Goal: Task Accomplishment & Management: Manage account settings

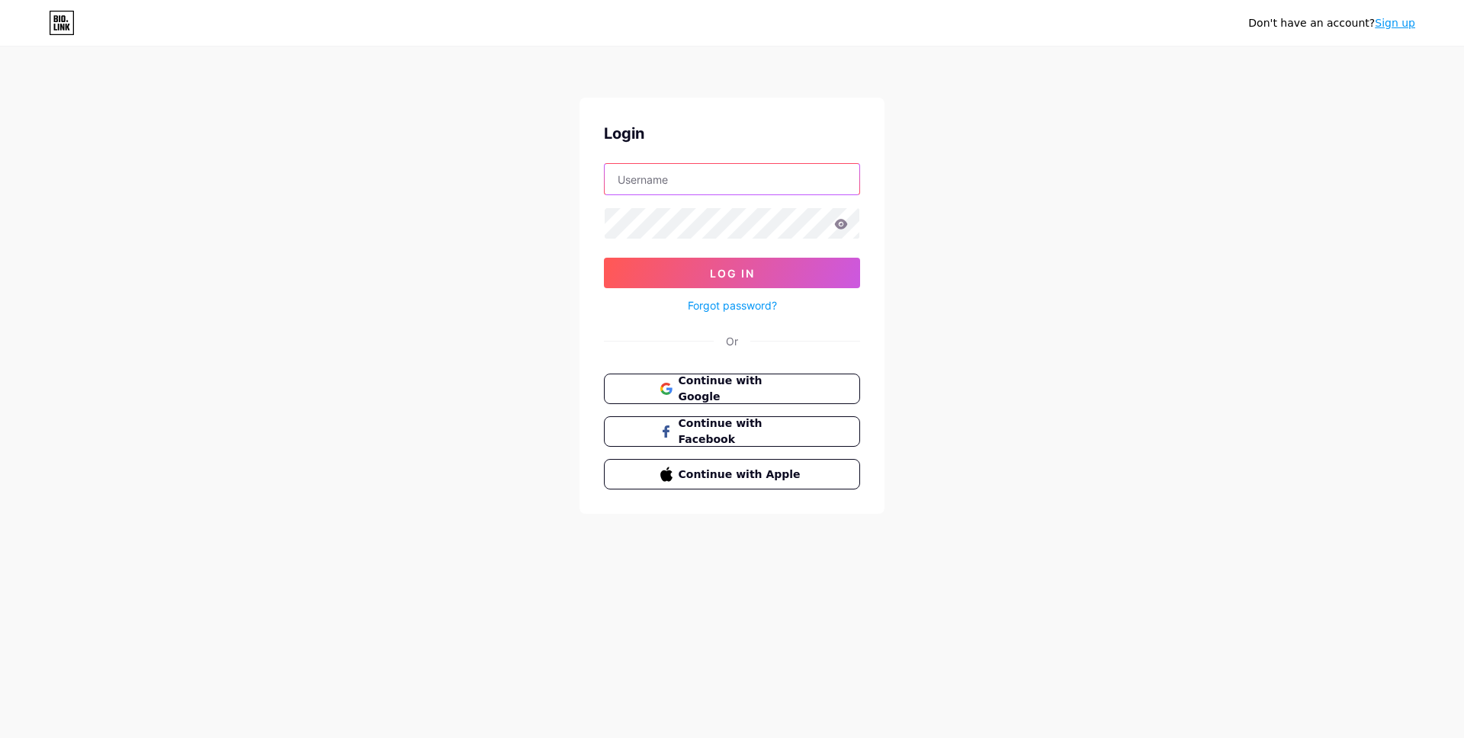
click at [675, 185] on input "text" at bounding box center [732, 179] width 255 height 31
type input "fiveampublishing@gmail.com"
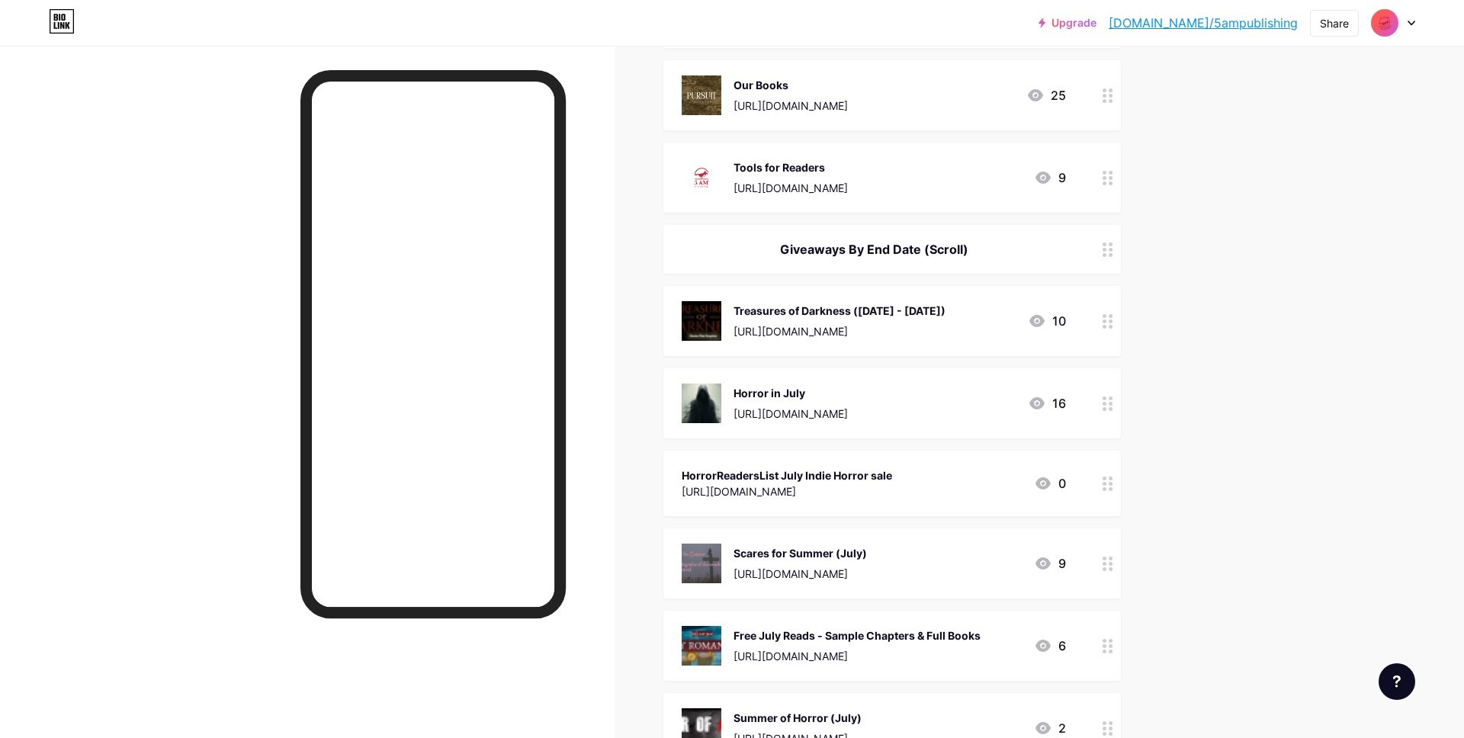
scroll to position [292, 0]
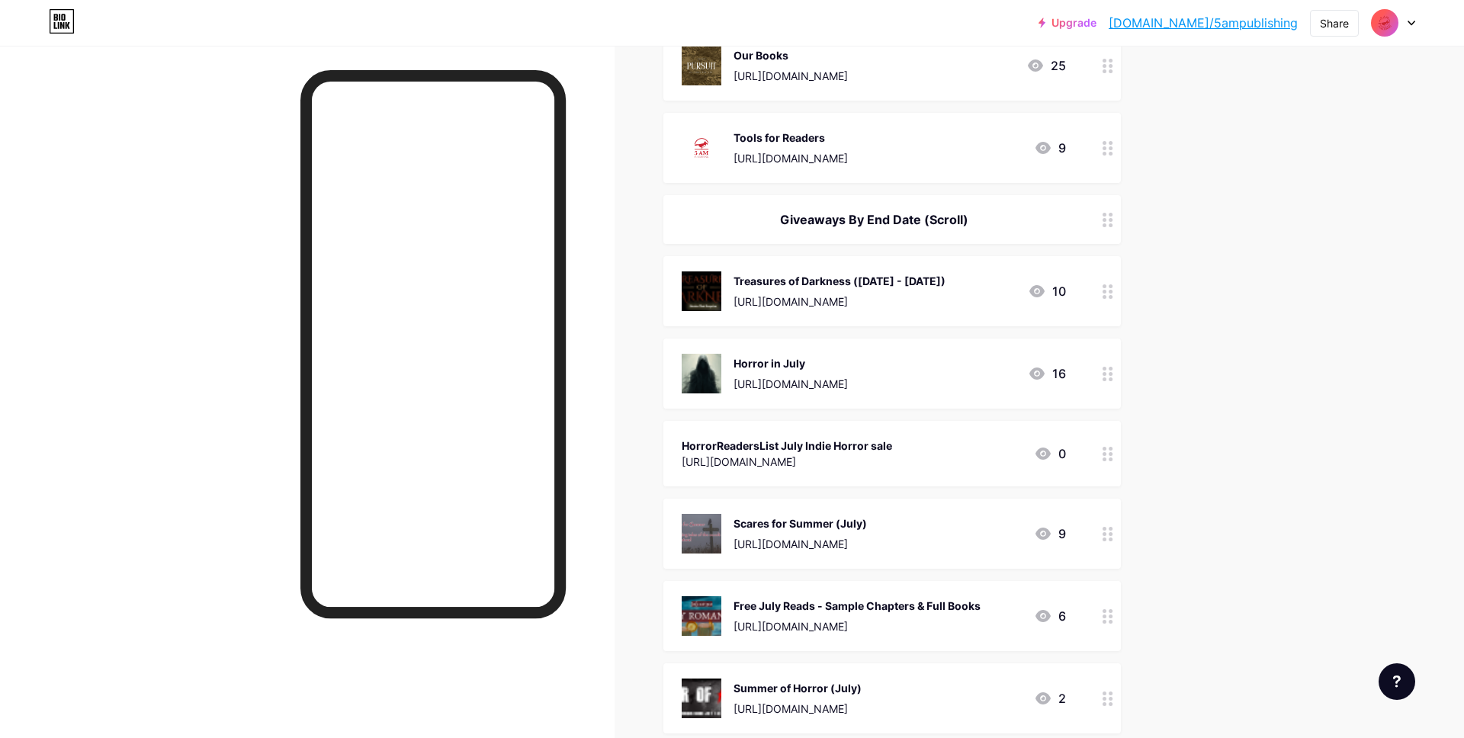
click at [1104, 295] on circle at bounding box center [1105, 297] width 4 height 4
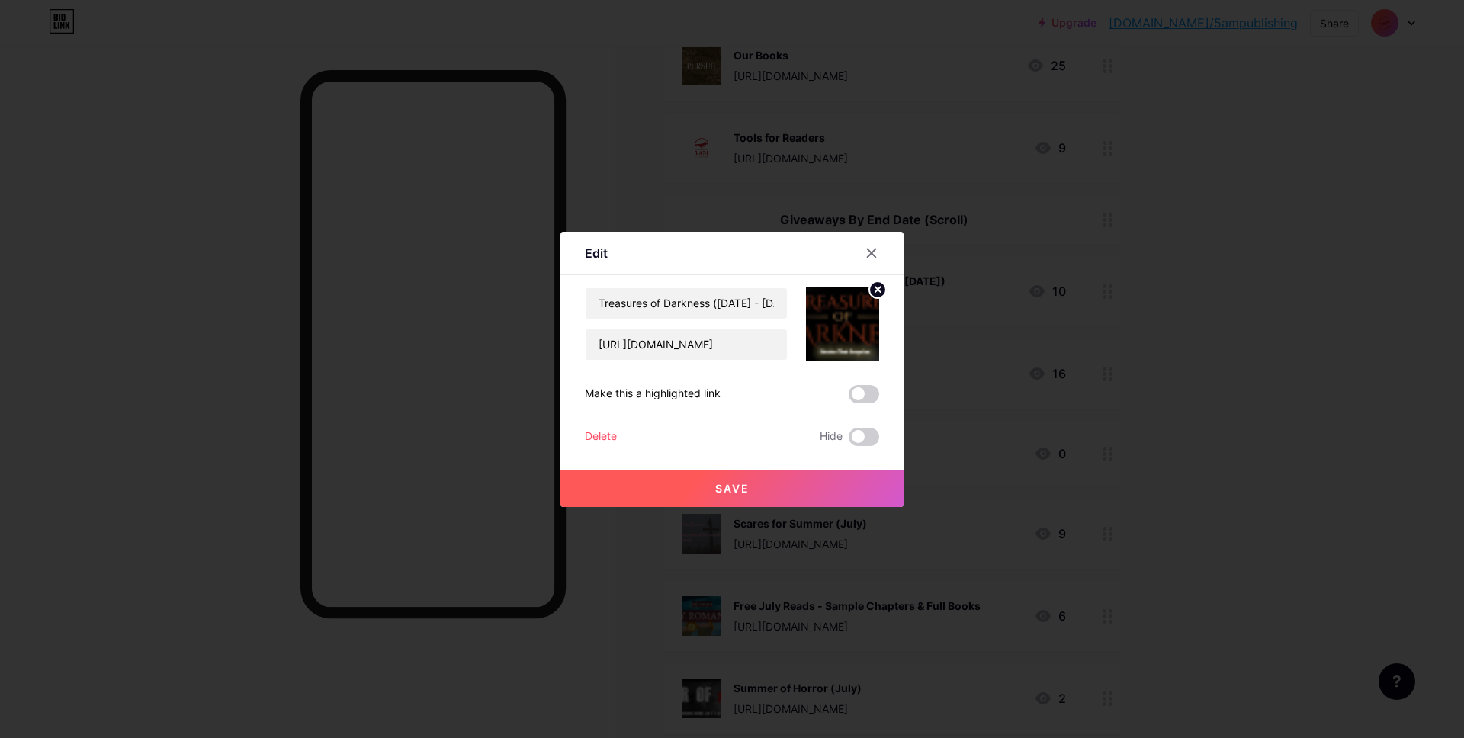
click at [593, 432] on div "Delete" at bounding box center [601, 437] width 32 height 18
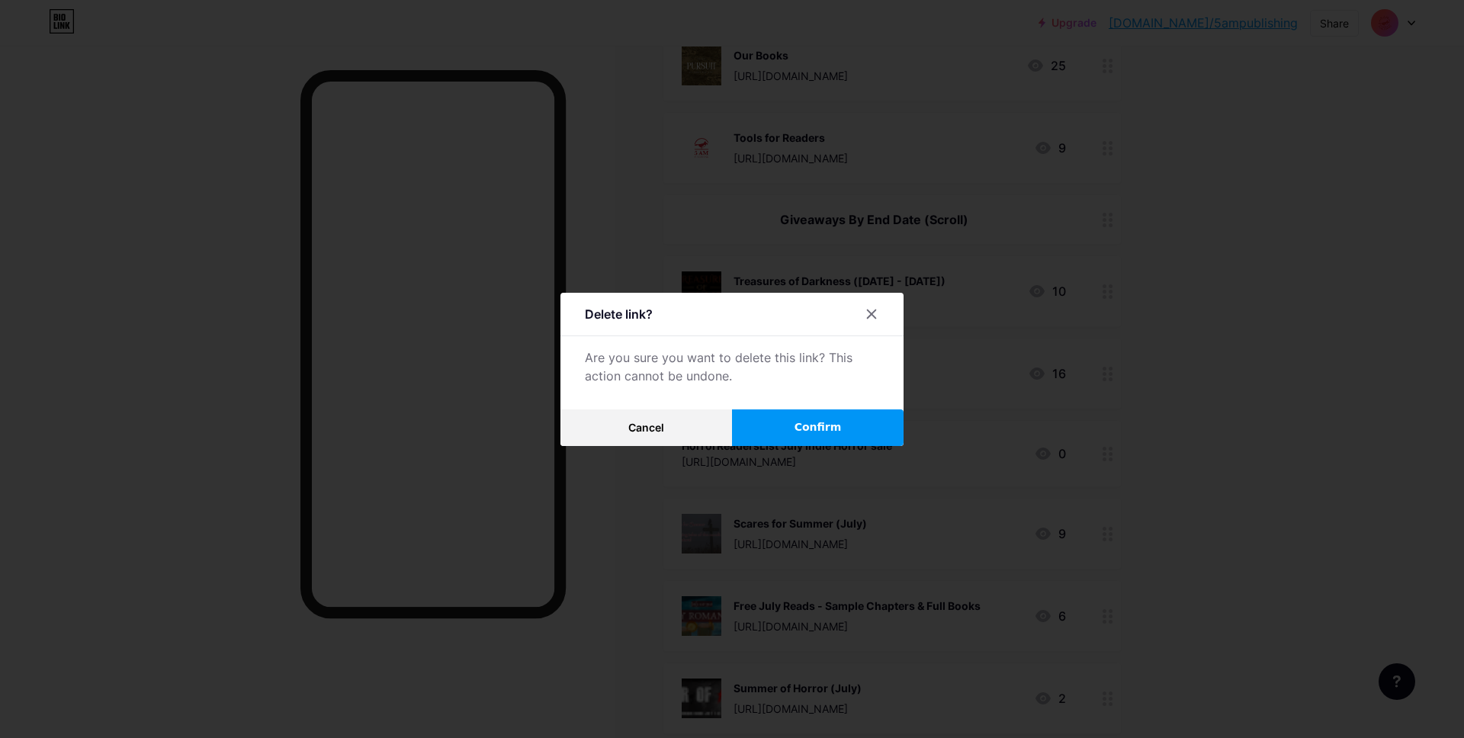
click at [781, 429] on button "Confirm" at bounding box center [818, 427] width 172 height 37
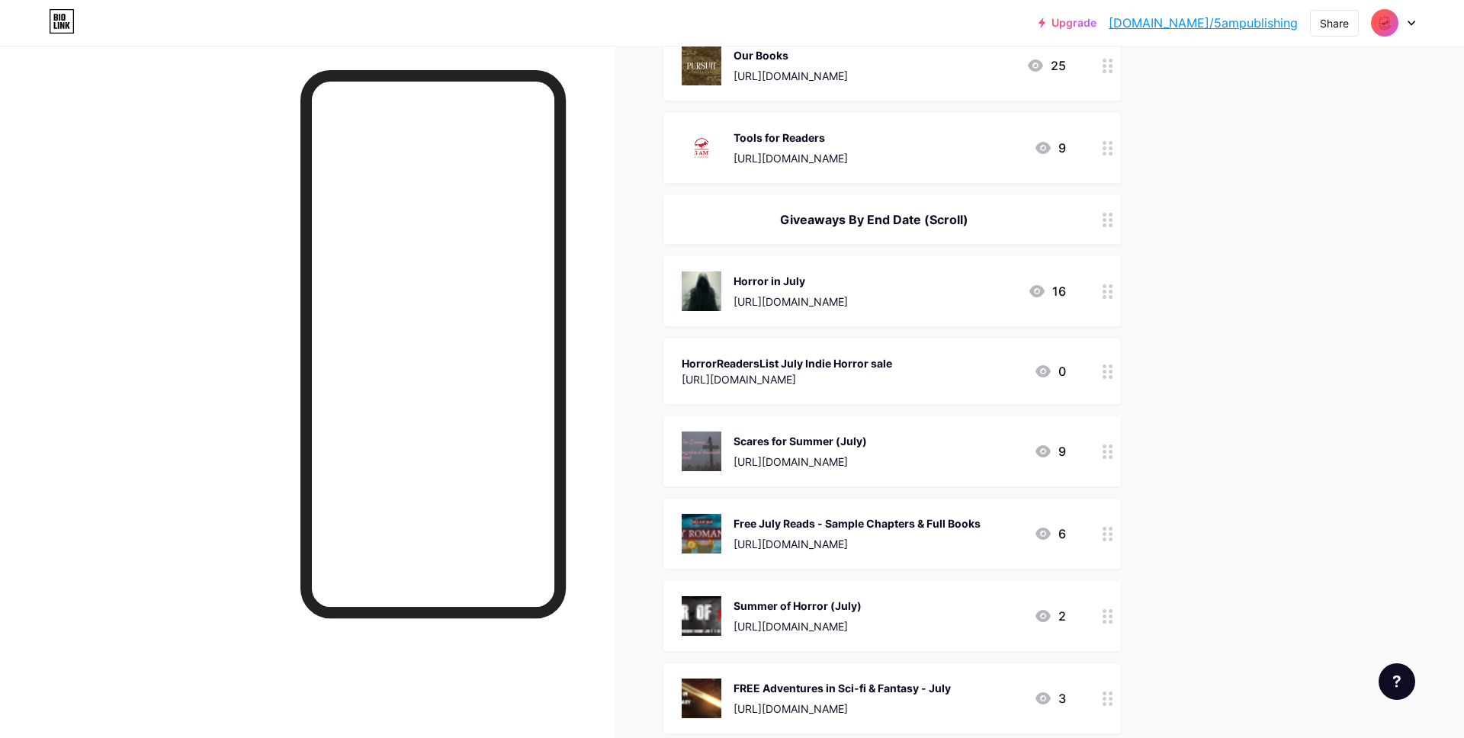
click at [1109, 287] on icon at bounding box center [1108, 291] width 11 height 14
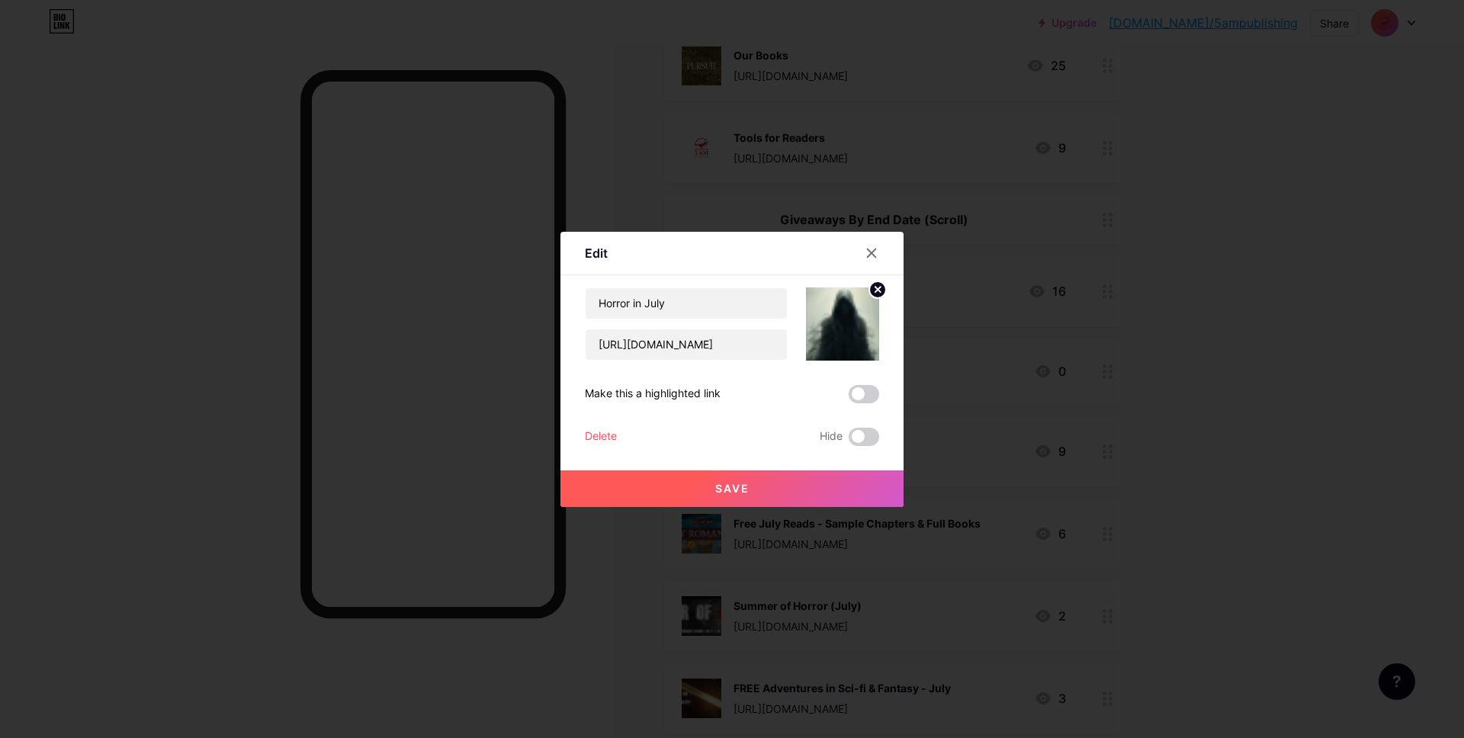
click at [619, 435] on div "Delete Hide" at bounding box center [732, 437] width 294 height 18
click at [605, 435] on div "Delete" at bounding box center [601, 437] width 32 height 18
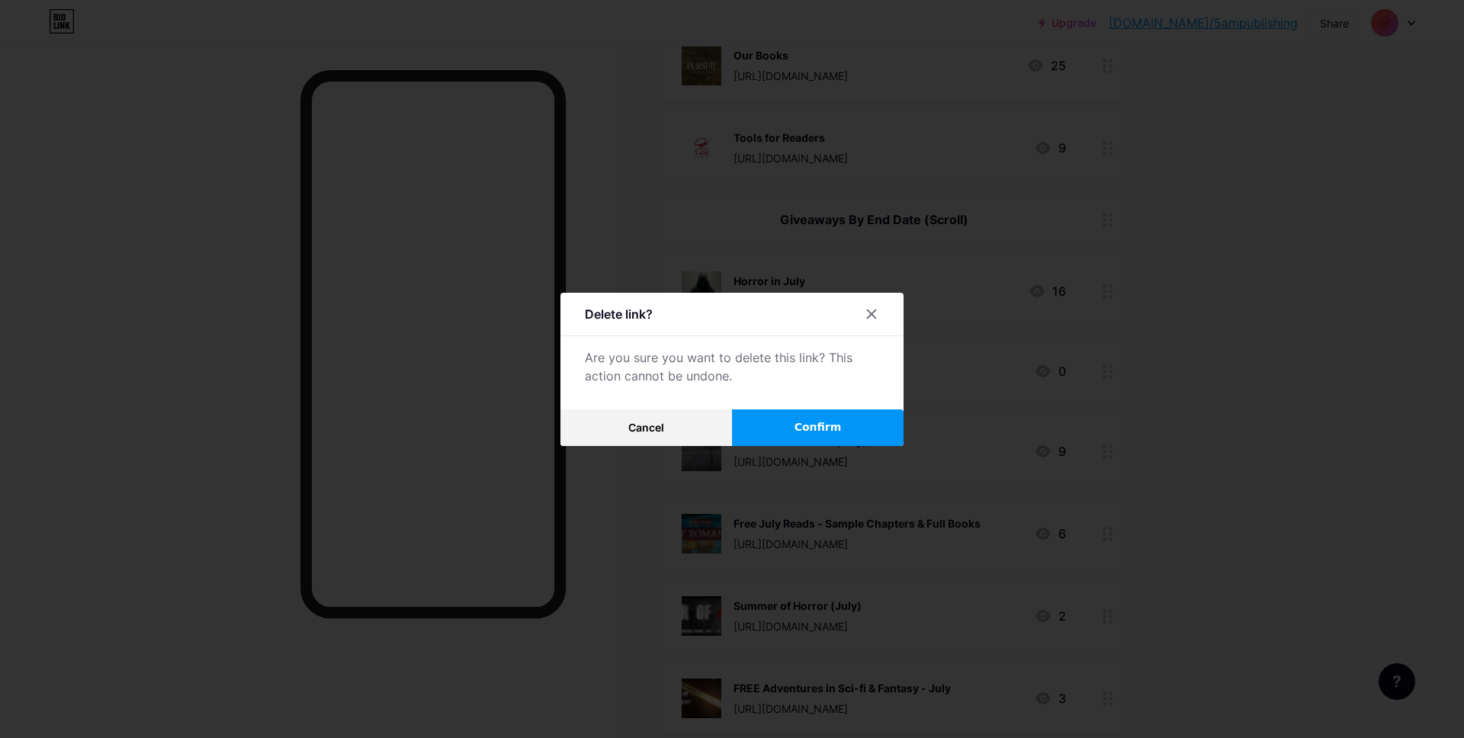
click at [801, 419] on span "Confirm" at bounding box center [818, 427] width 47 height 16
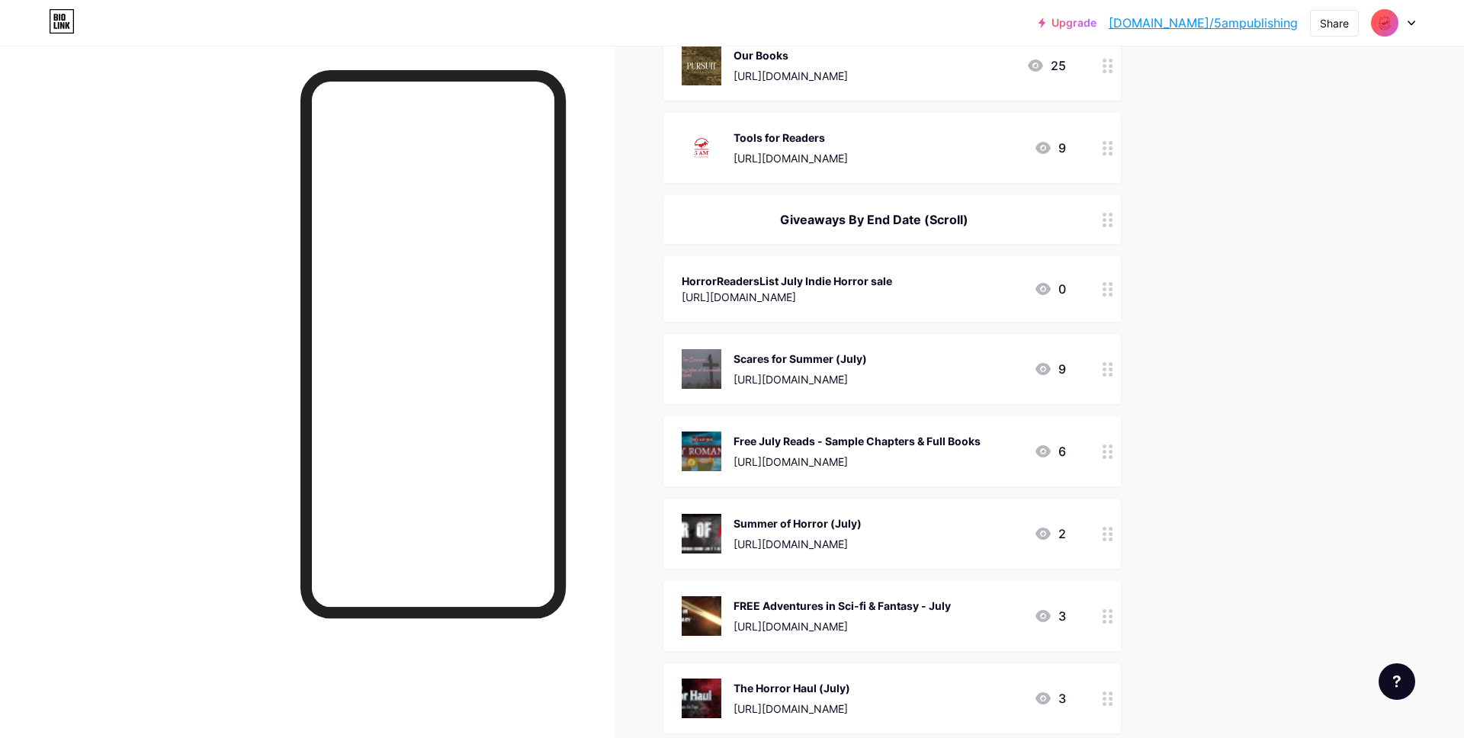
click at [1093, 287] on div "HorrorReadersList July Indie Horror sale https://books.5ampublishing.com/horror…" at bounding box center [892, 289] width 458 height 66
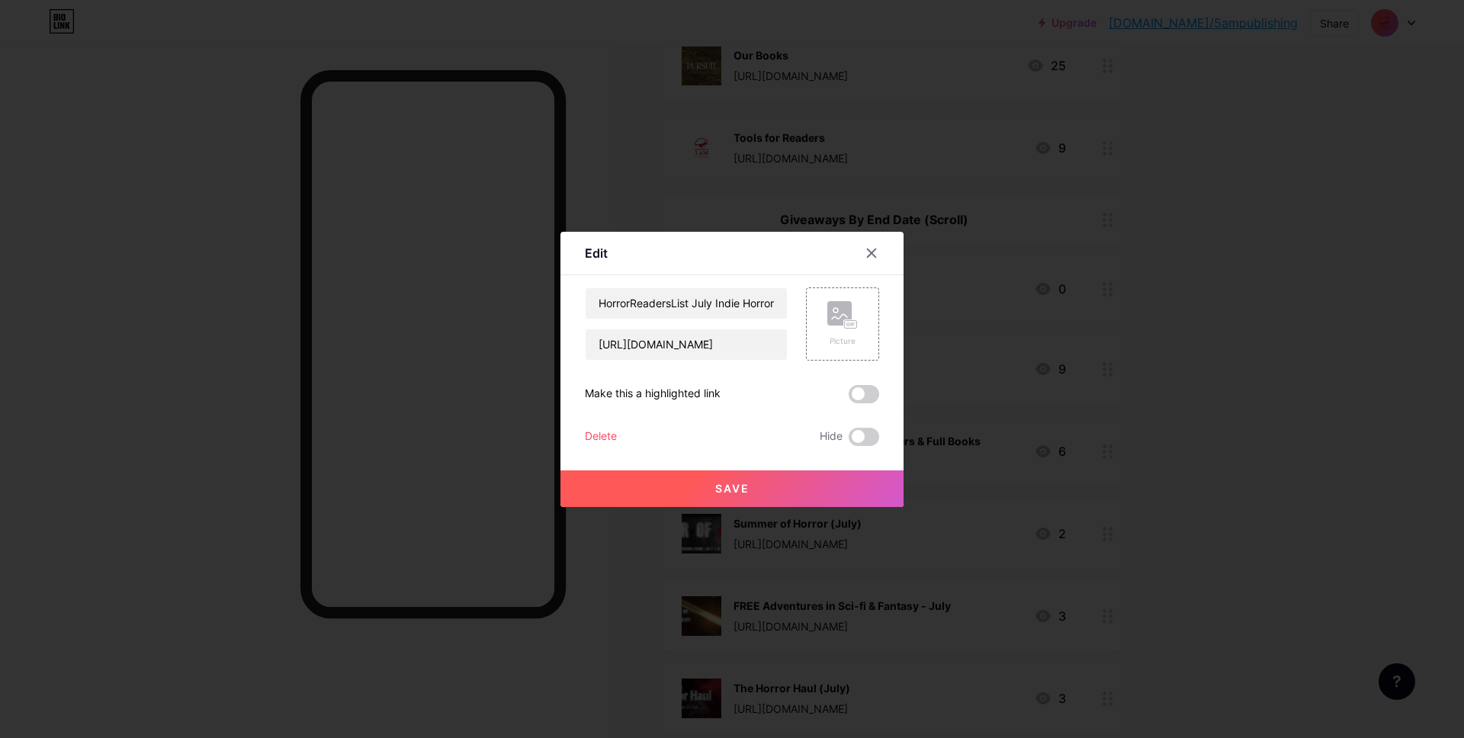
click at [611, 438] on div "Delete" at bounding box center [601, 437] width 32 height 18
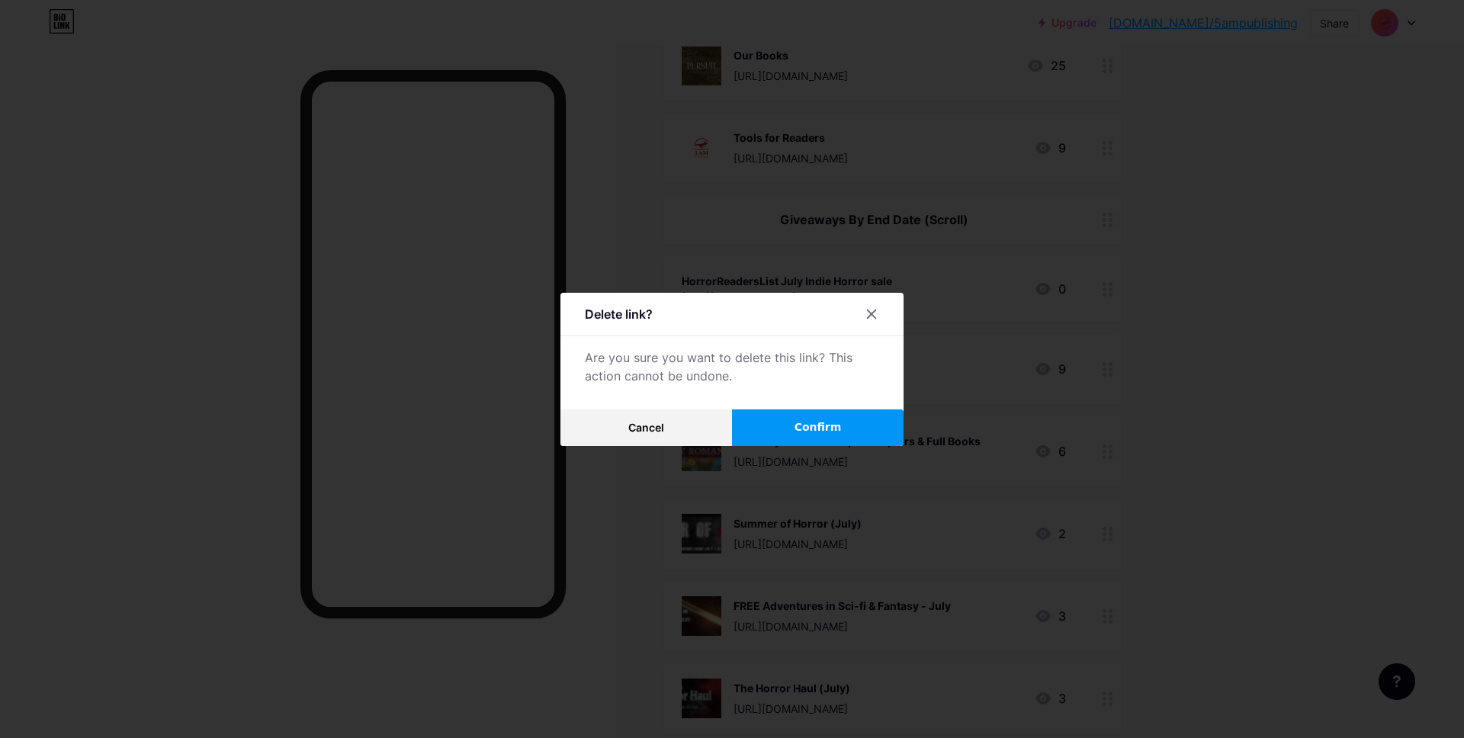
click at [785, 428] on button "Confirm" at bounding box center [818, 427] width 172 height 37
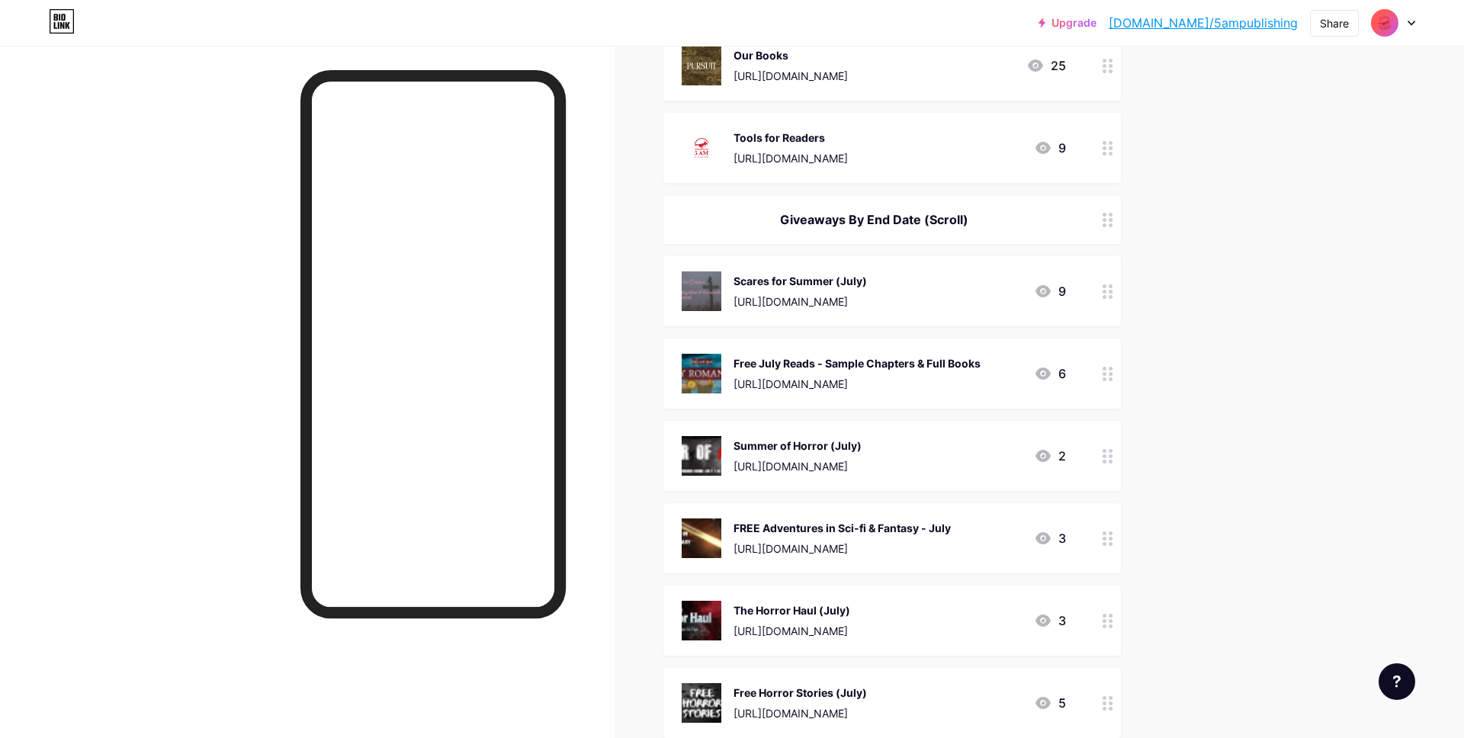
click at [1105, 297] on div at bounding box center [1108, 291] width 26 height 70
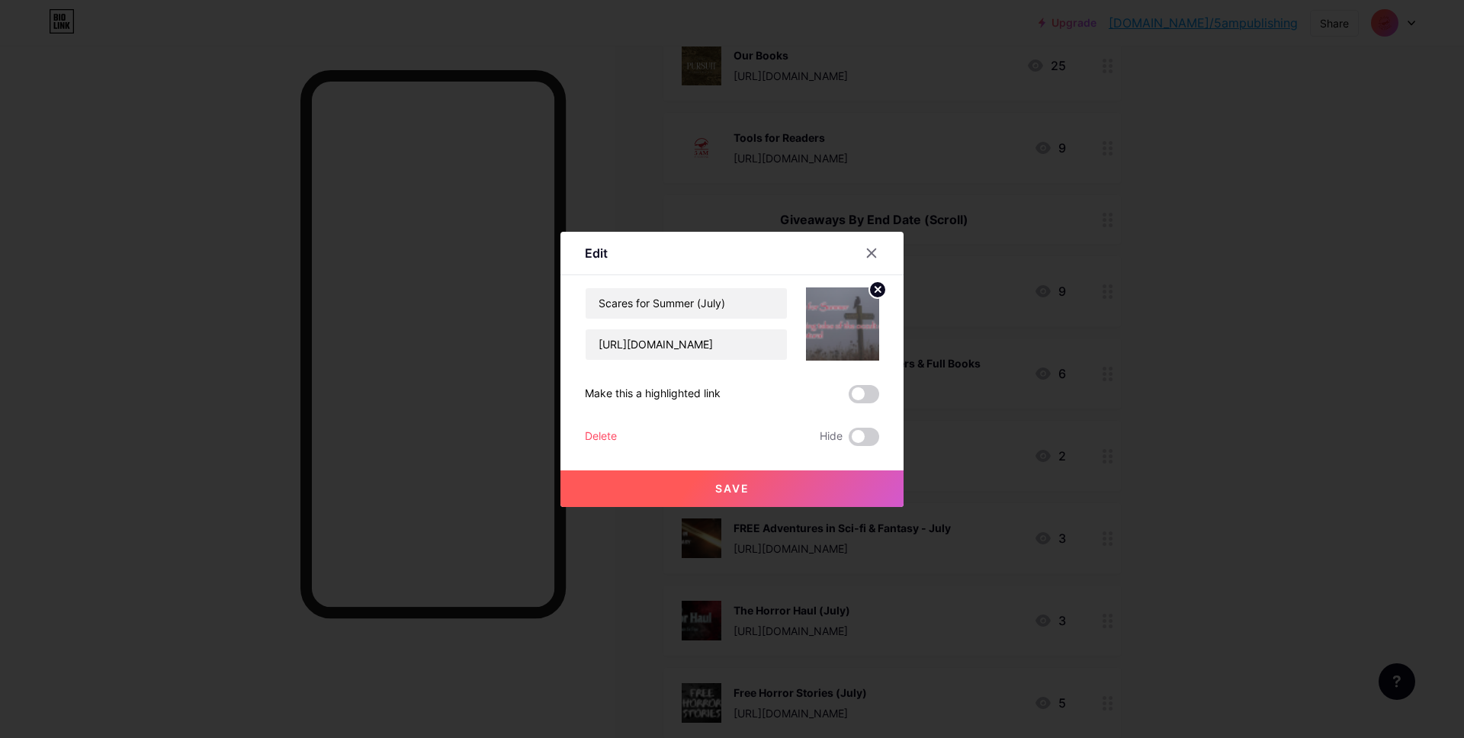
click at [612, 438] on div "Delete" at bounding box center [601, 437] width 32 height 18
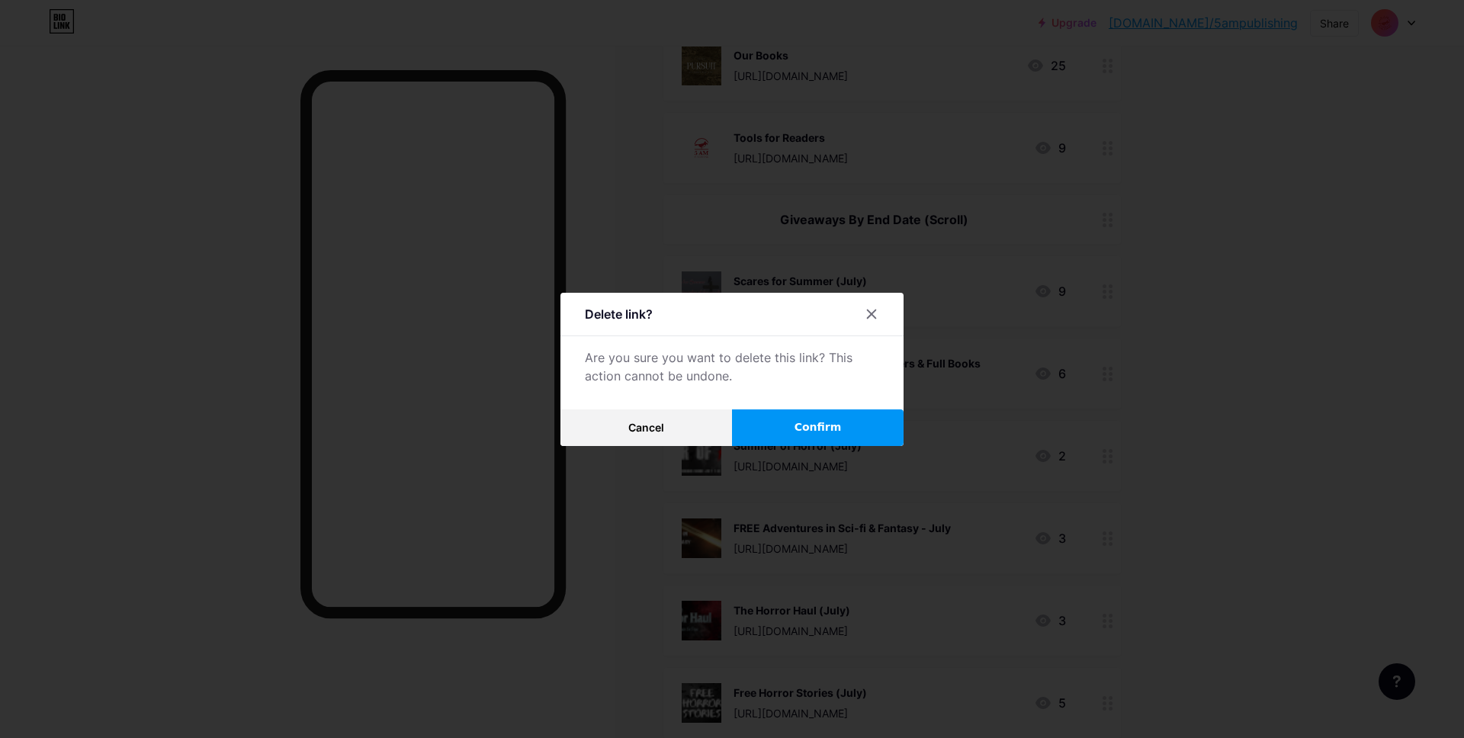
click at [792, 428] on button "Confirm" at bounding box center [818, 427] width 172 height 37
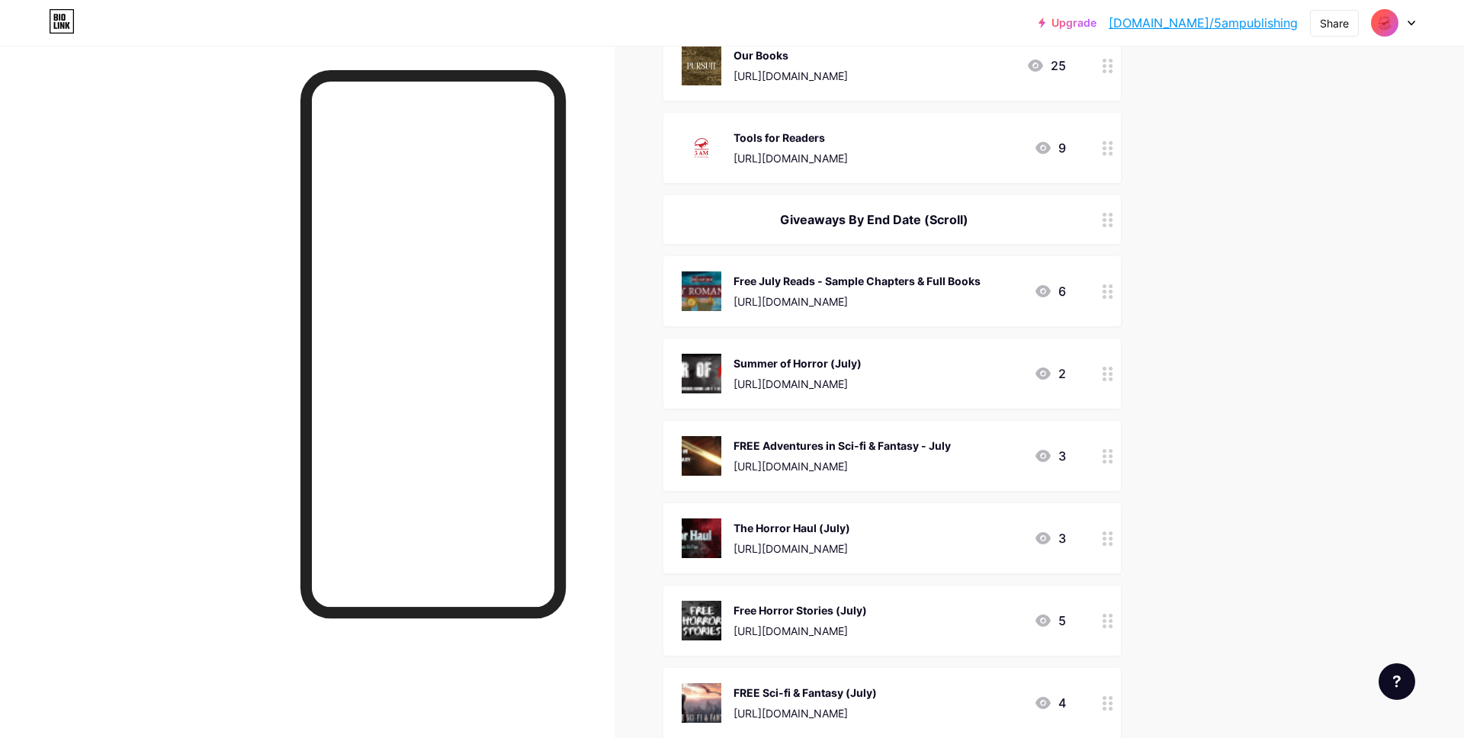
click at [1104, 285] on circle at bounding box center [1105, 286] width 4 height 4
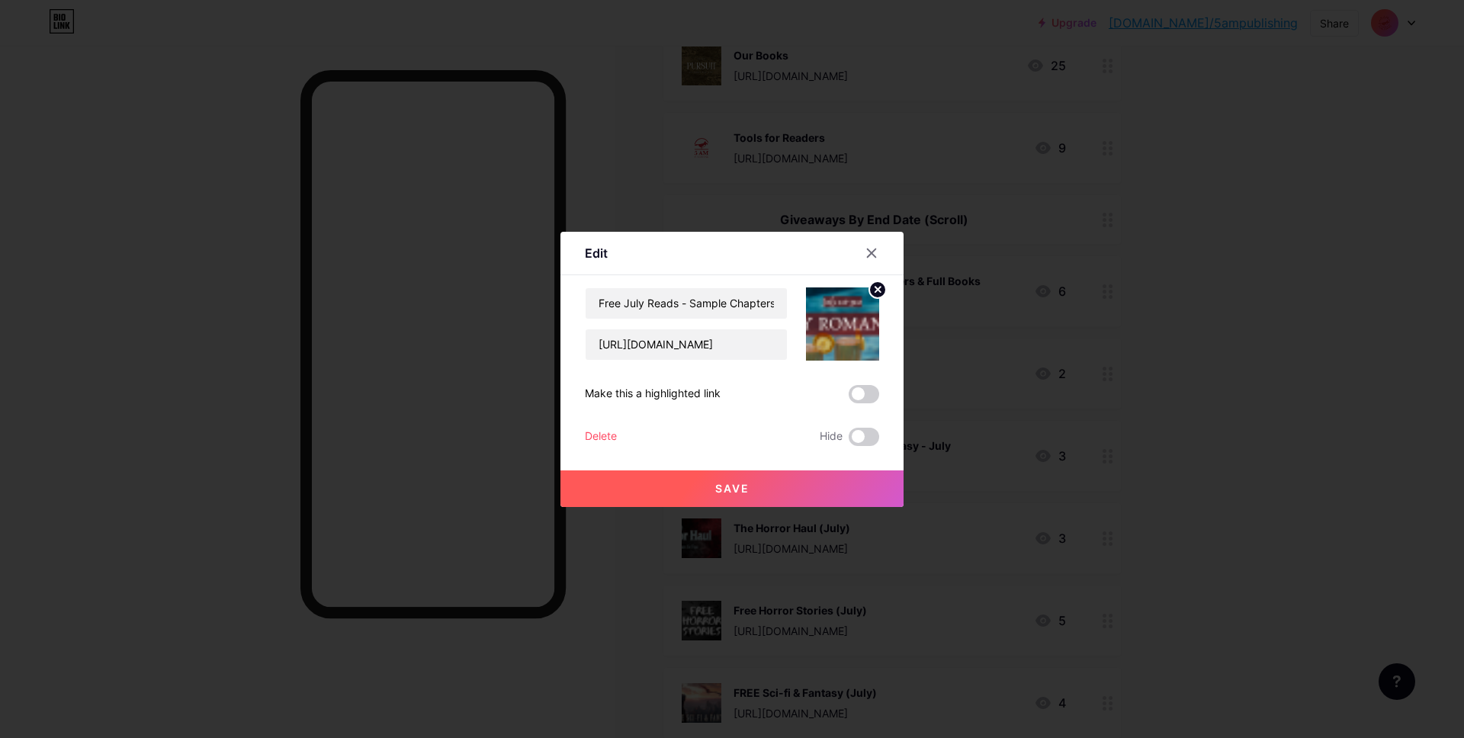
click at [595, 429] on div "Delete" at bounding box center [601, 437] width 32 height 18
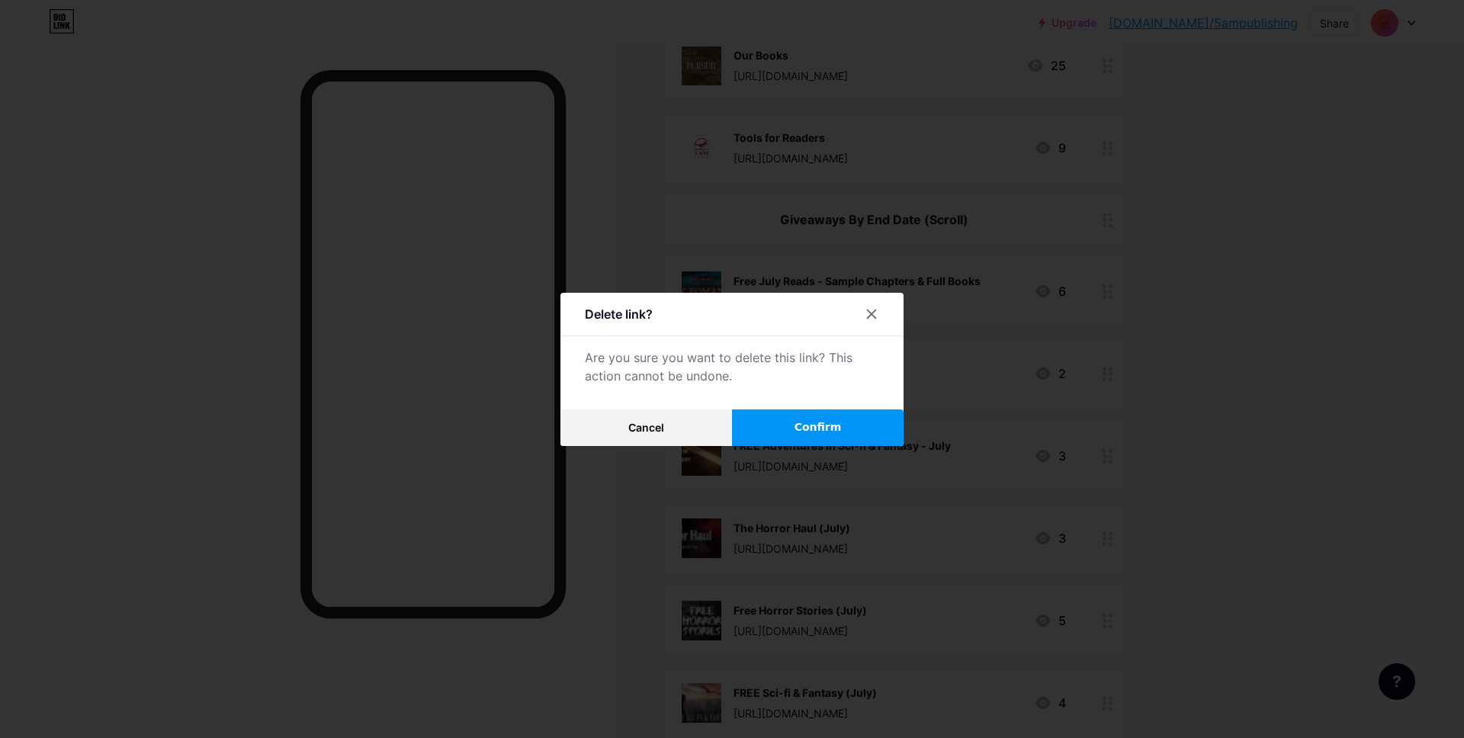
click at [808, 417] on button "Confirm" at bounding box center [818, 427] width 172 height 37
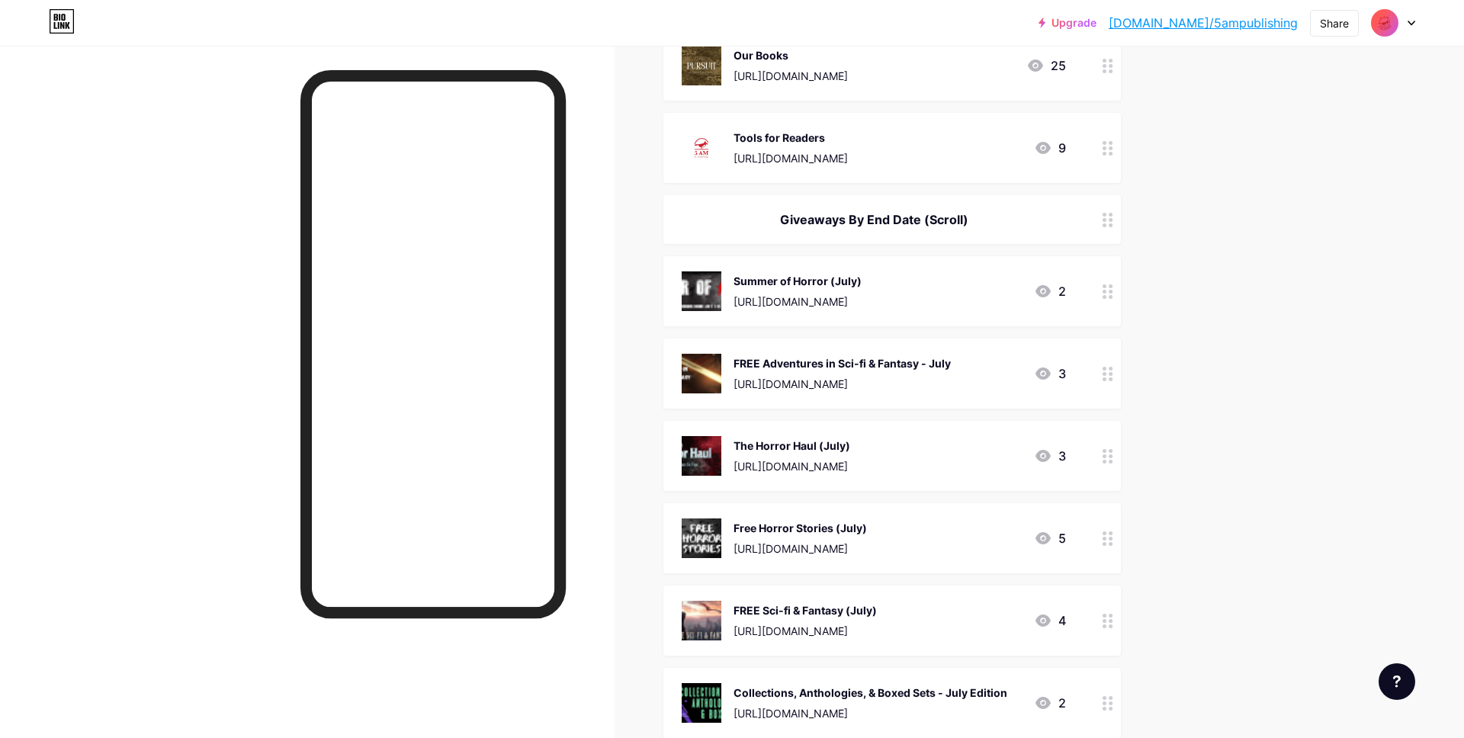
click at [1111, 290] on circle at bounding box center [1111, 292] width 4 height 4
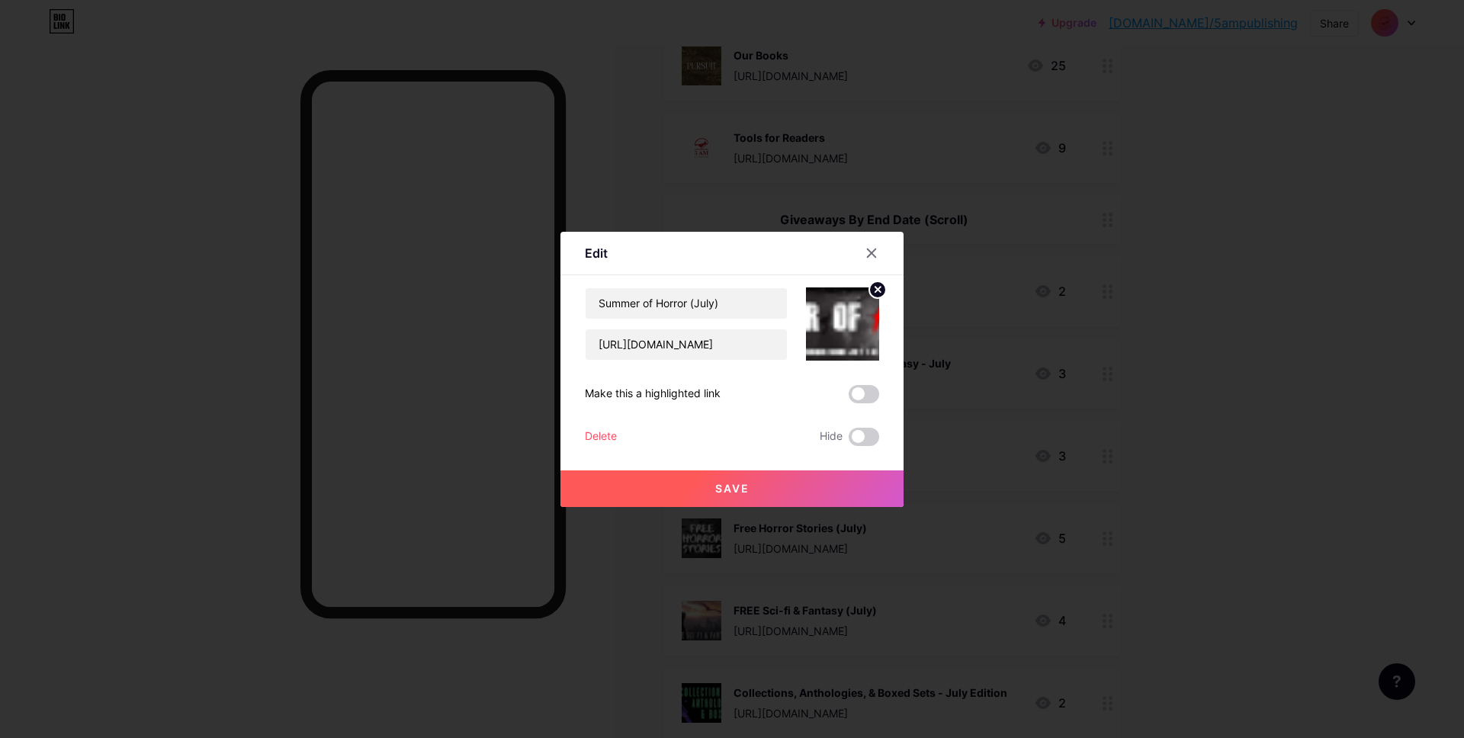
click at [597, 435] on div "Delete" at bounding box center [601, 437] width 32 height 18
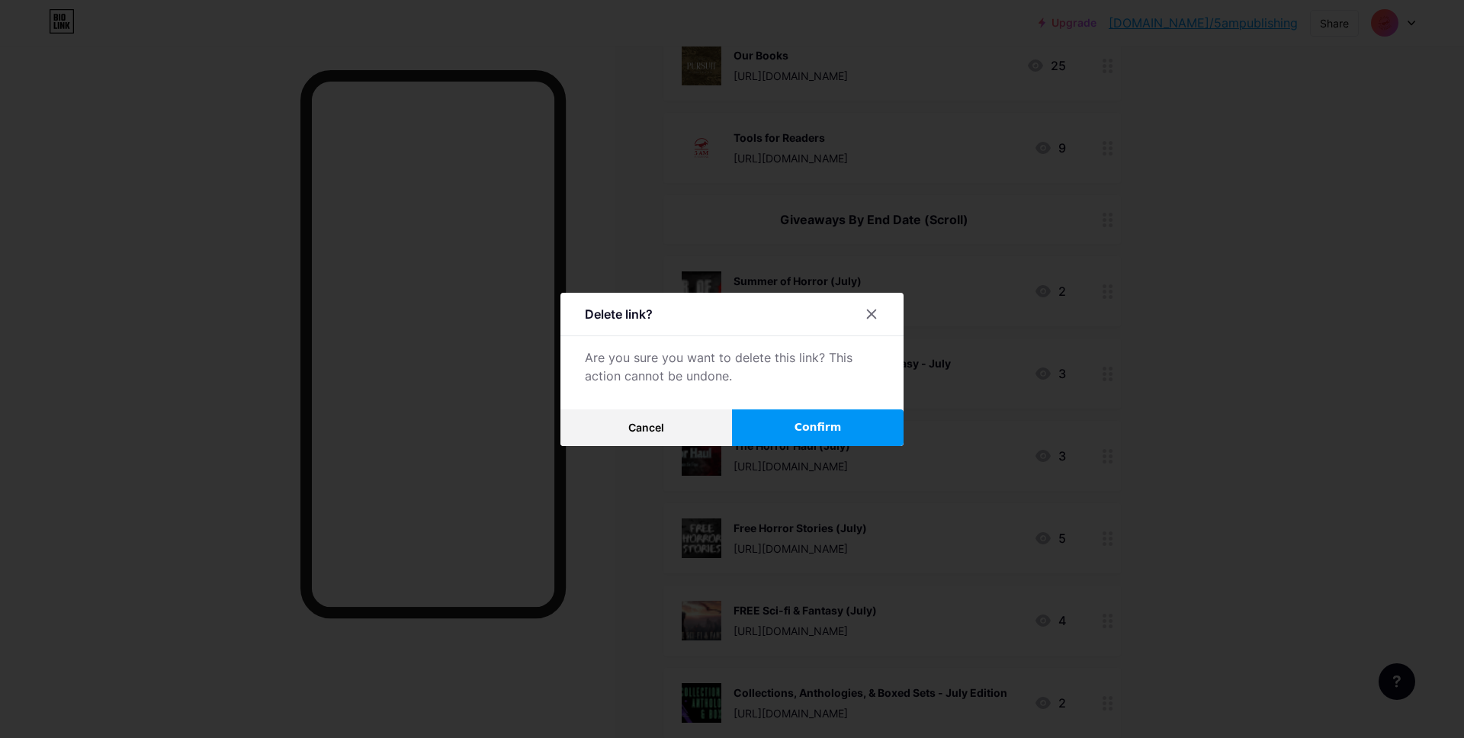
click at [830, 414] on button "Confirm" at bounding box center [818, 427] width 172 height 37
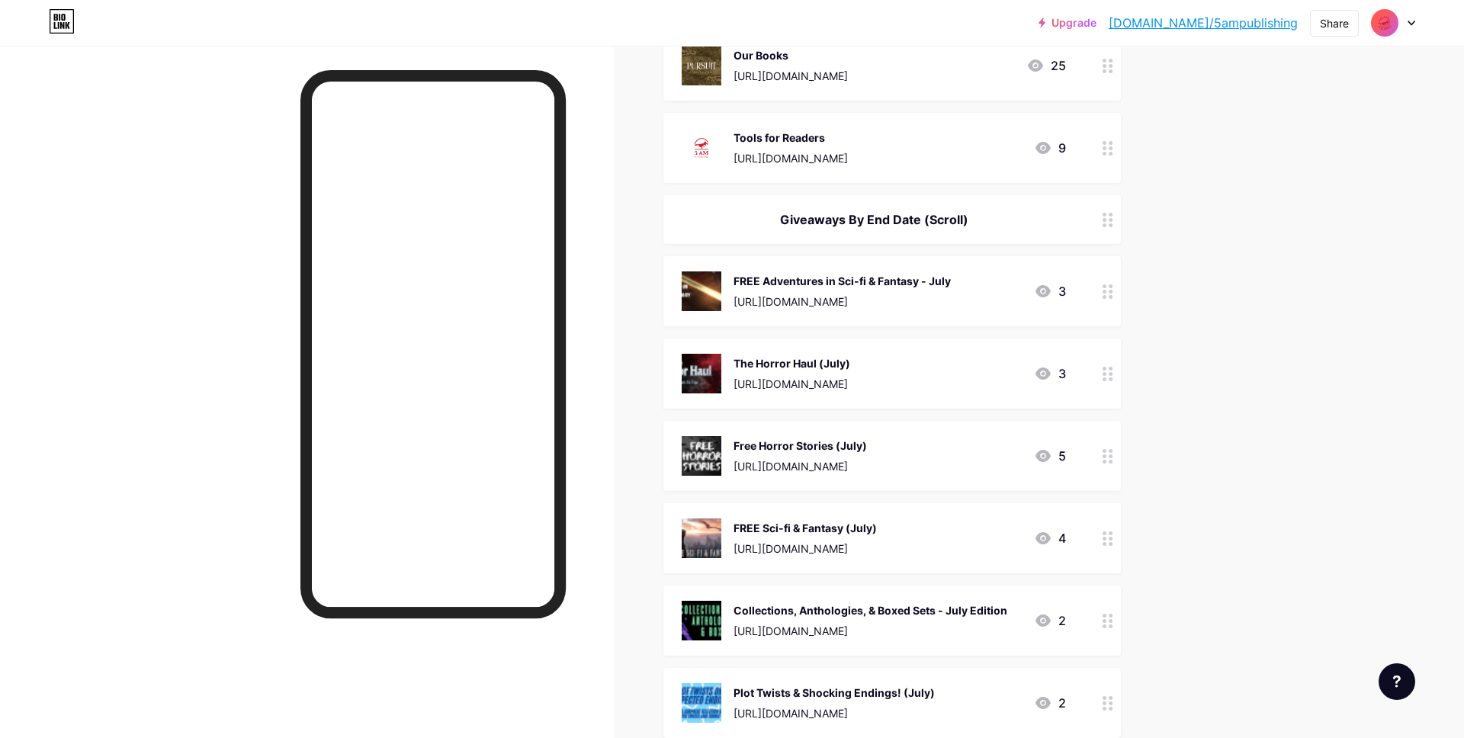
click at [1090, 291] on div "FREE Adventures in Sci-fi & Fantasy - July https://books.5ampublishing.com/free…" at bounding box center [892, 291] width 458 height 70
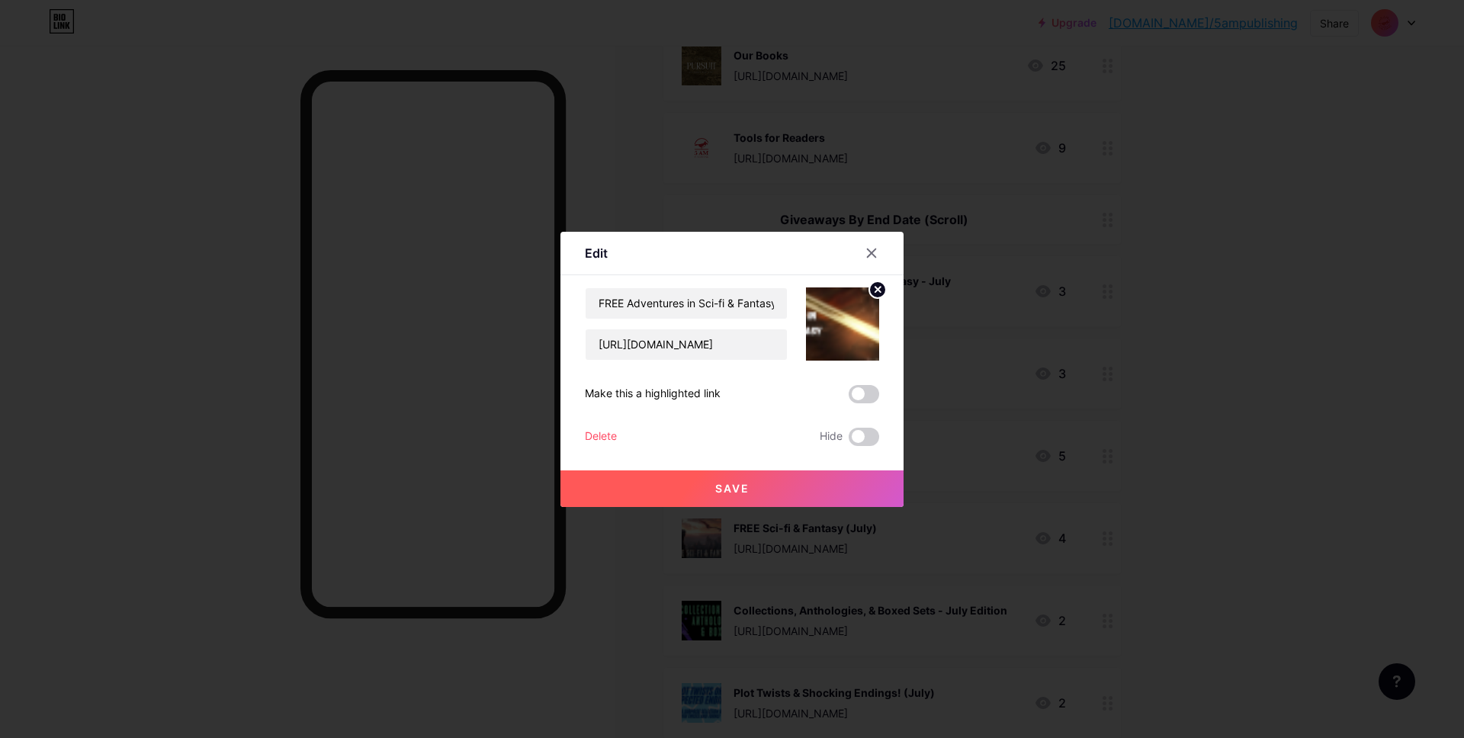
click at [632, 428] on div "Delete Hide" at bounding box center [732, 437] width 294 height 18
click at [601, 433] on div "Delete" at bounding box center [601, 437] width 32 height 18
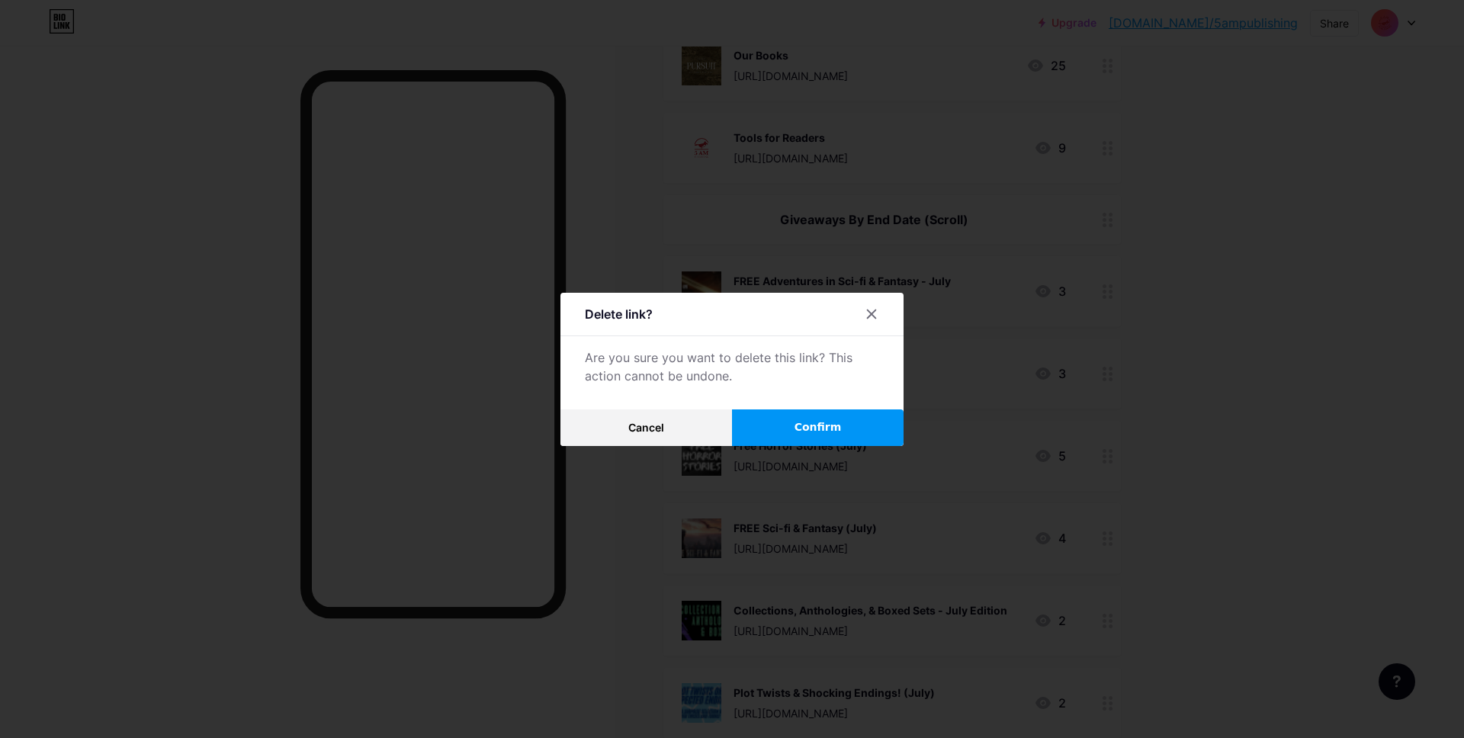
click at [811, 425] on span "Confirm" at bounding box center [818, 427] width 47 height 16
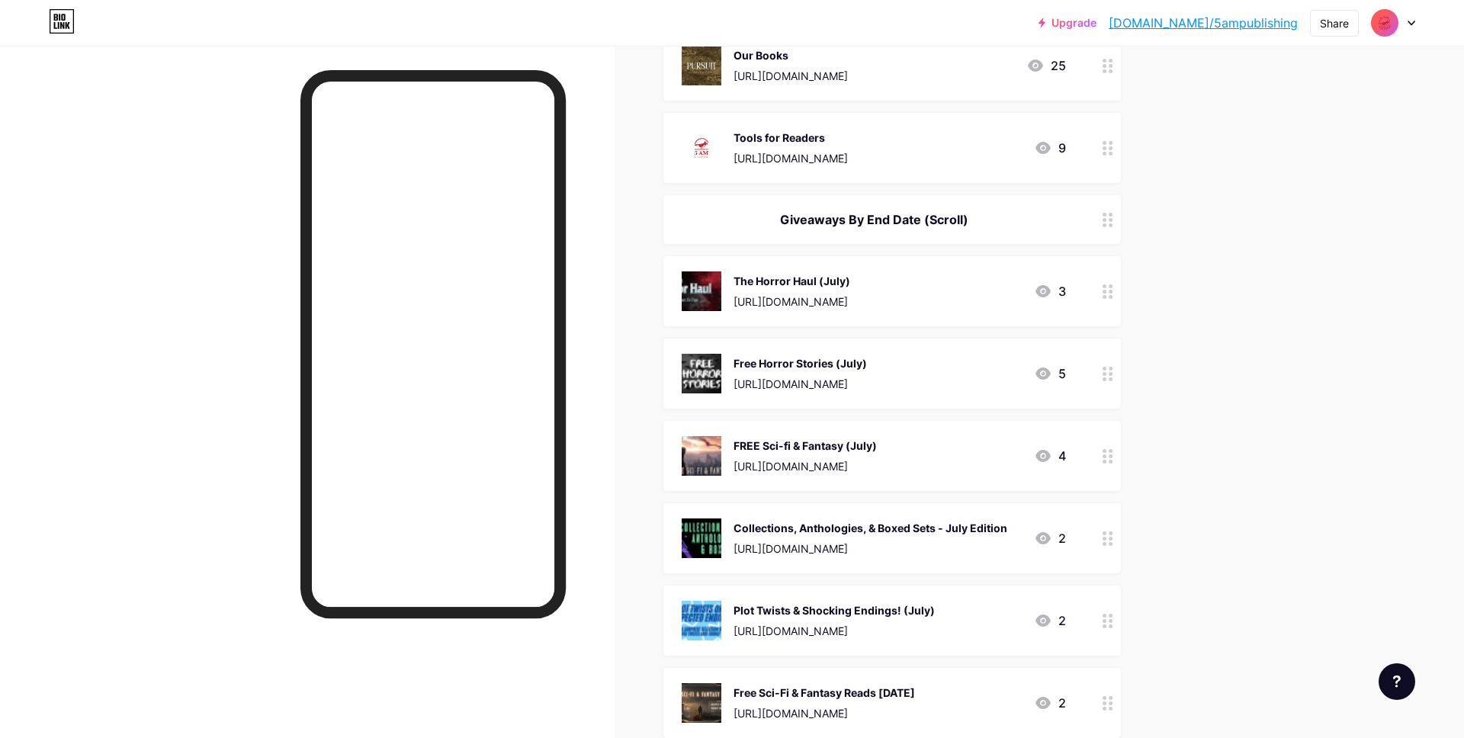
click at [1110, 280] on div at bounding box center [1108, 291] width 26 height 70
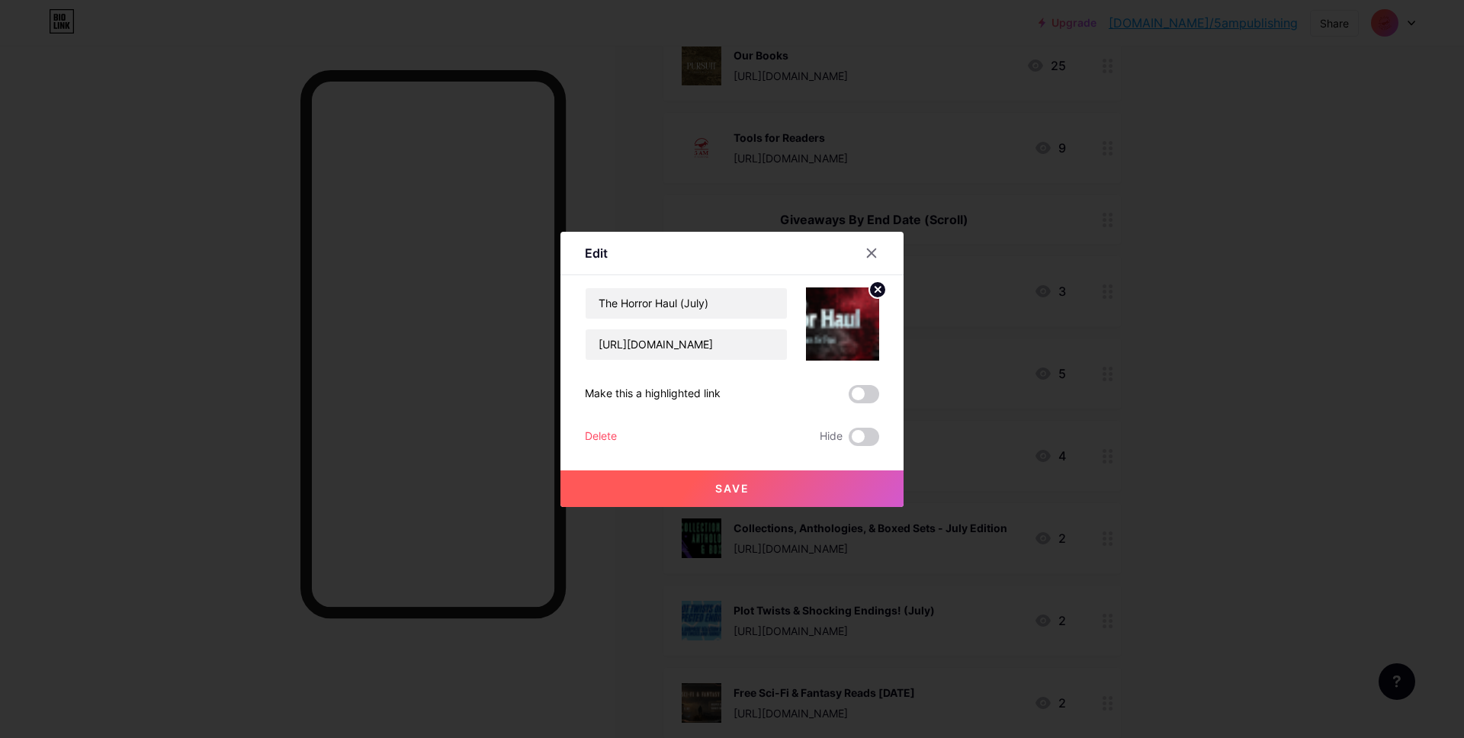
click at [591, 431] on div "Delete" at bounding box center [601, 437] width 32 height 18
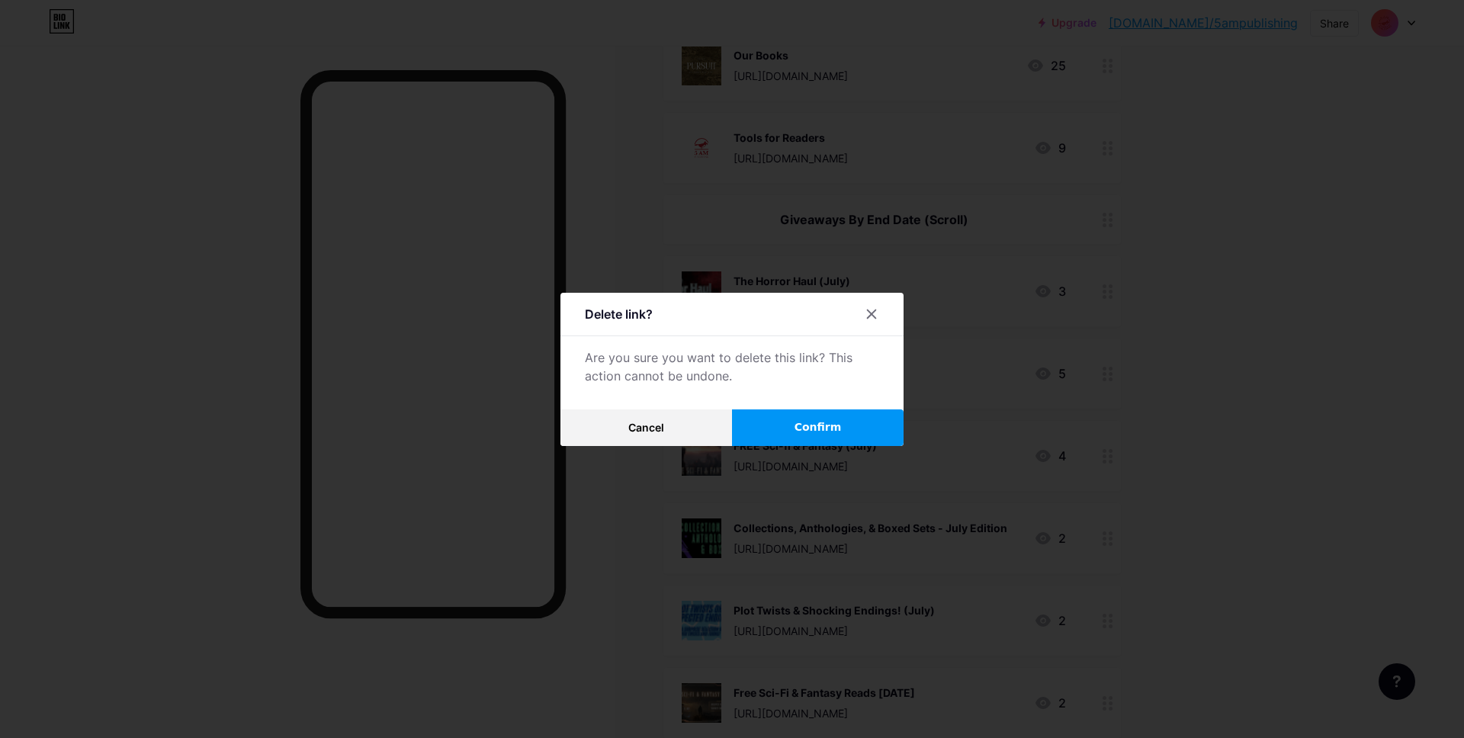
click at [807, 418] on button "Confirm" at bounding box center [818, 427] width 172 height 37
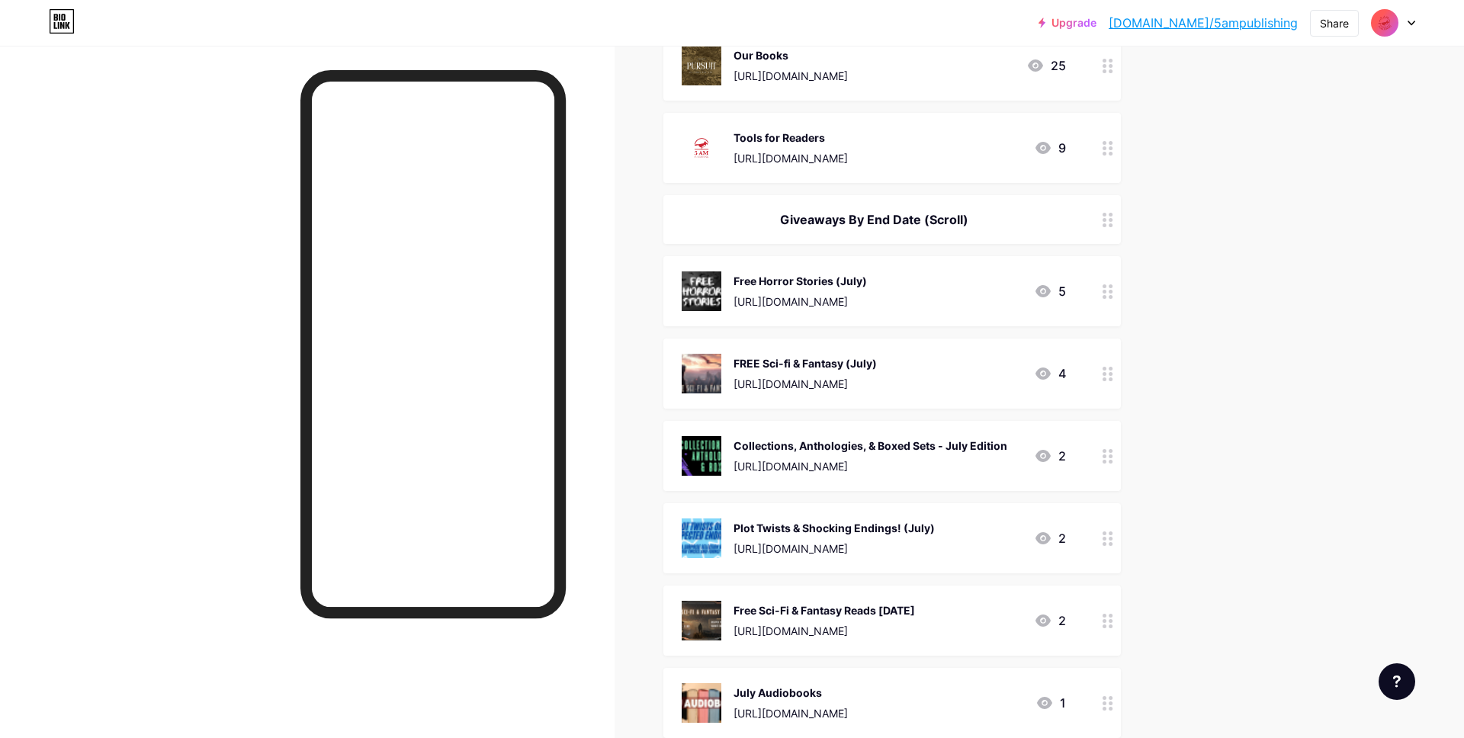
click at [1101, 286] on div at bounding box center [1108, 291] width 26 height 70
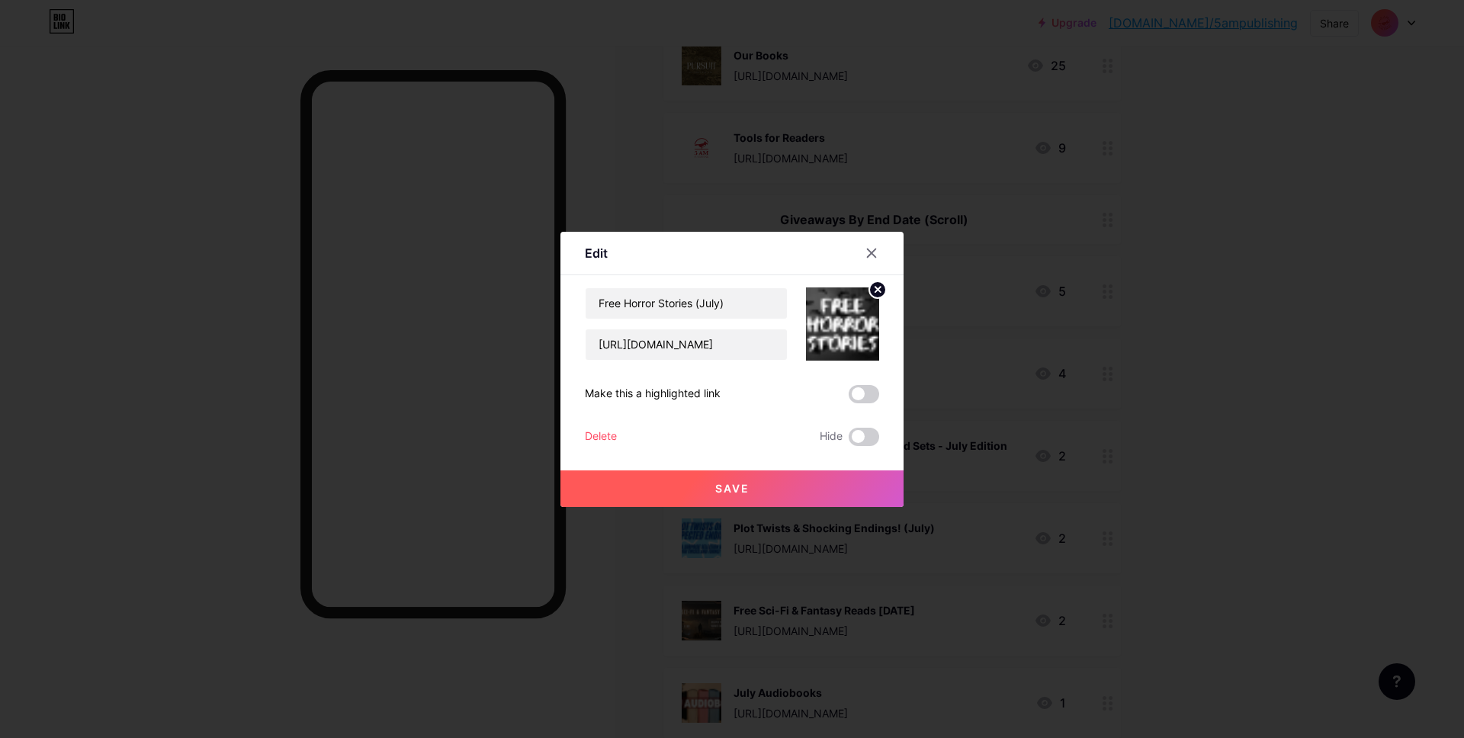
click at [601, 440] on div "Delete" at bounding box center [601, 437] width 32 height 18
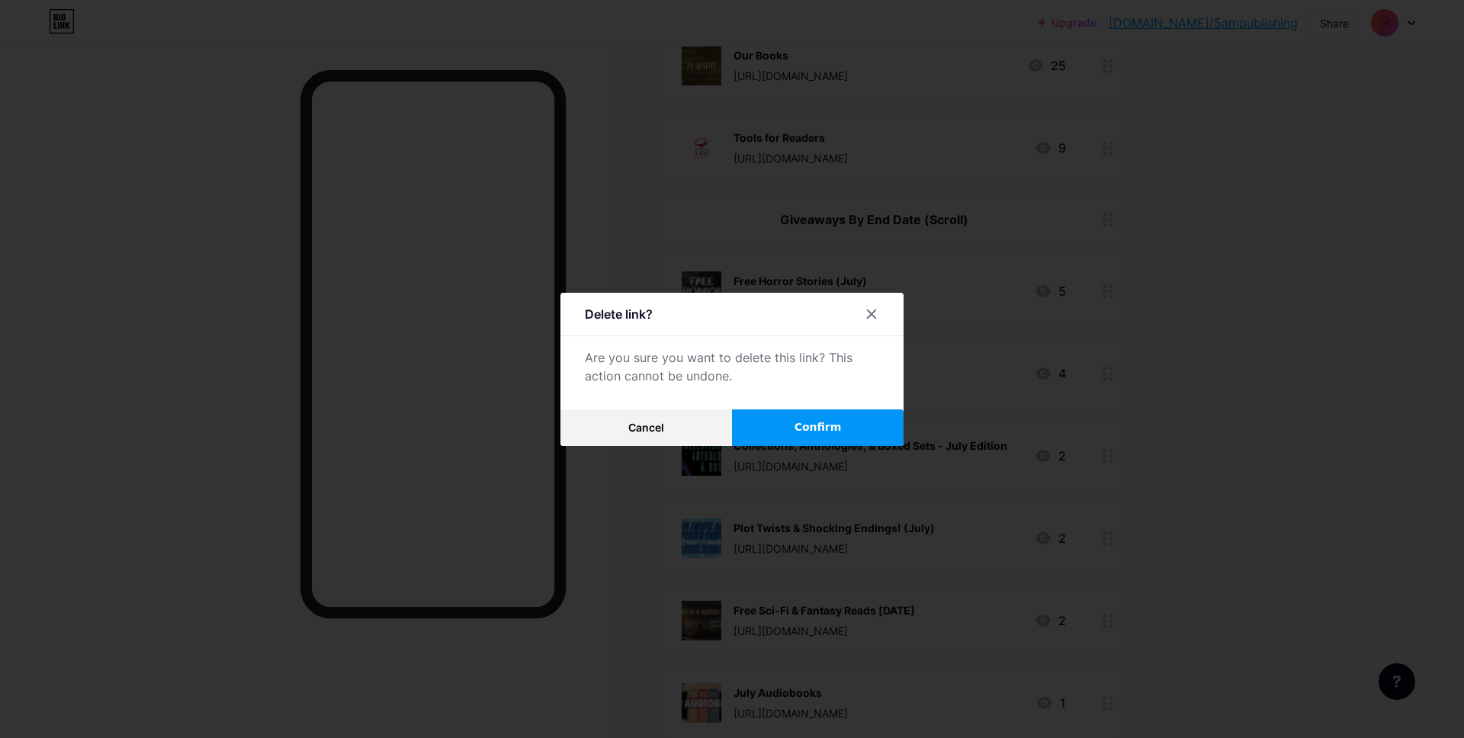
click at [780, 416] on button "Confirm" at bounding box center [818, 427] width 172 height 37
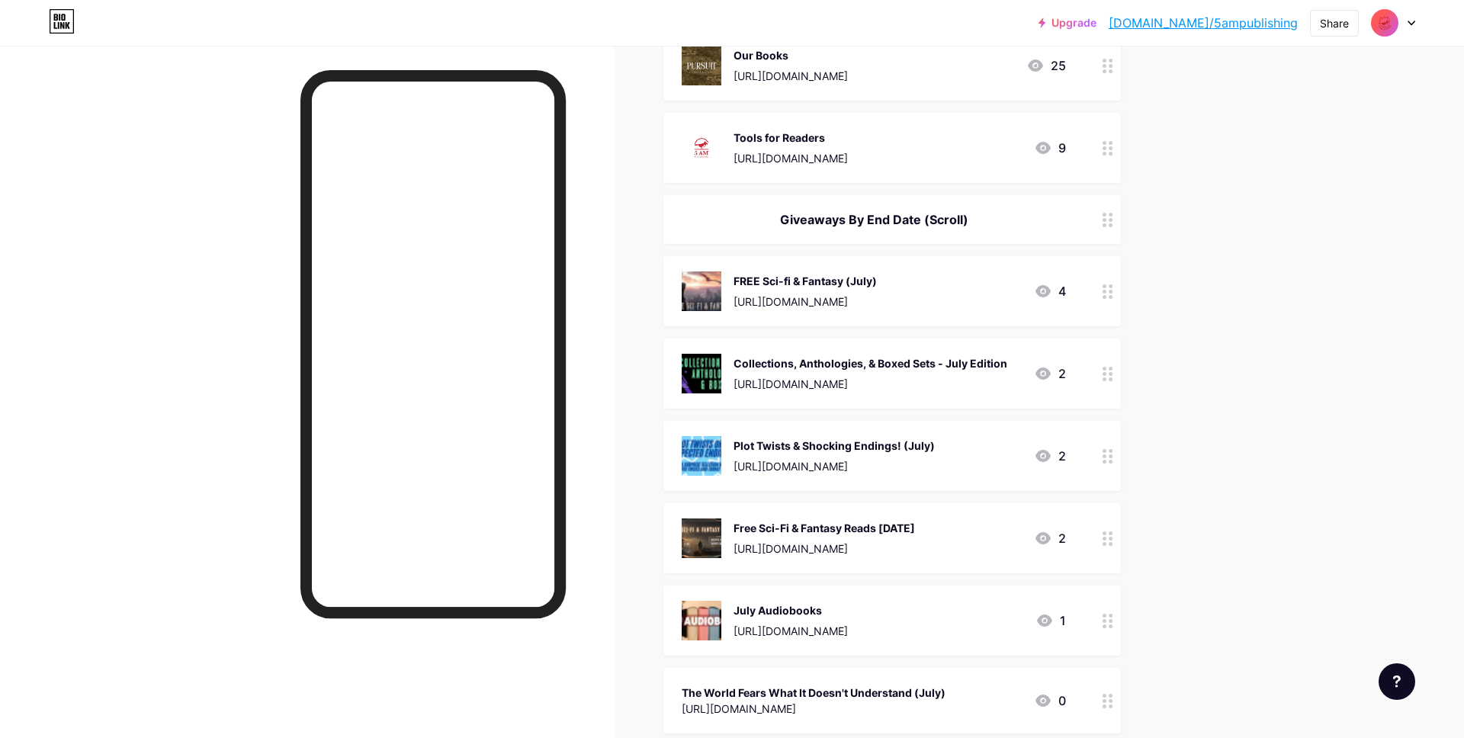
click at [1115, 281] on div at bounding box center [1108, 291] width 26 height 70
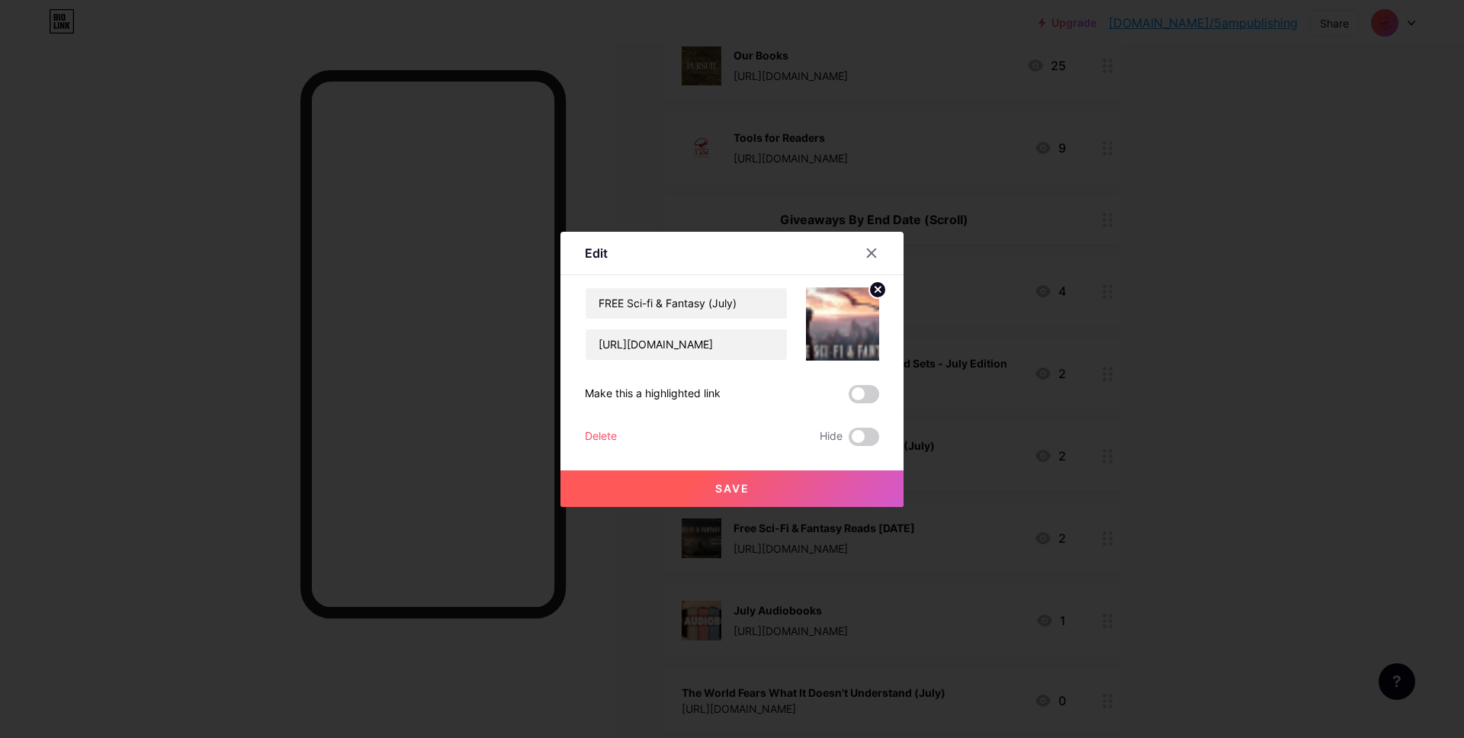
click at [602, 431] on div "Delete" at bounding box center [601, 437] width 32 height 18
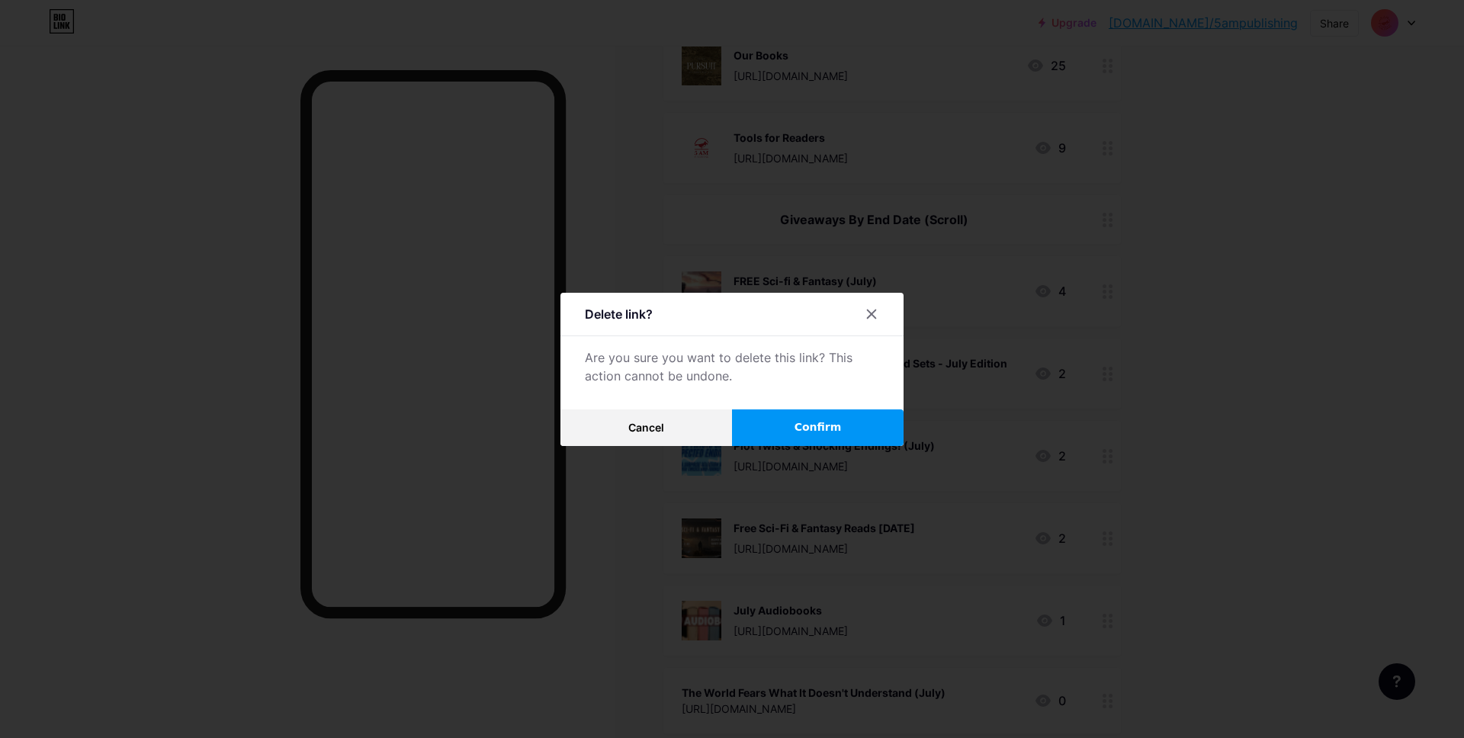
click at [799, 418] on button "Confirm" at bounding box center [818, 427] width 172 height 37
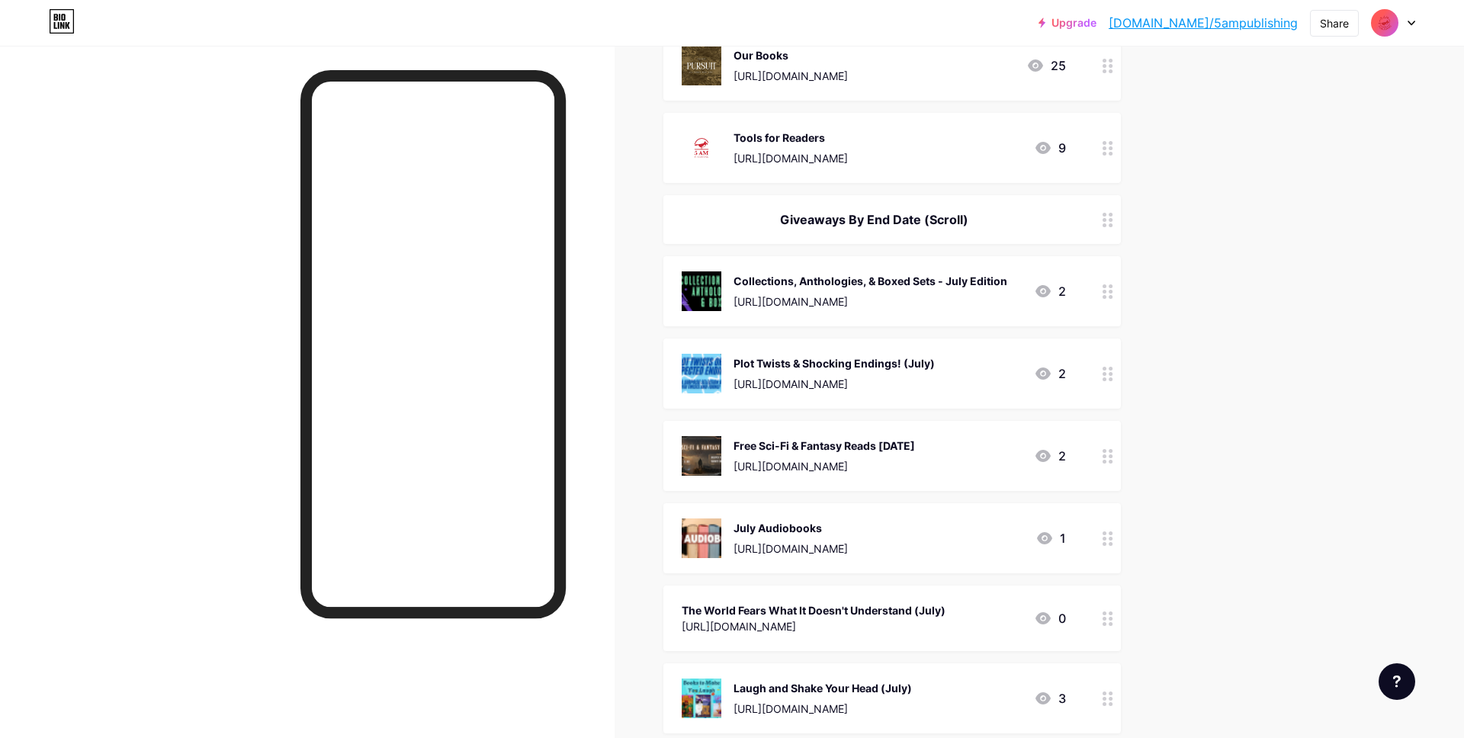
click at [1113, 294] on icon at bounding box center [1108, 291] width 11 height 14
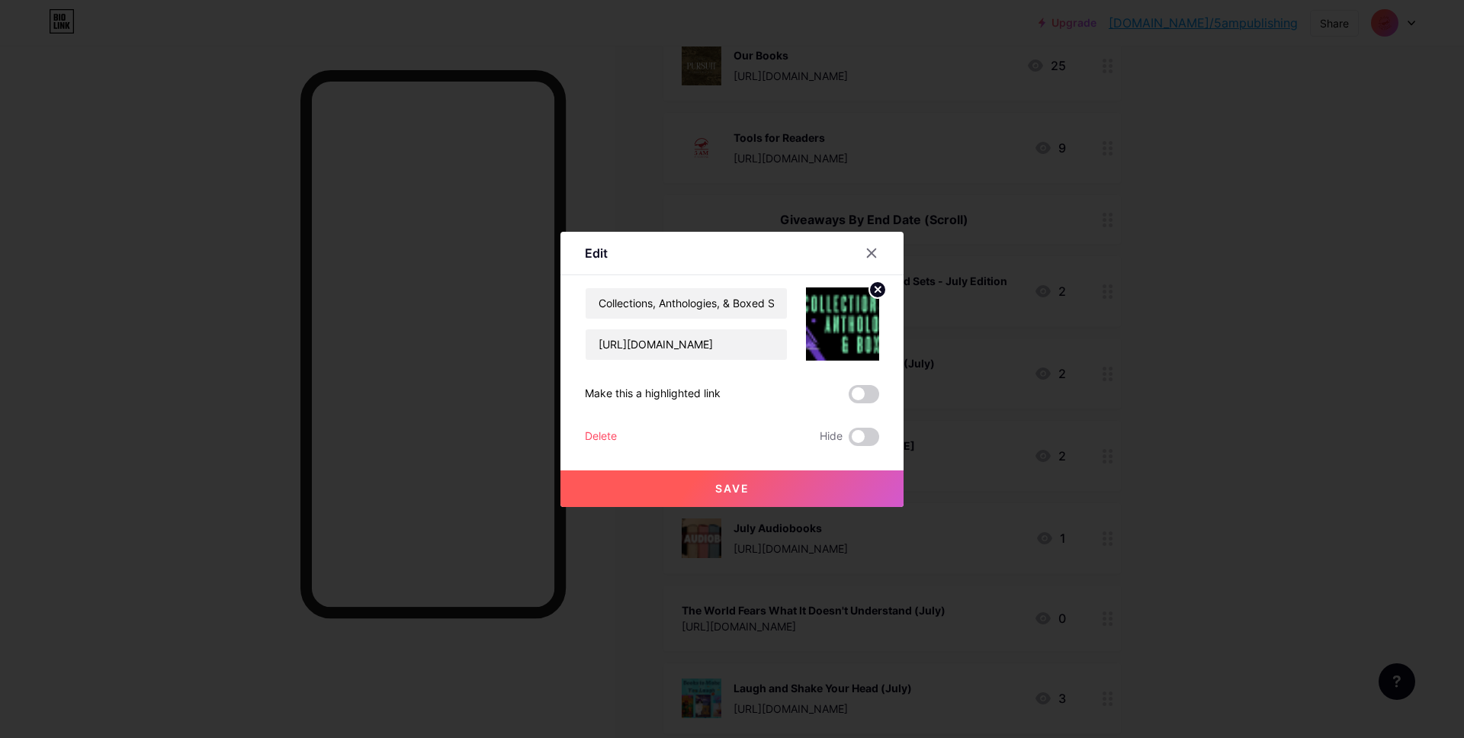
click at [602, 432] on div "Delete" at bounding box center [601, 437] width 32 height 18
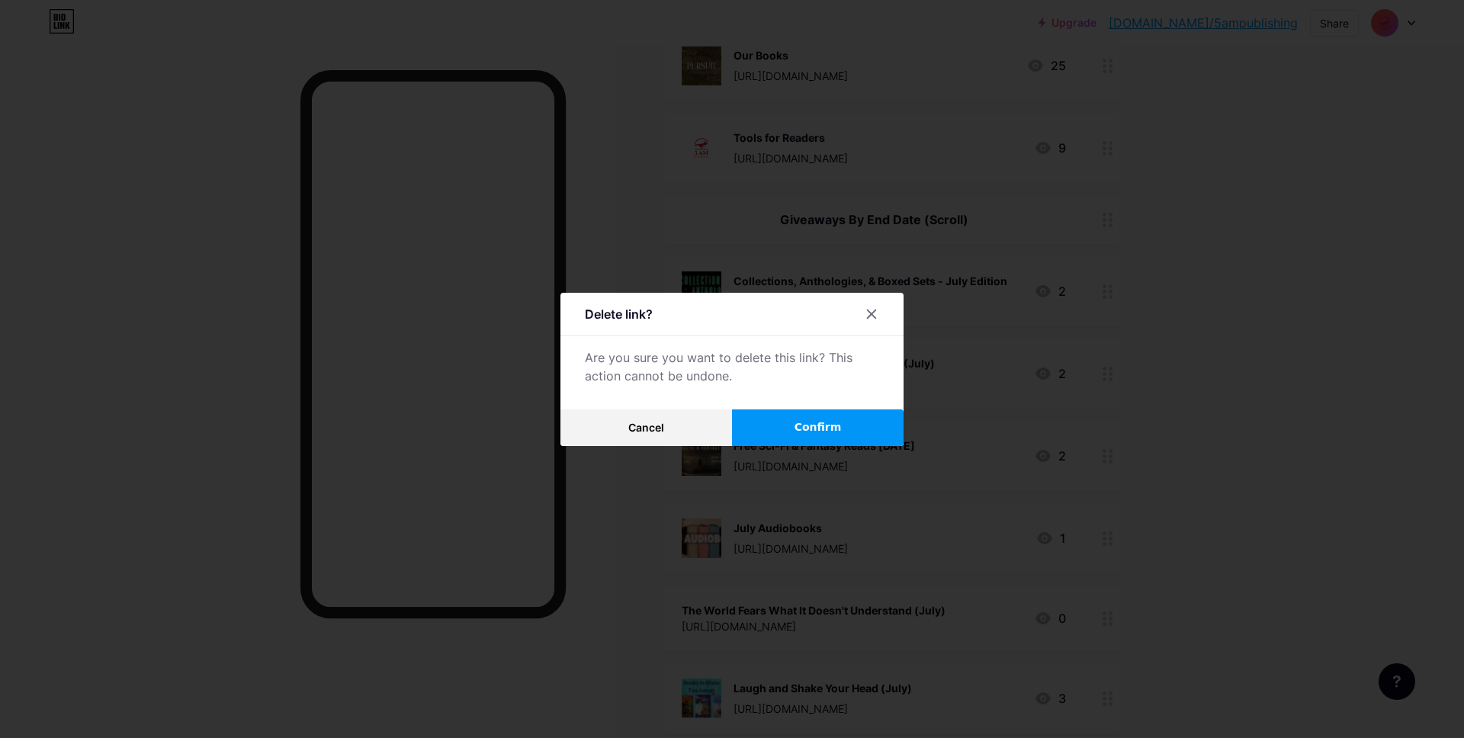
click at [814, 432] on span "Confirm" at bounding box center [818, 427] width 47 height 16
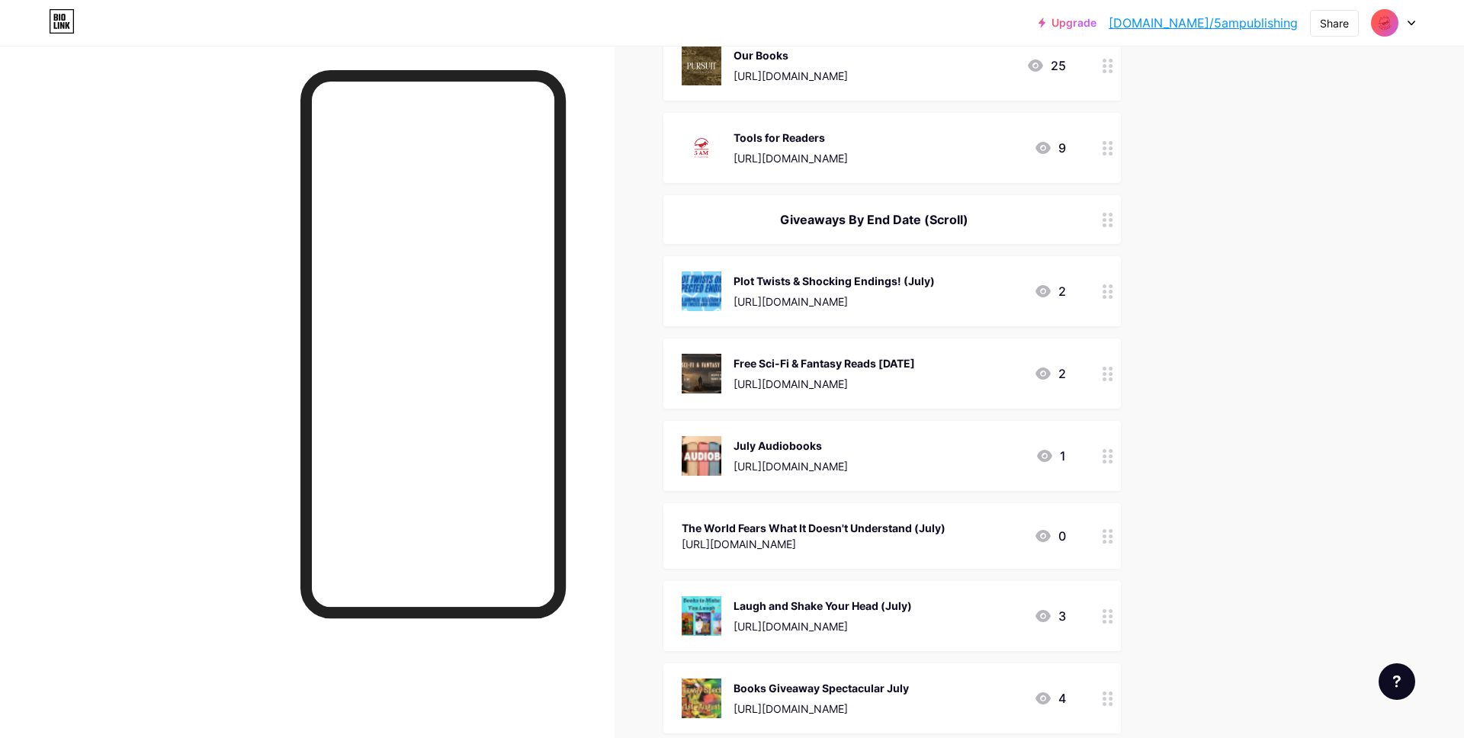
click at [1106, 280] on div at bounding box center [1108, 291] width 26 height 70
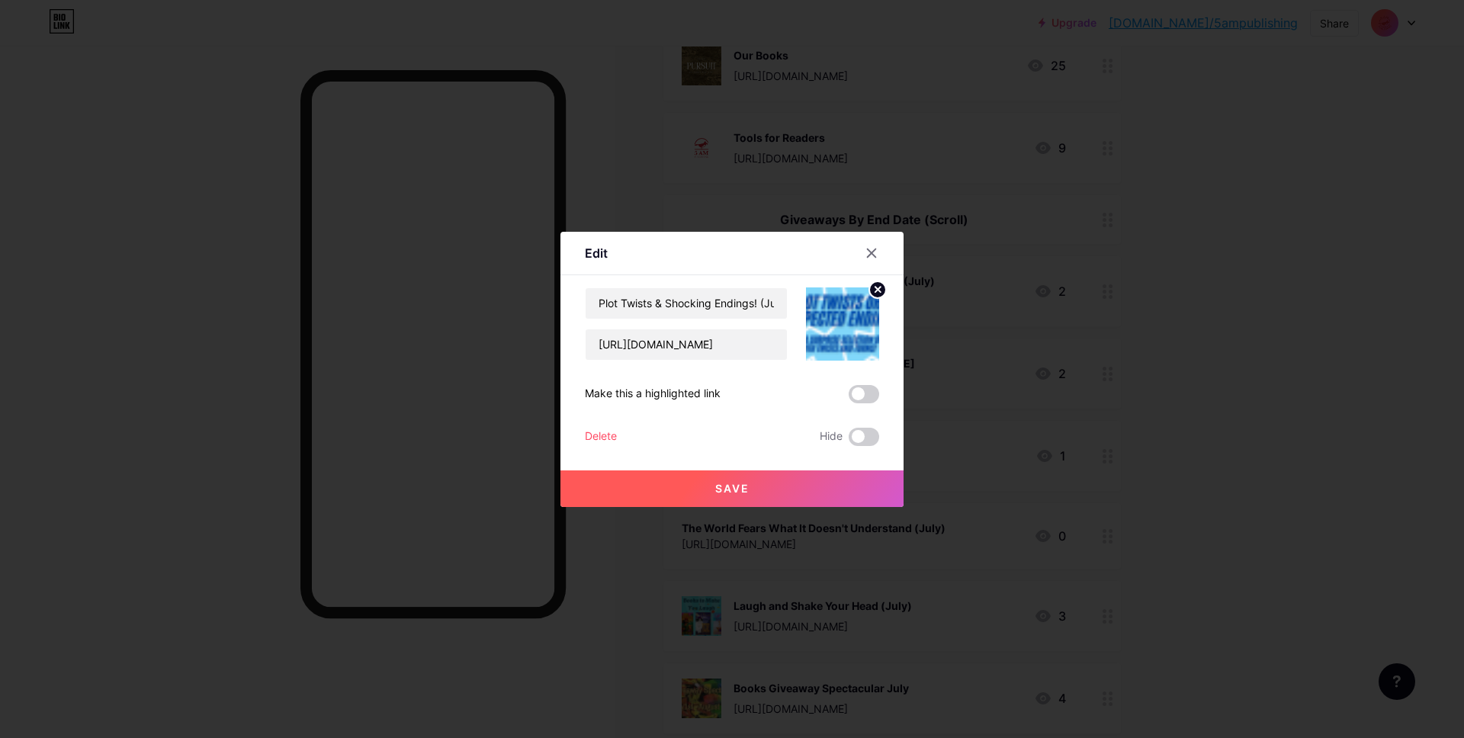
click at [596, 441] on div "Delete" at bounding box center [601, 437] width 32 height 18
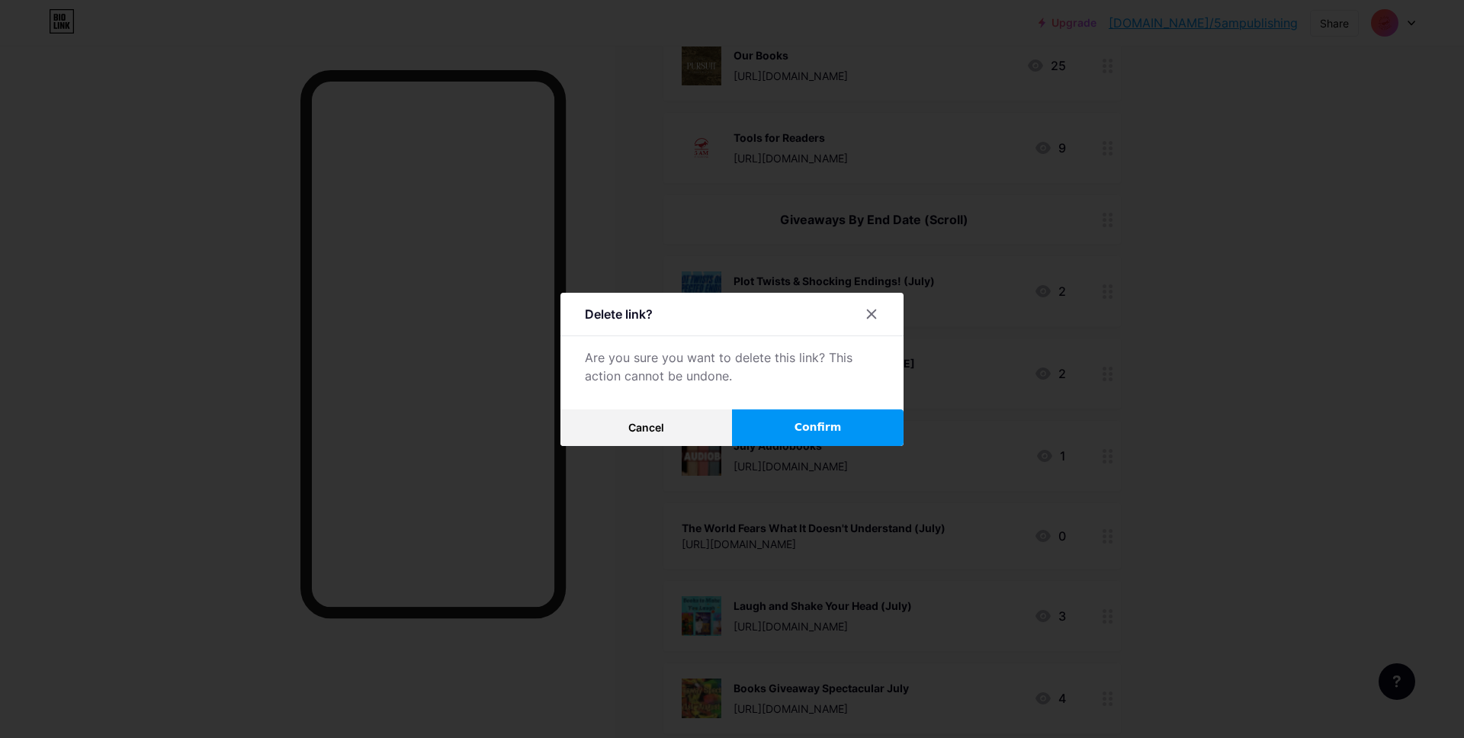
click at [800, 427] on span "Confirm" at bounding box center [818, 427] width 47 height 16
click at [1109, 372] on circle at bounding box center [1111, 374] width 4 height 4
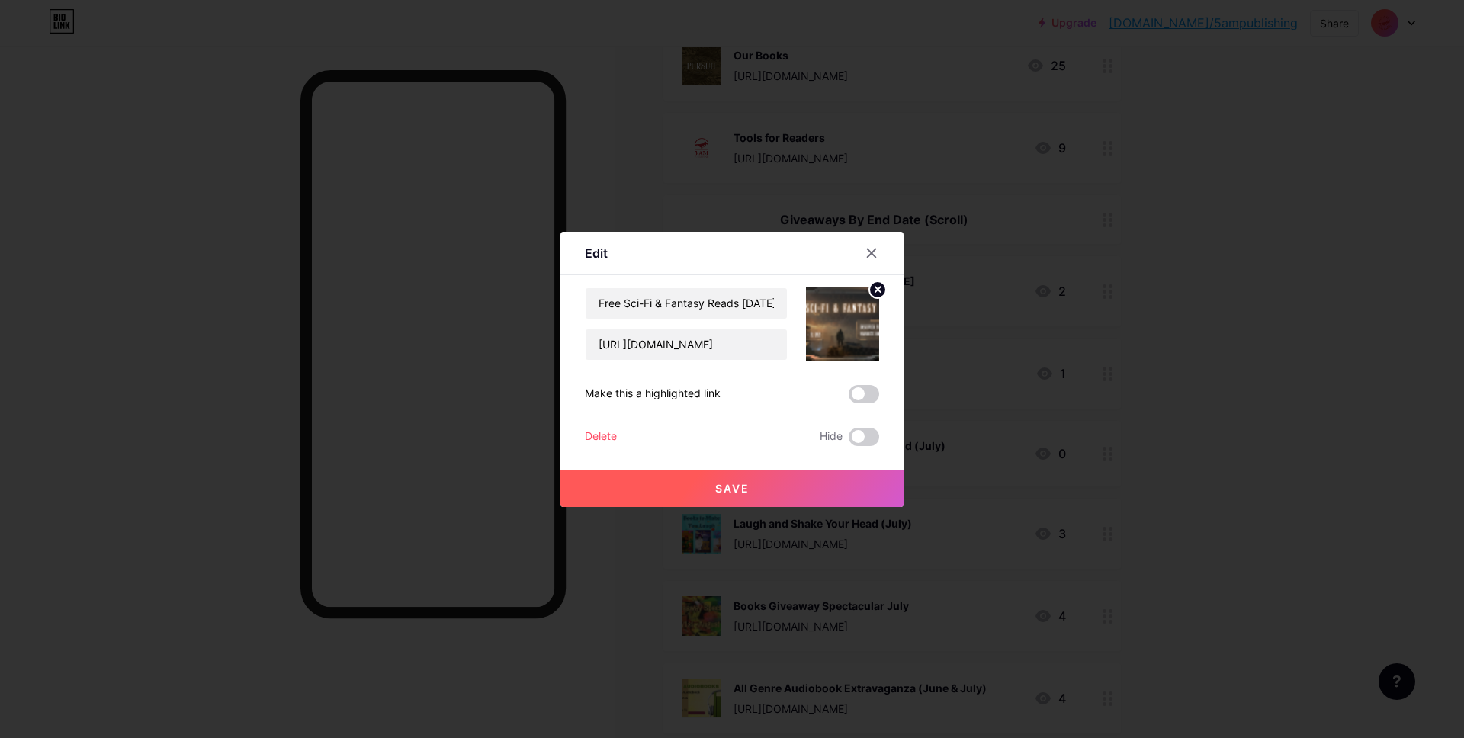
click at [599, 435] on div "Delete" at bounding box center [601, 437] width 32 height 18
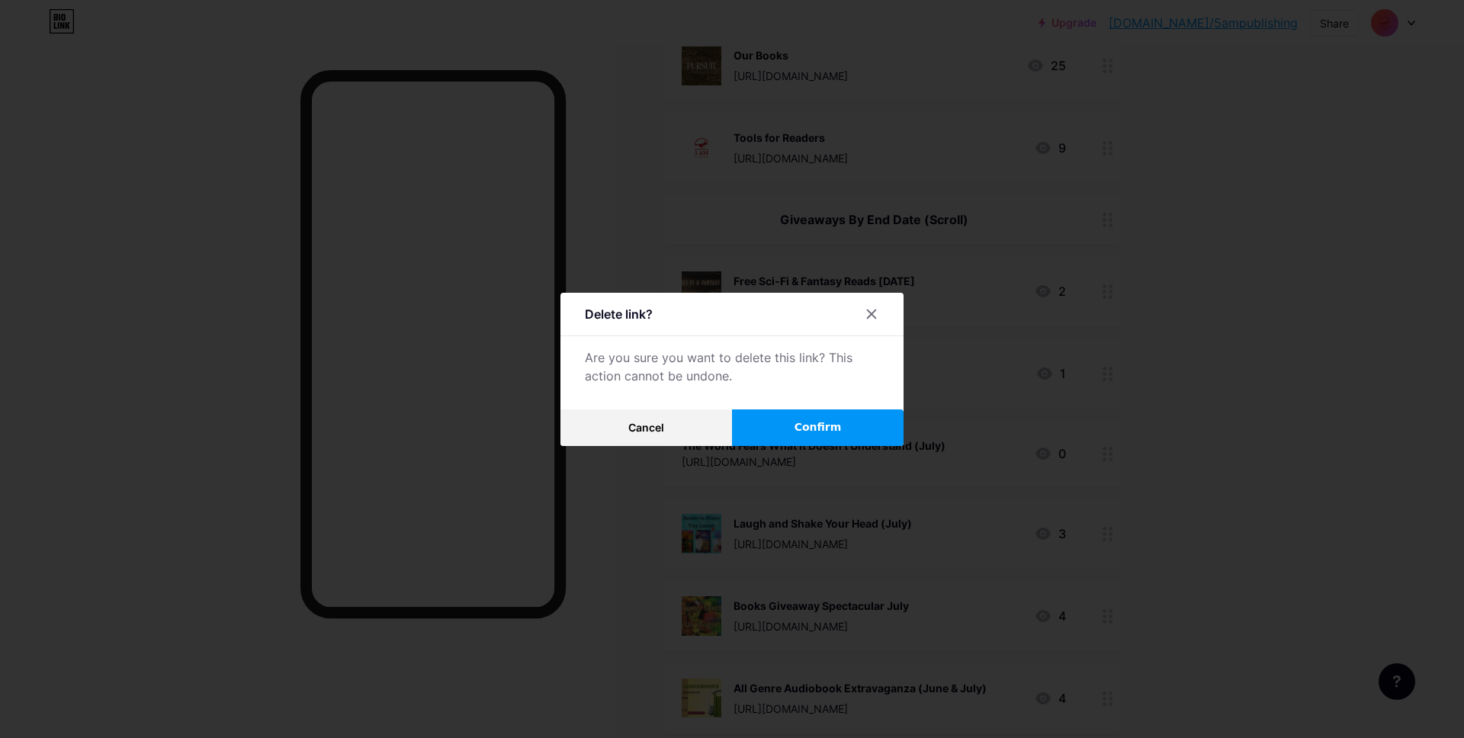
click at [784, 409] on button "Confirm" at bounding box center [818, 427] width 172 height 37
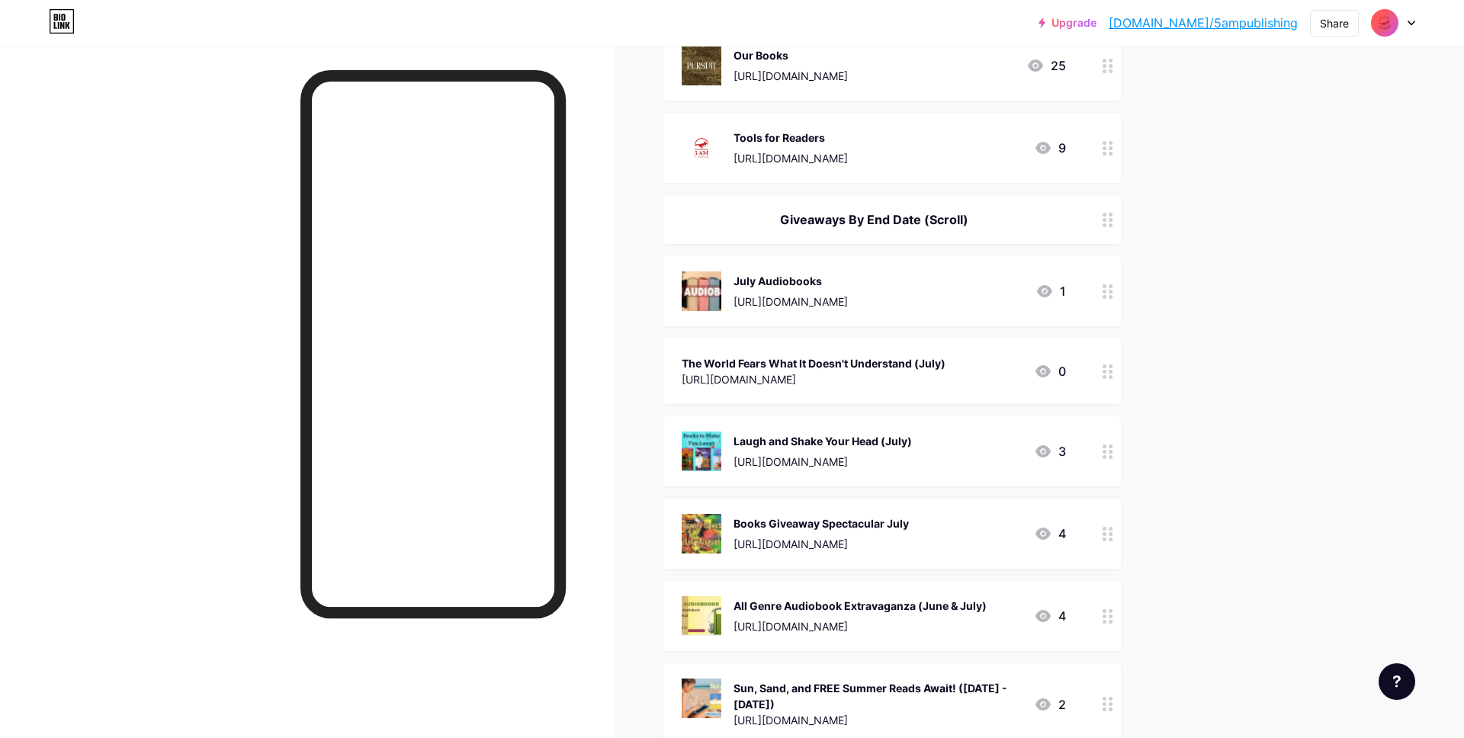
click at [1109, 297] on div at bounding box center [1108, 291] width 26 height 70
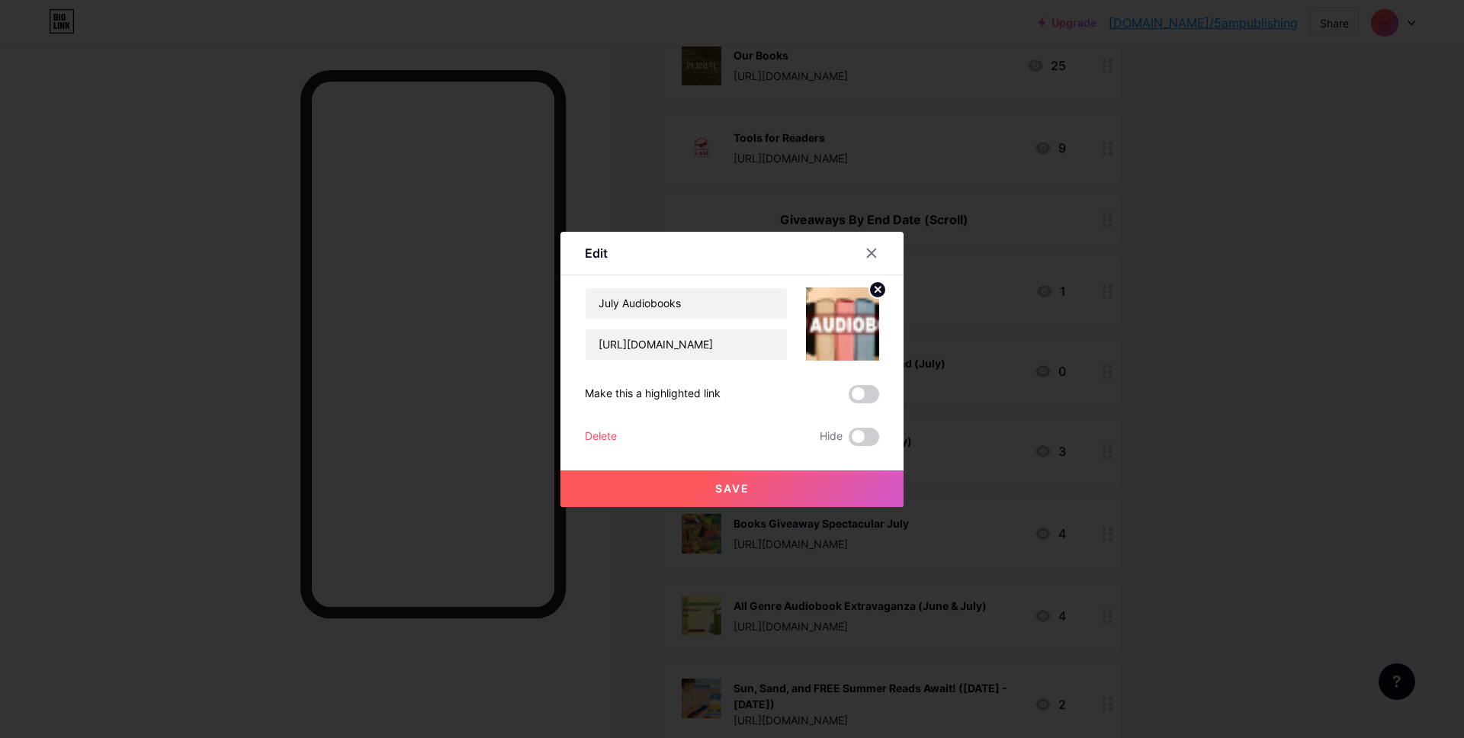
click at [600, 443] on div "Delete" at bounding box center [601, 437] width 32 height 18
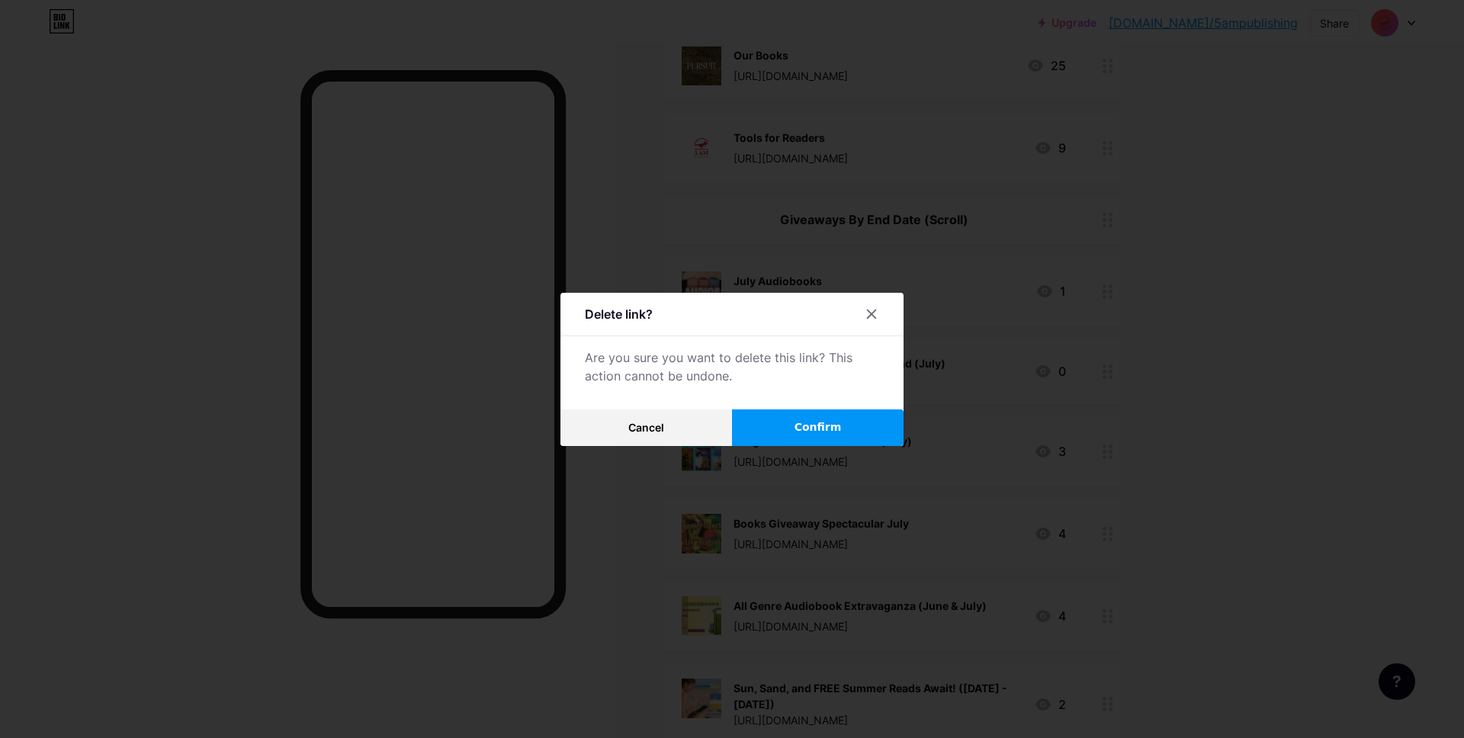
click at [801, 417] on button "Confirm" at bounding box center [818, 427] width 172 height 37
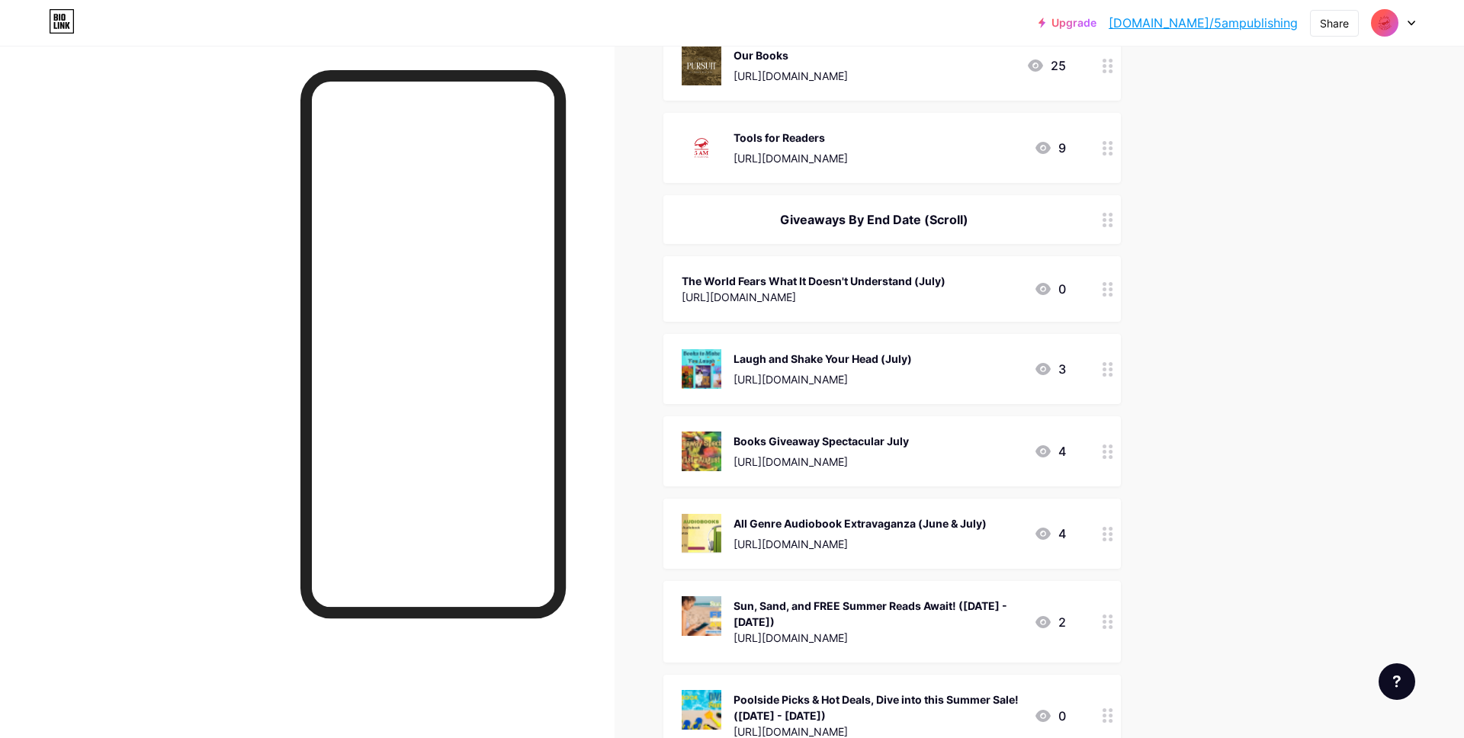
click at [1104, 296] on div at bounding box center [1108, 289] width 26 height 66
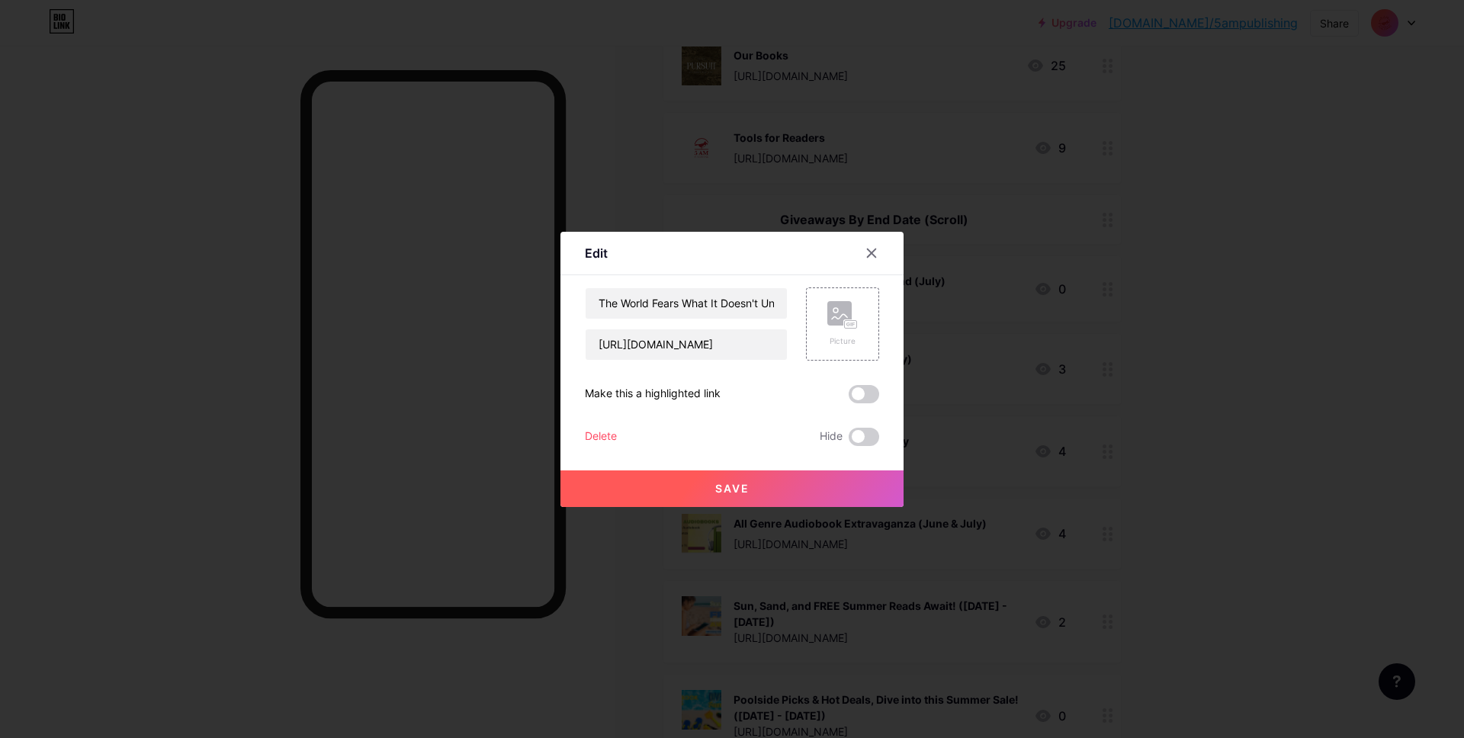
click at [612, 428] on div "Delete" at bounding box center [601, 437] width 32 height 18
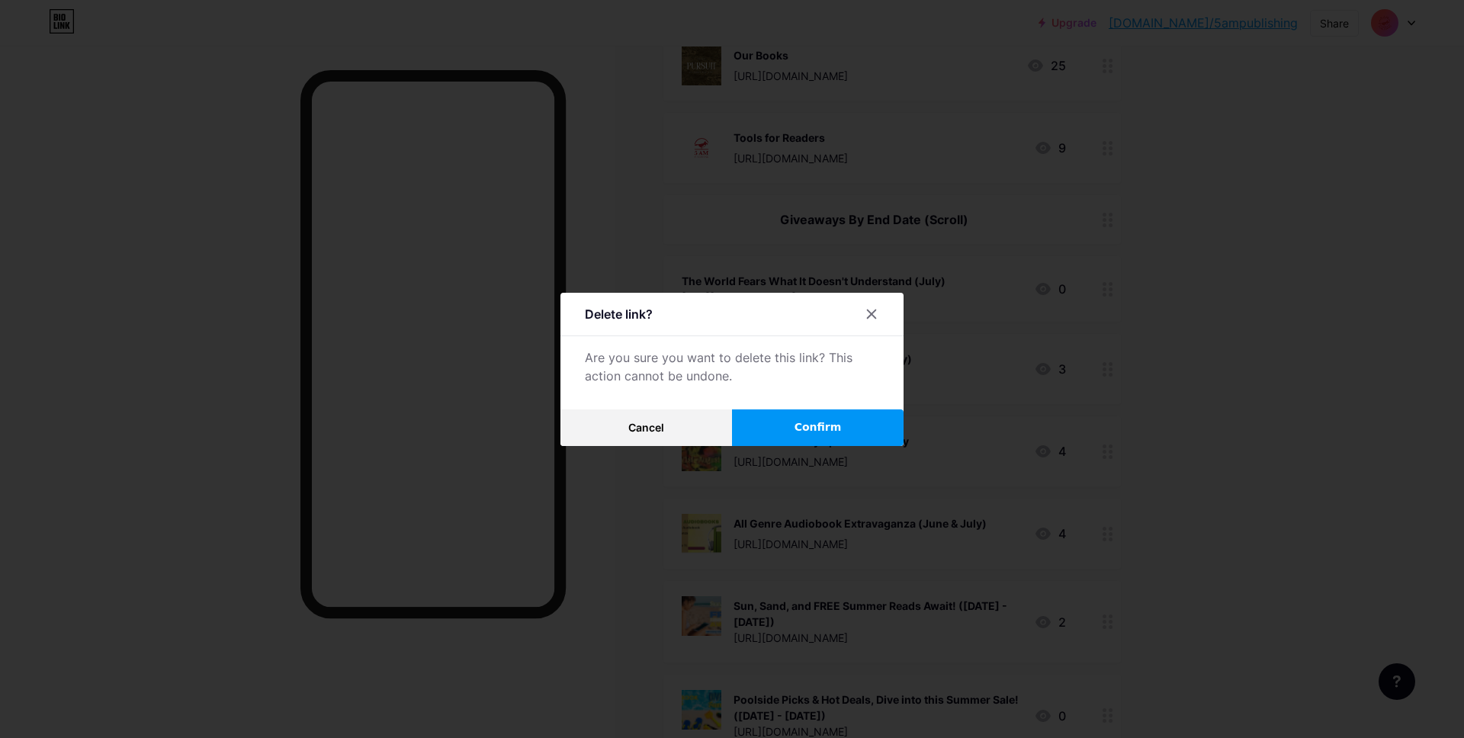
click at [812, 429] on span "Confirm" at bounding box center [818, 427] width 47 height 16
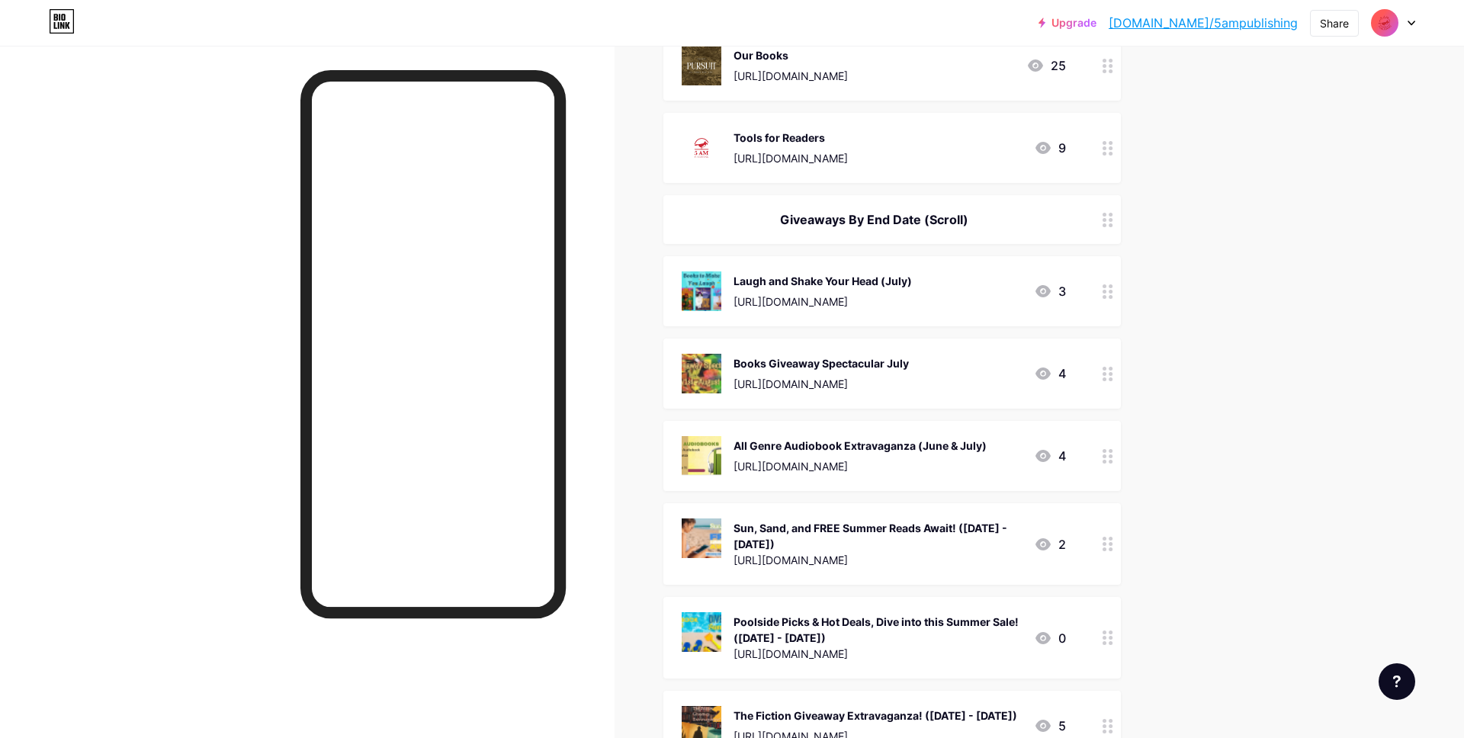
click at [1113, 299] on div at bounding box center [1108, 291] width 26 height 70
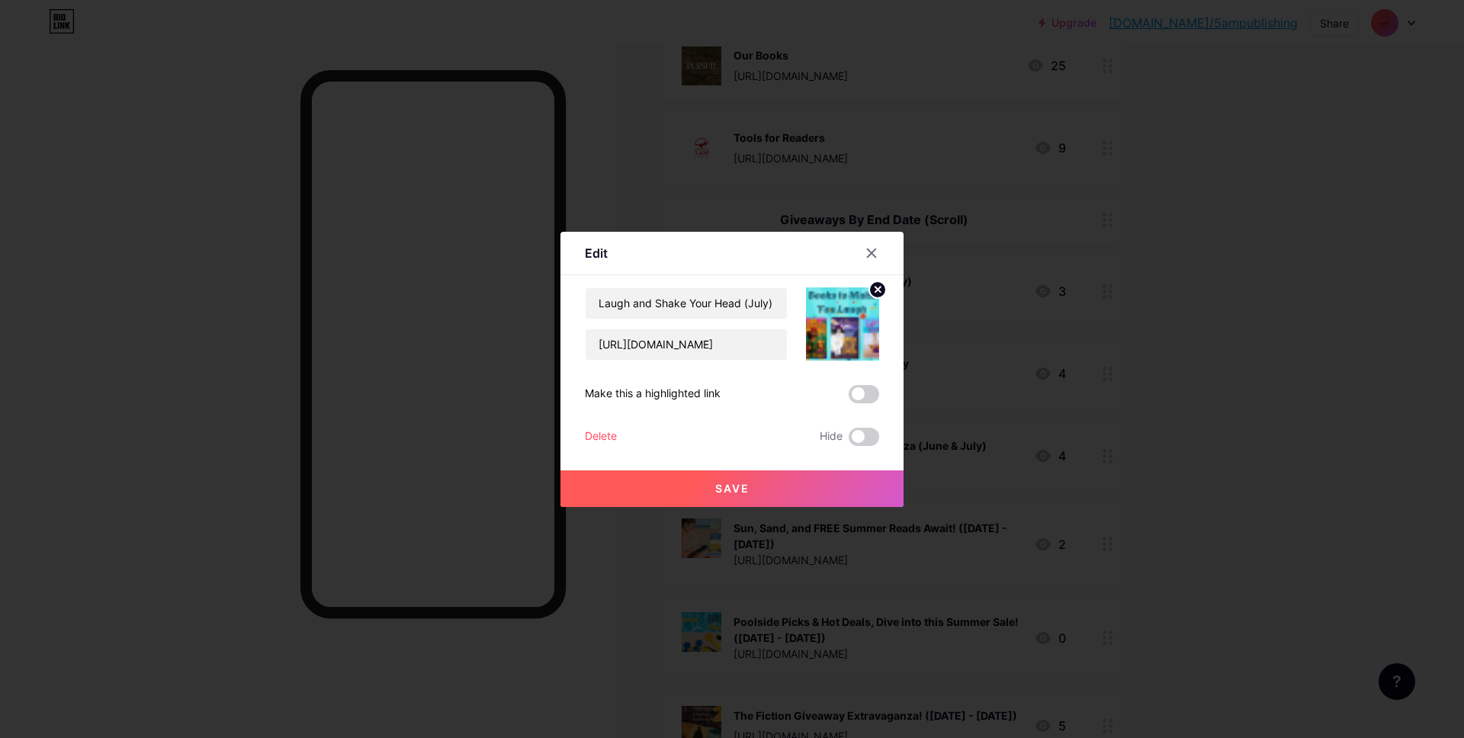
click at [603, 436] on div "Delete" at bounding box center [601, 437] width 32 height 18
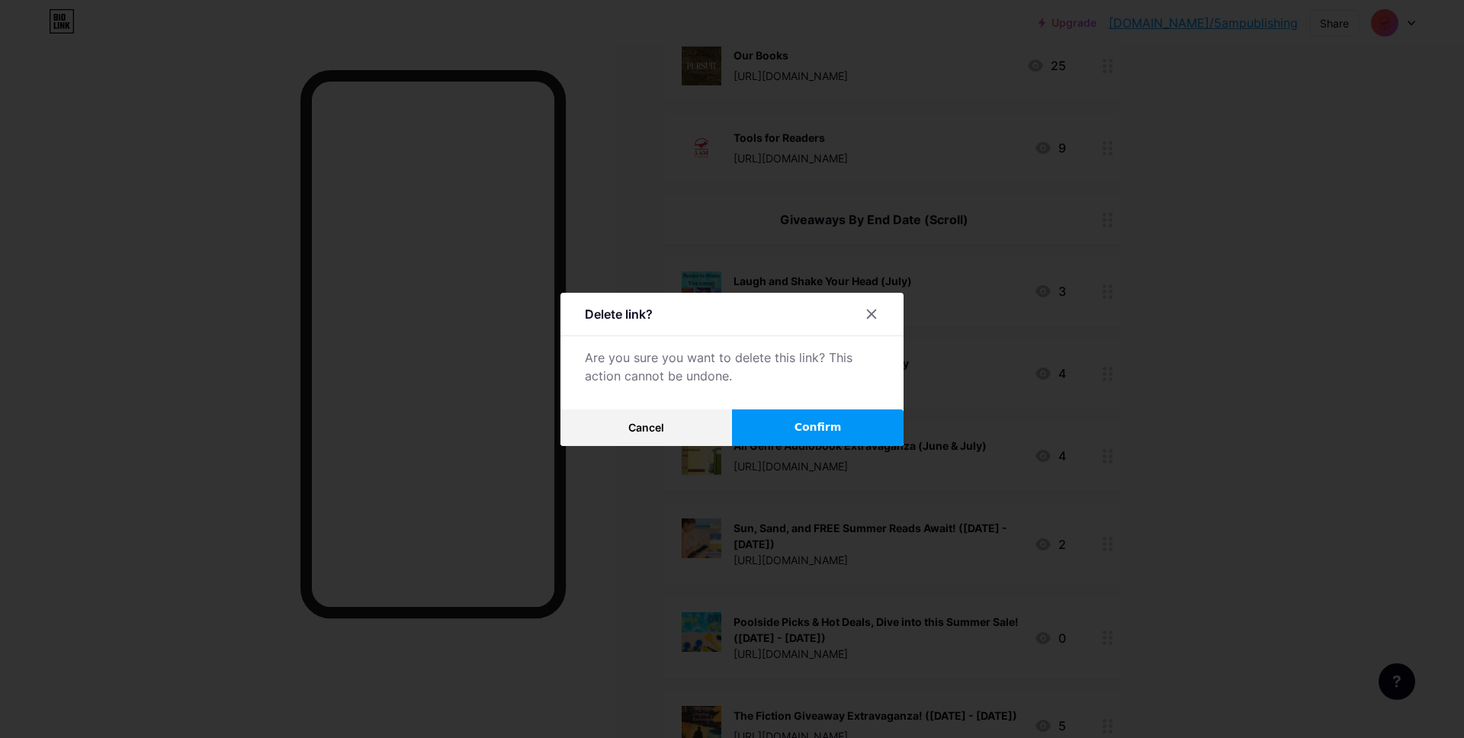
click at [801, 413] on button "Confirm" at bounding box center [818, 427] width 172 height 37
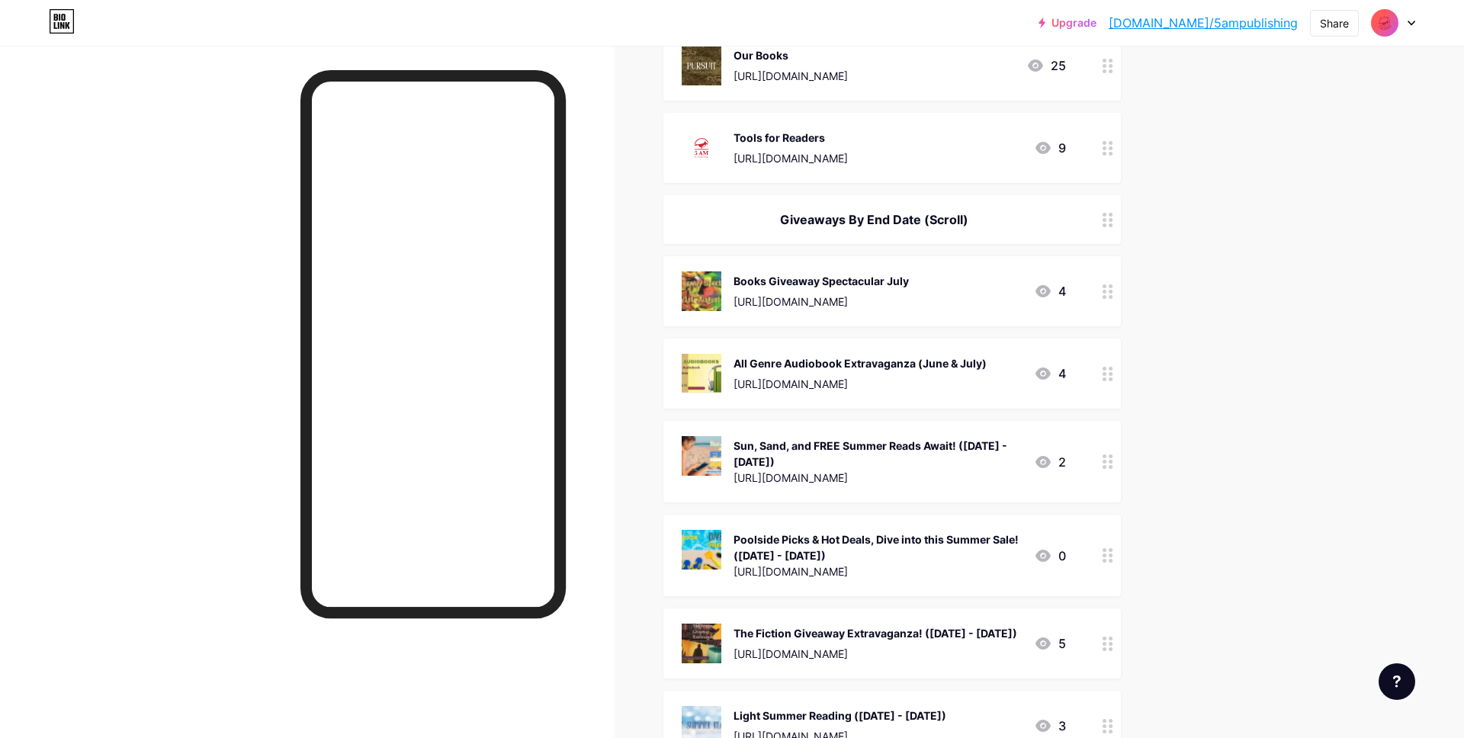
click at [1099, 294] on div at bounding box center [1108, 291] width 26 height 70
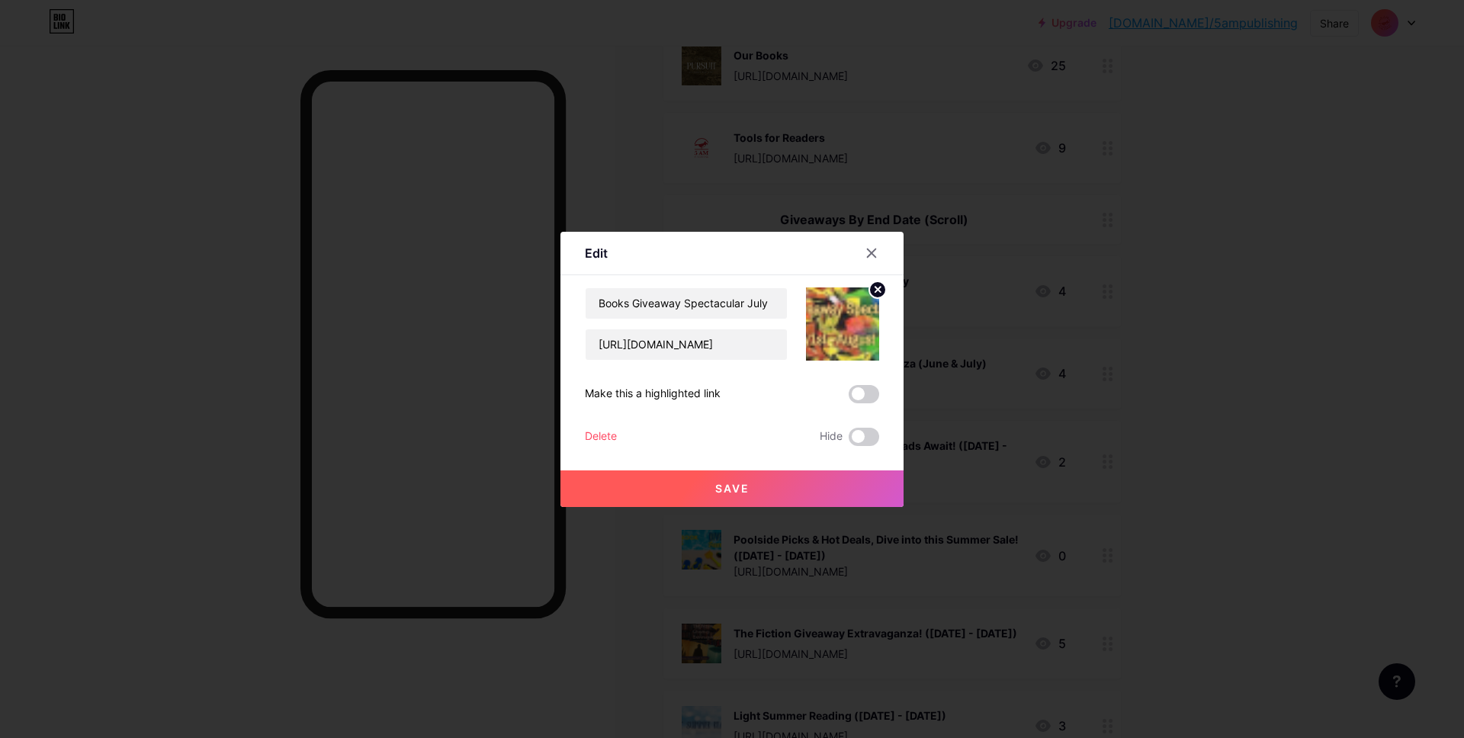
click at [590, 435] on div "Delete" at bounding box center [601, 437] width 32 height 18
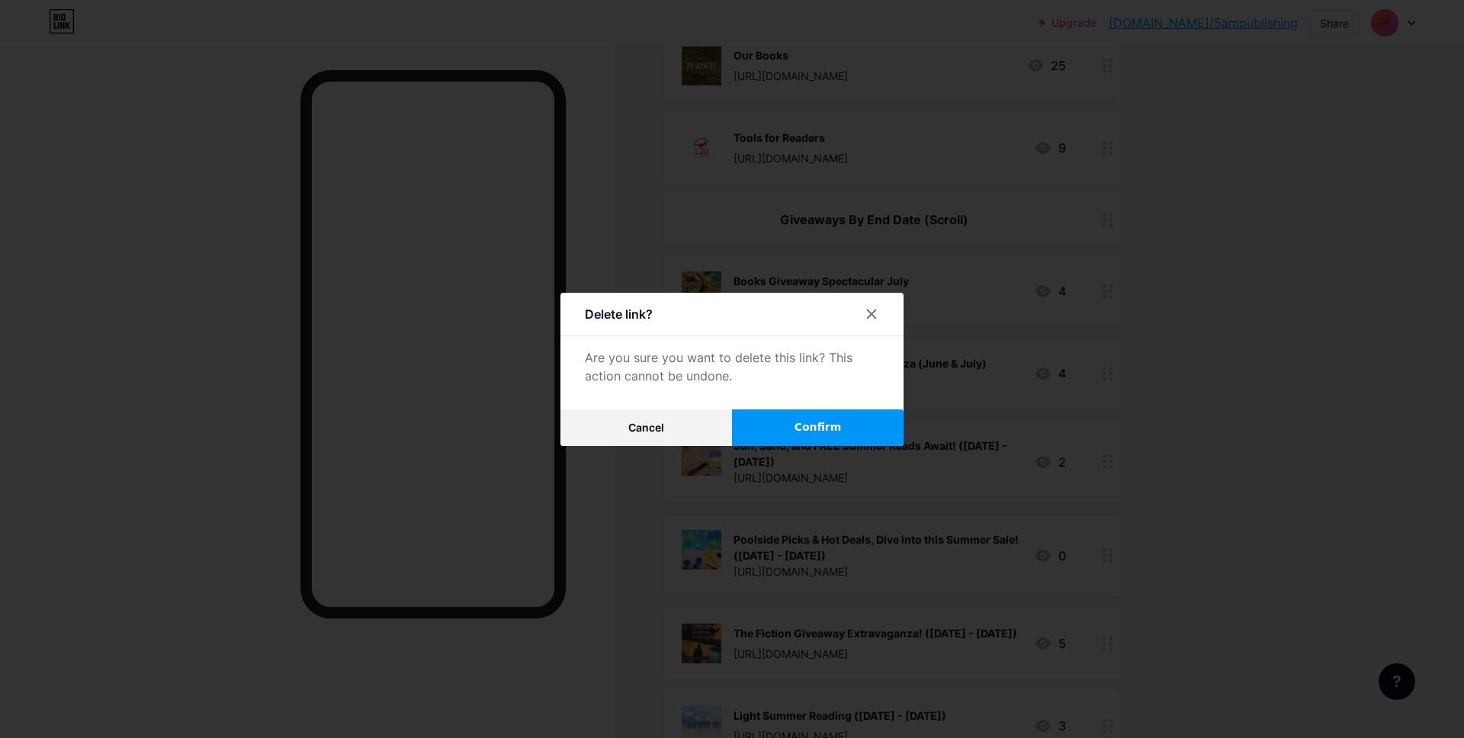
click at [807, 425] on span "Confirm" at bounding box center [818, 427] width 47 height 16
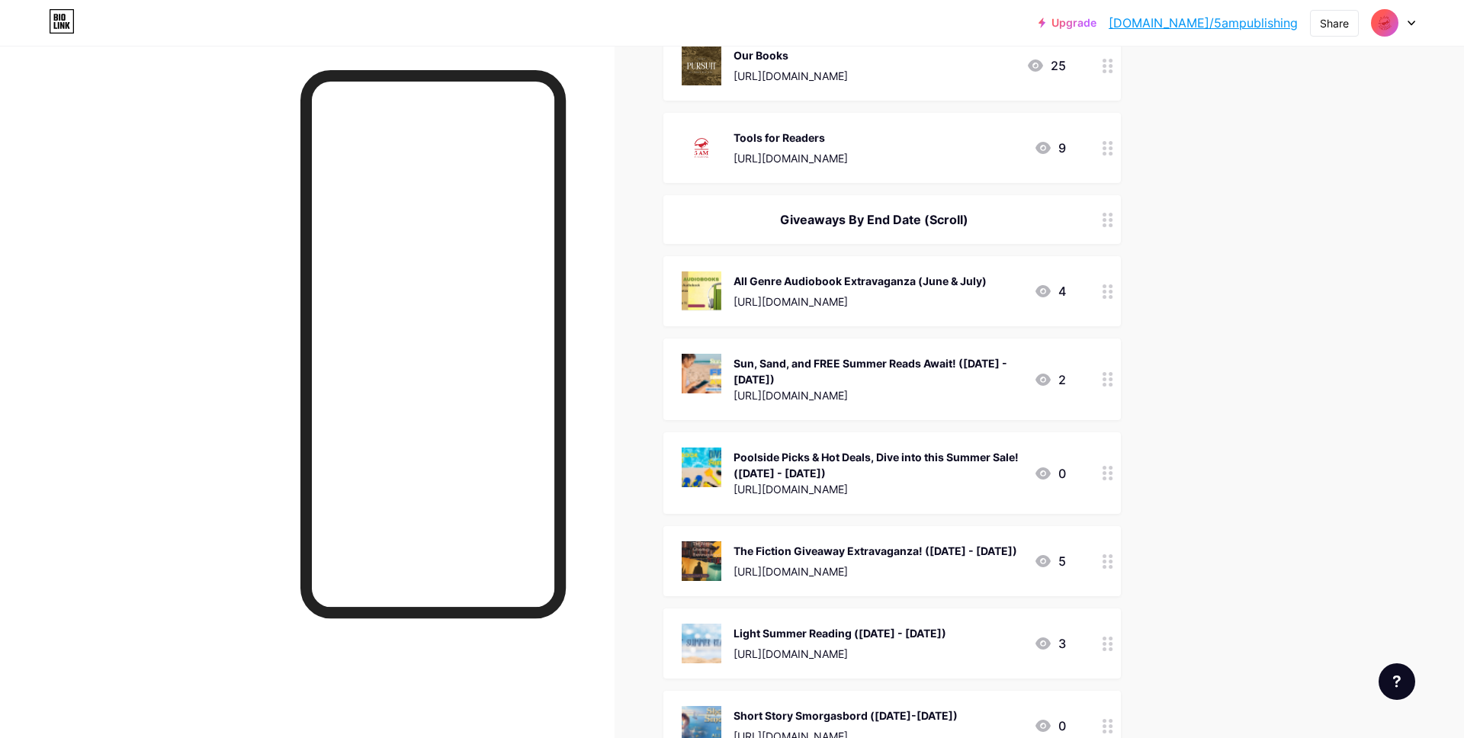
click at [1109, 287] on icon at bounding box center [1108, 291] width 11 height 14
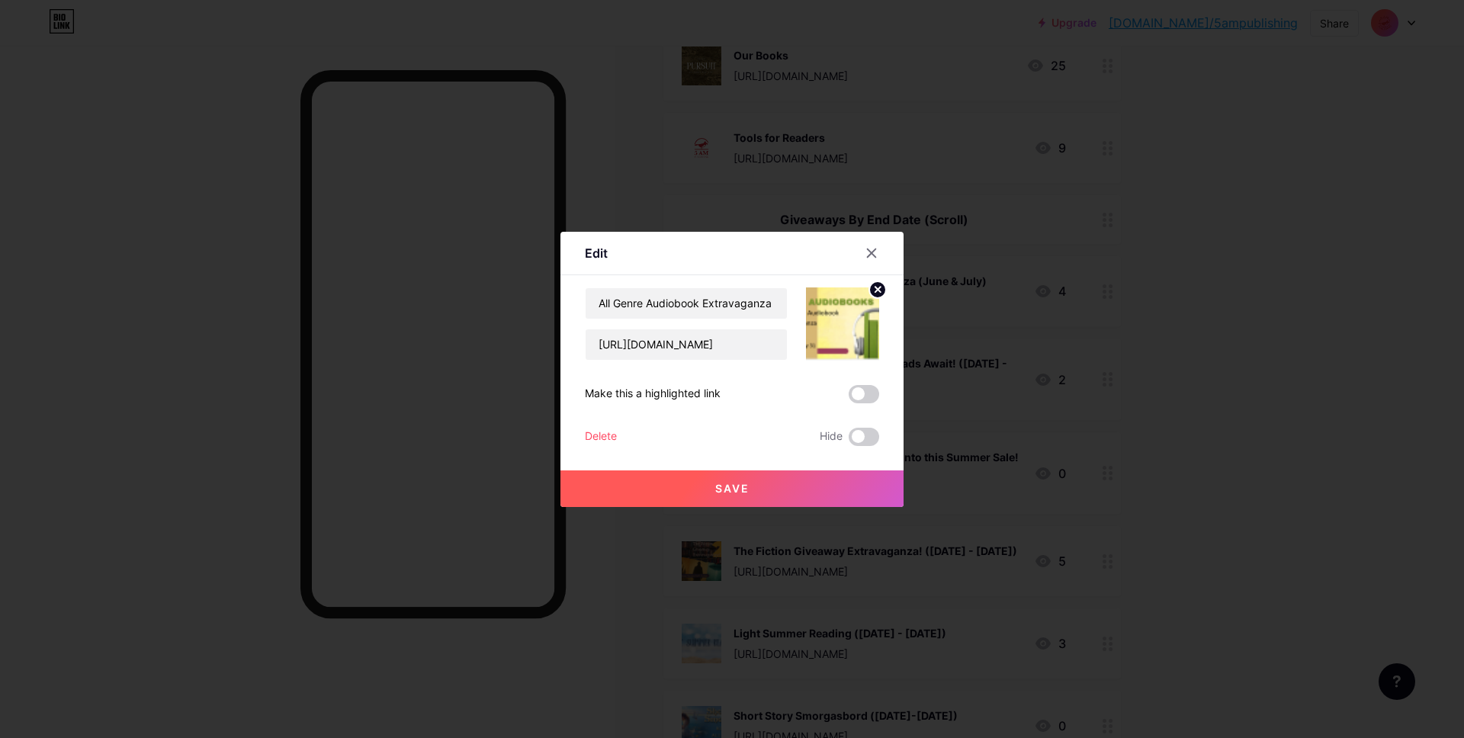
click at [599, 432] on div "Delete" at bounding box center [601, 437] width 32 height 18
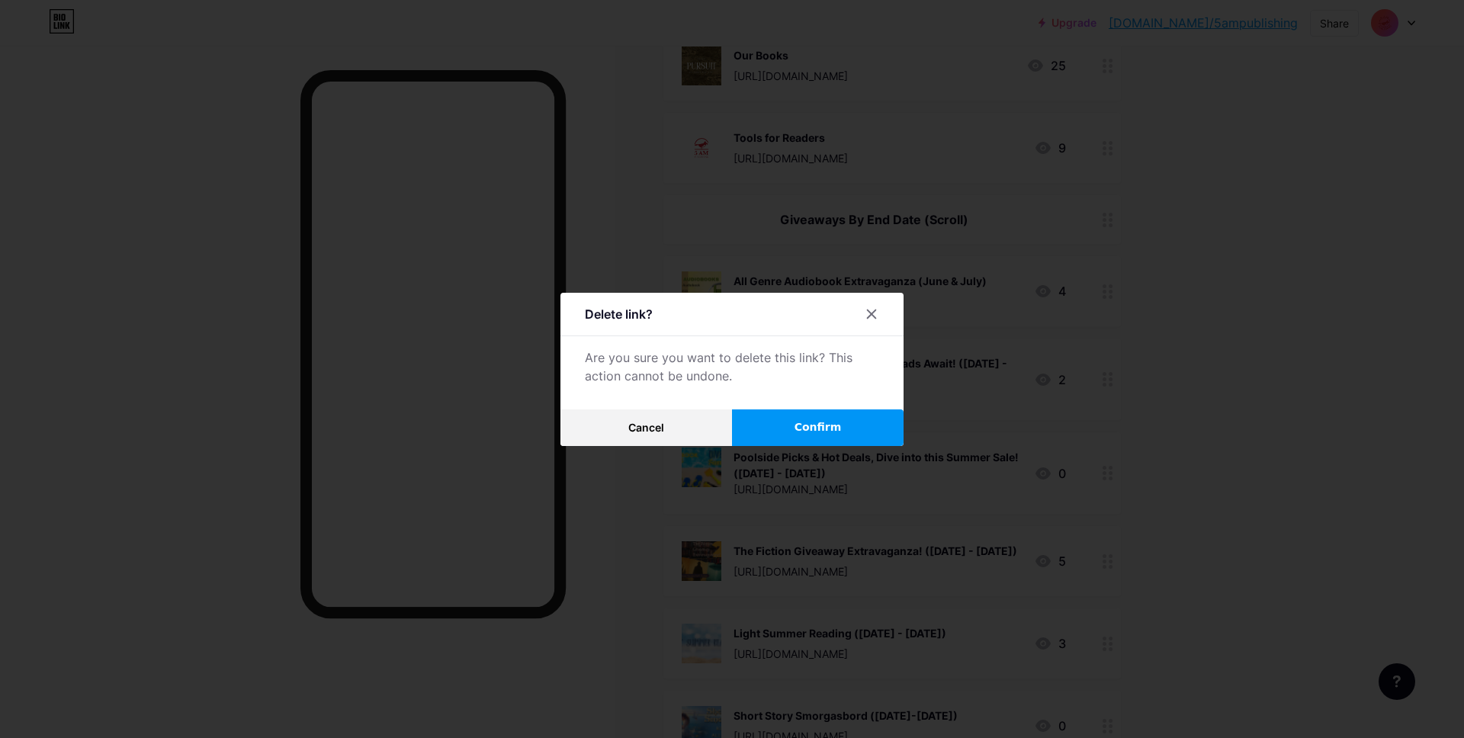
click at [783, 418] on button "Confirm" at bounding box center [818, 427] width 172 height 37
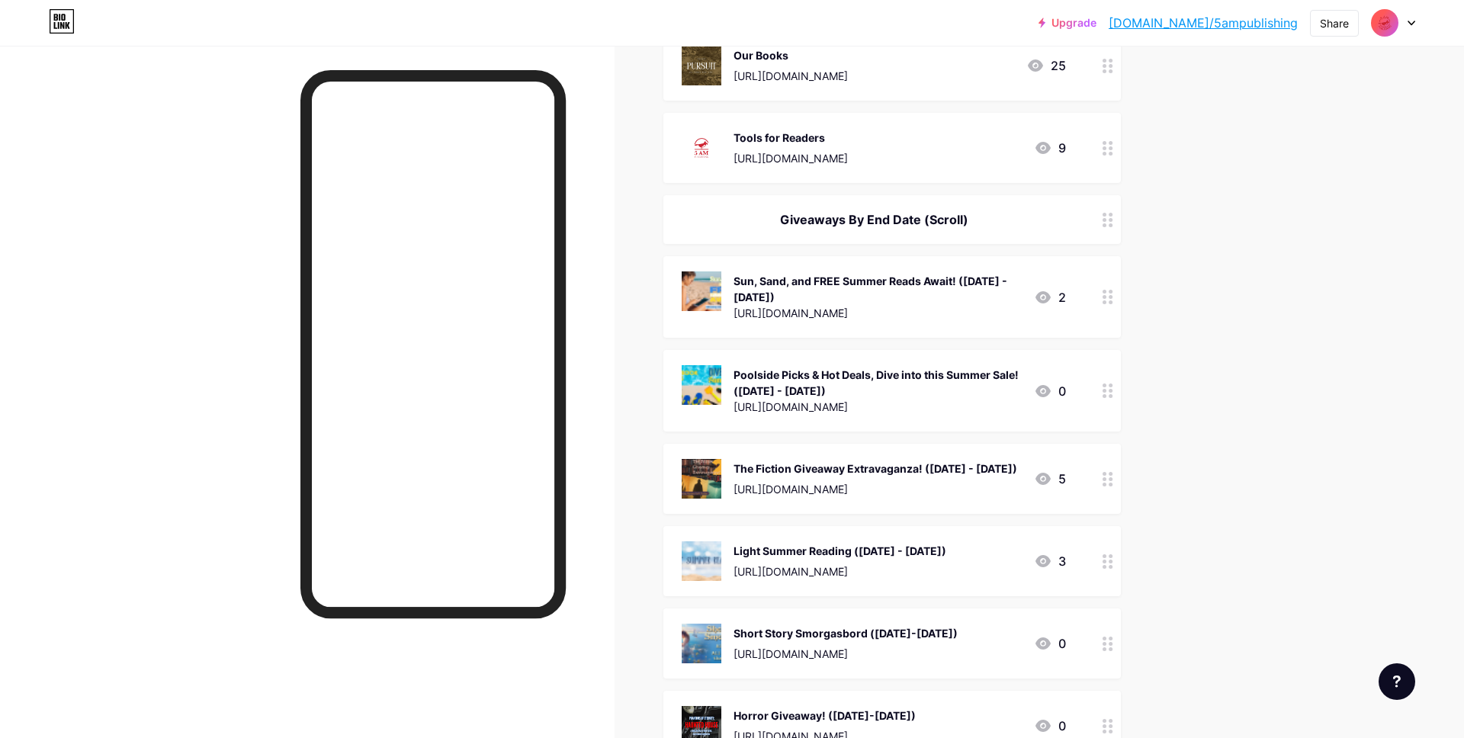
click at [1107, 293] on icon at bounding box center [1108, 297] width 11 height 14
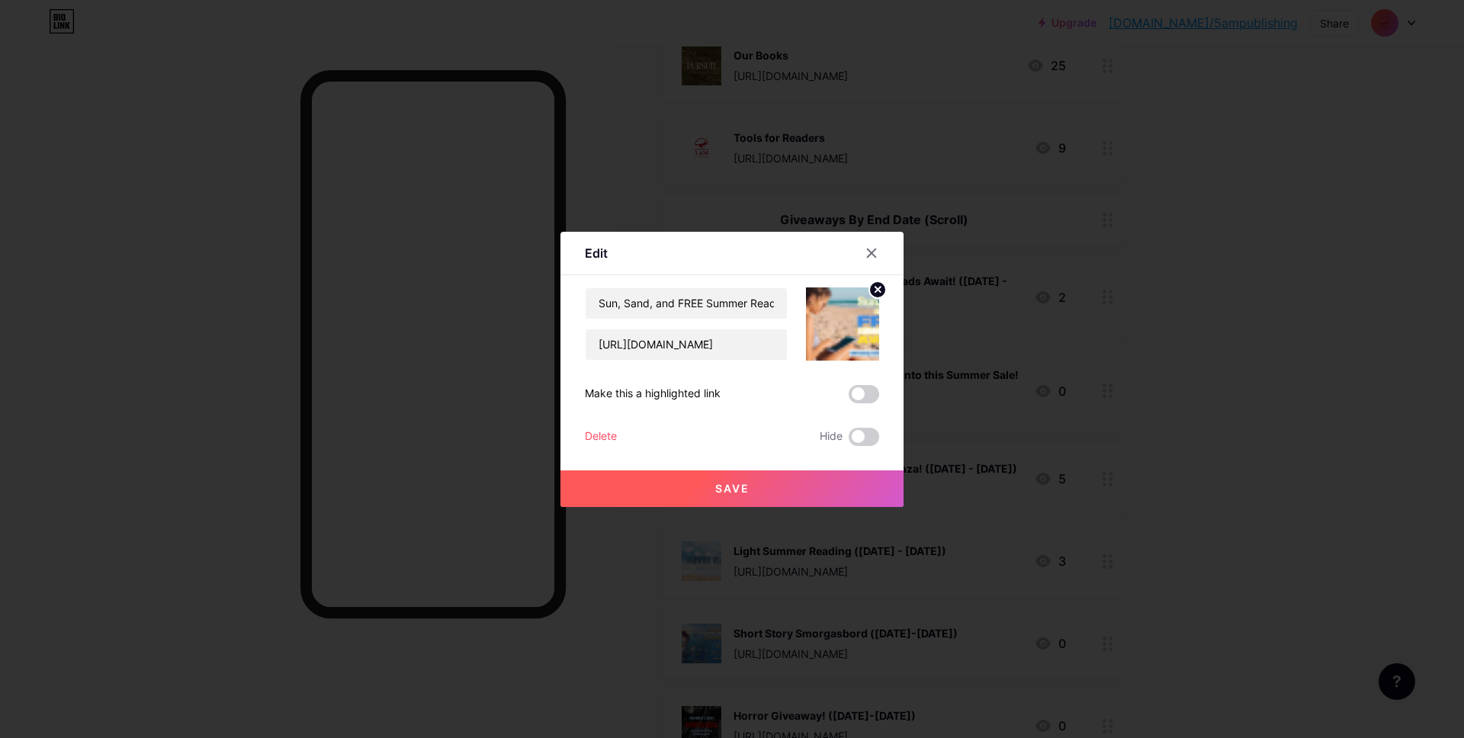
click at [608, 433] on div "Delete" at bounding box center [601, 437] width 32 height 18
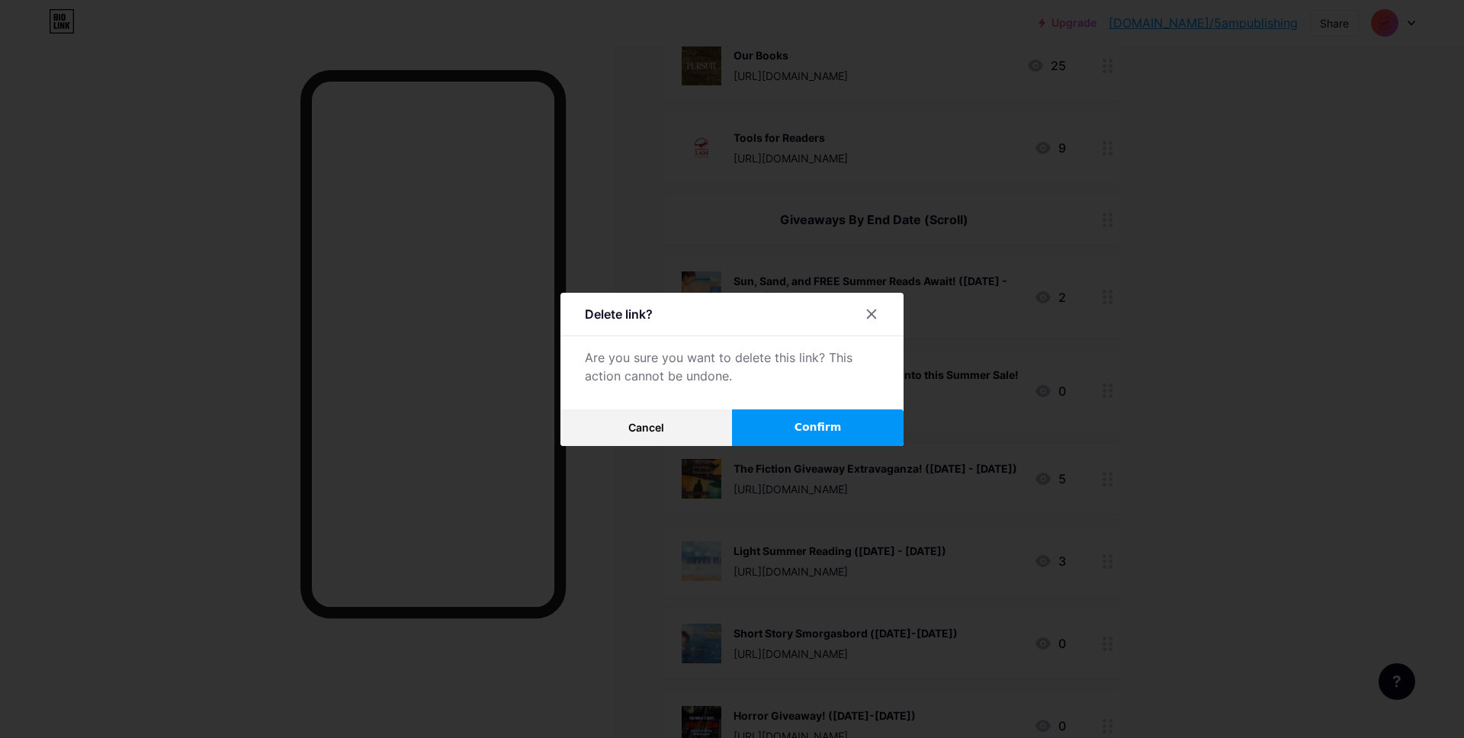
click at [811, 421] on span "Confirm" at bounding box center [818, 427] width 47 height 16
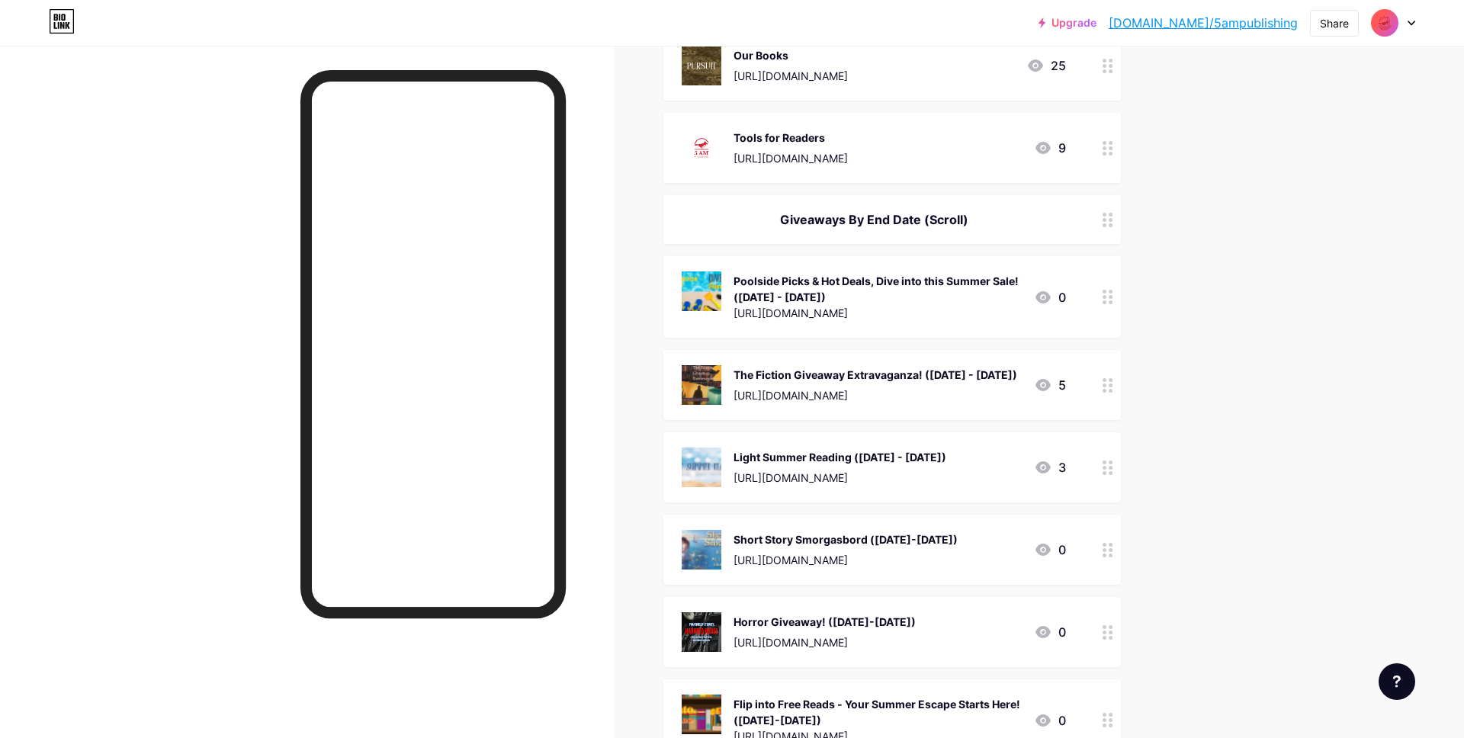
click at [1112, 299] on icon at bounding box center [1108, 297] width 11 height 14
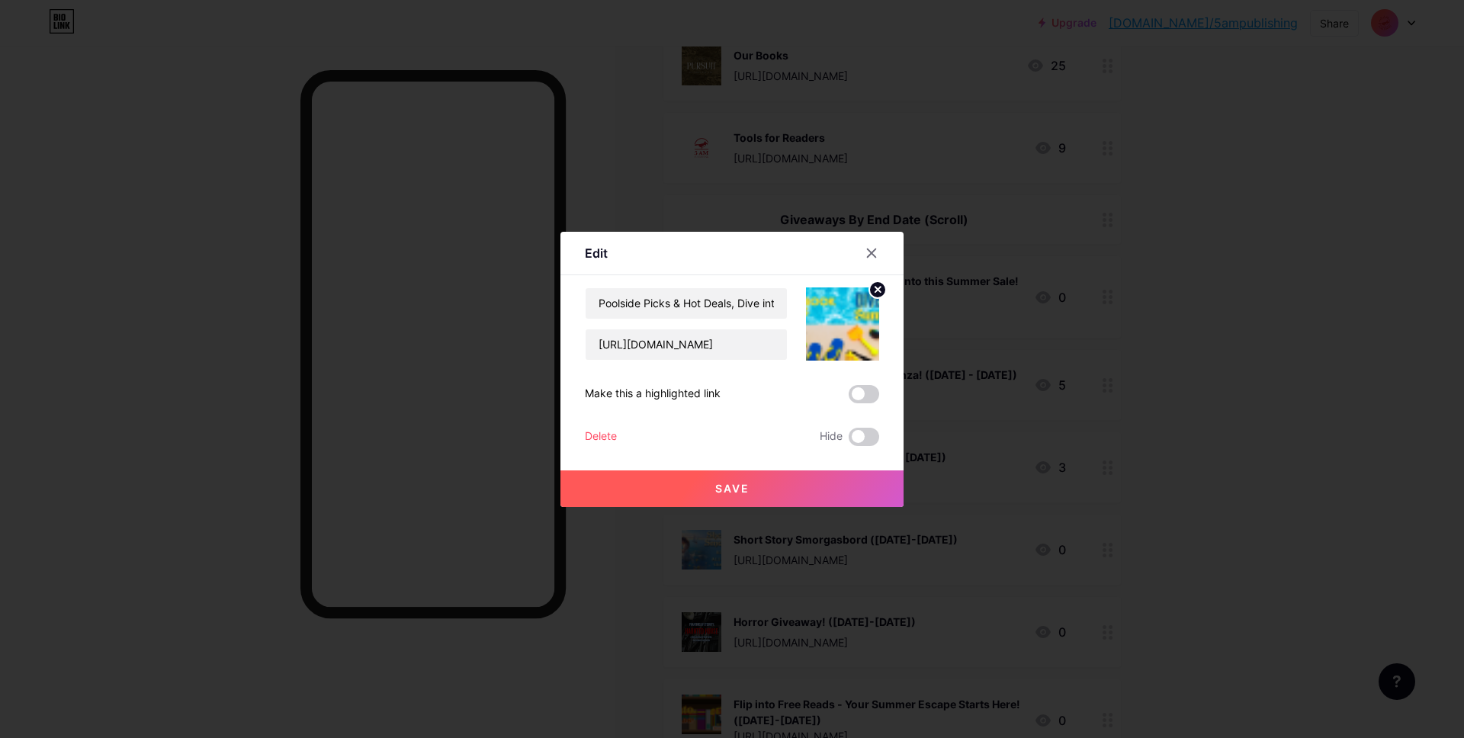
click at [600, 445] on div "Delete" at bounding box center [601, 437] width 32 height 18
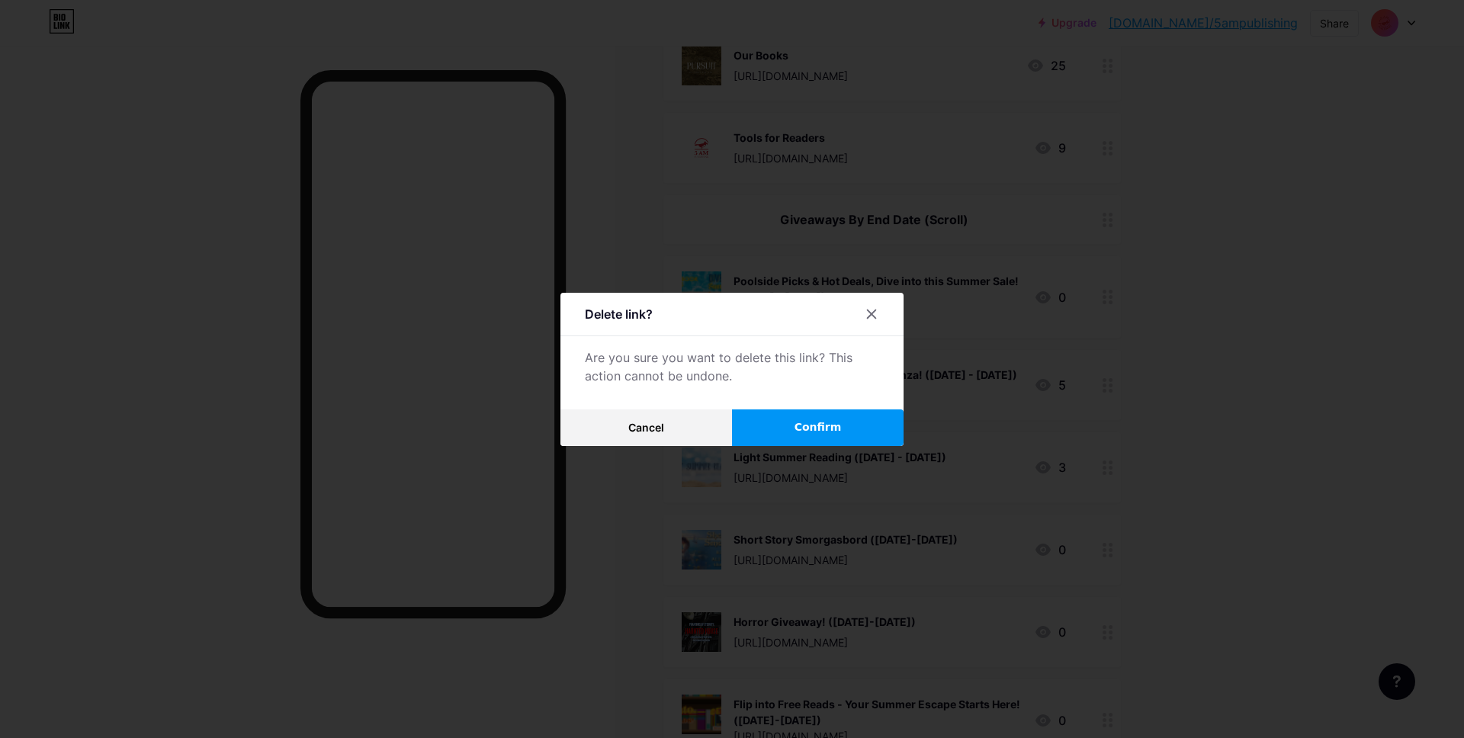
click at [785, 413] on button "Confirm" at bounding box center [818, 427] width 172 height 37
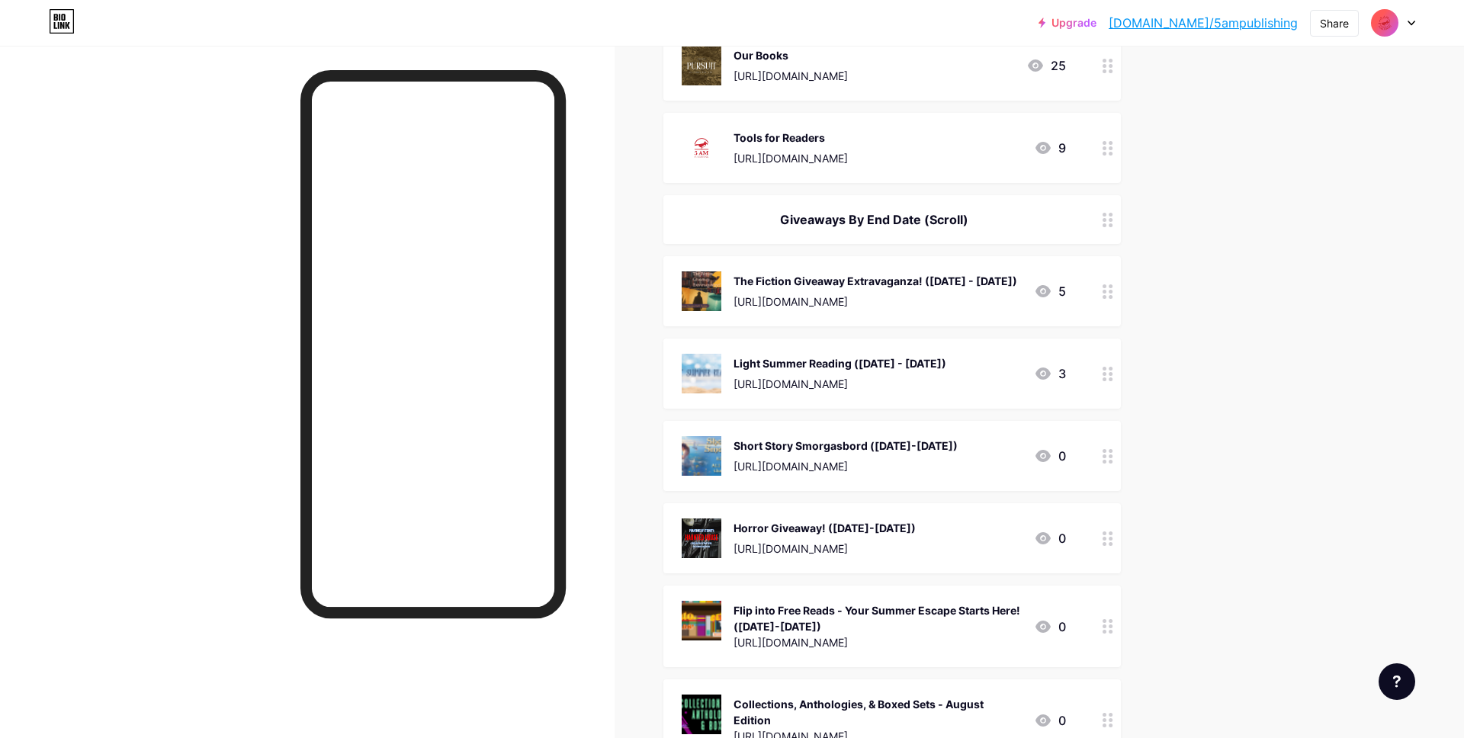
click at [1106, 284] on icon at bounding box center [1108, 291] width 11 height 14
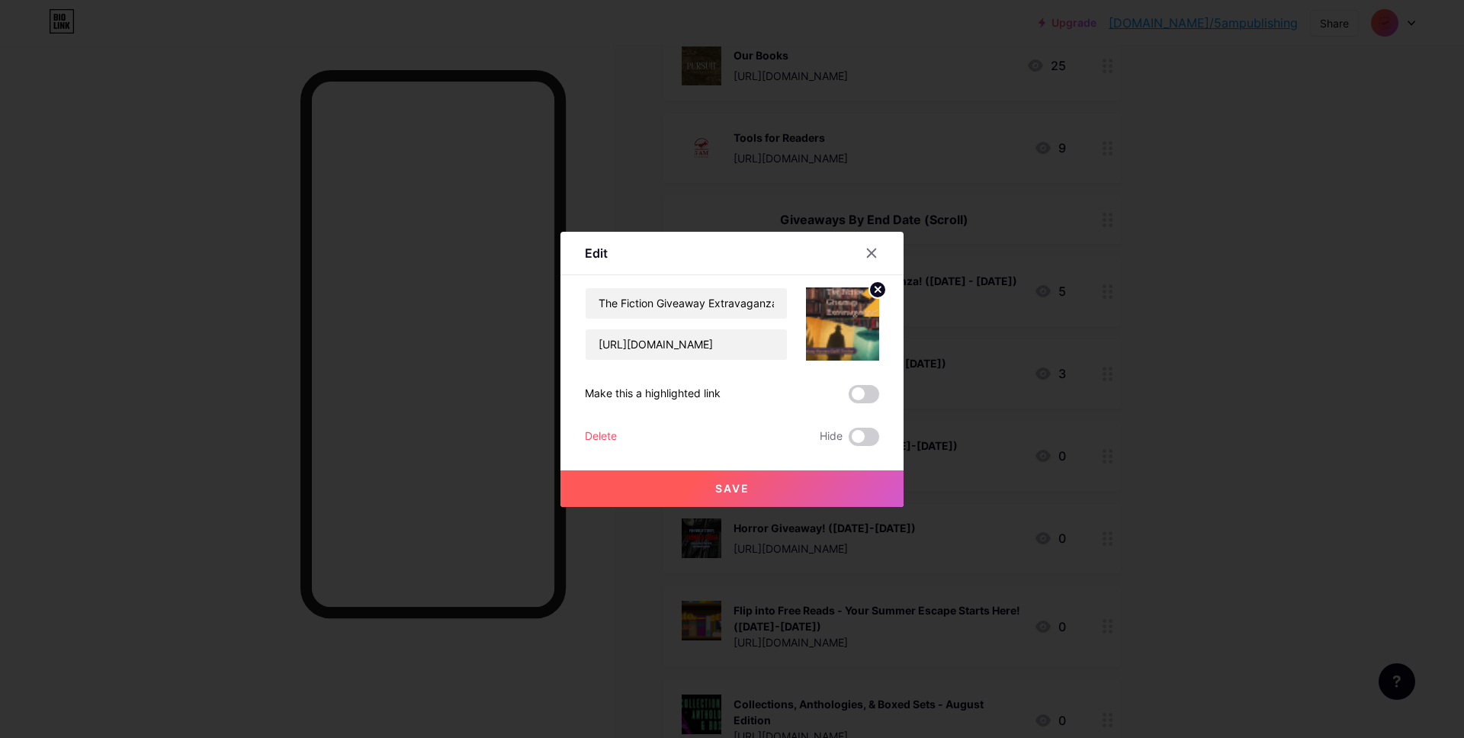
click at [600, 432] on div "Delete" at bounding box center [601, 437] width 32 height 18
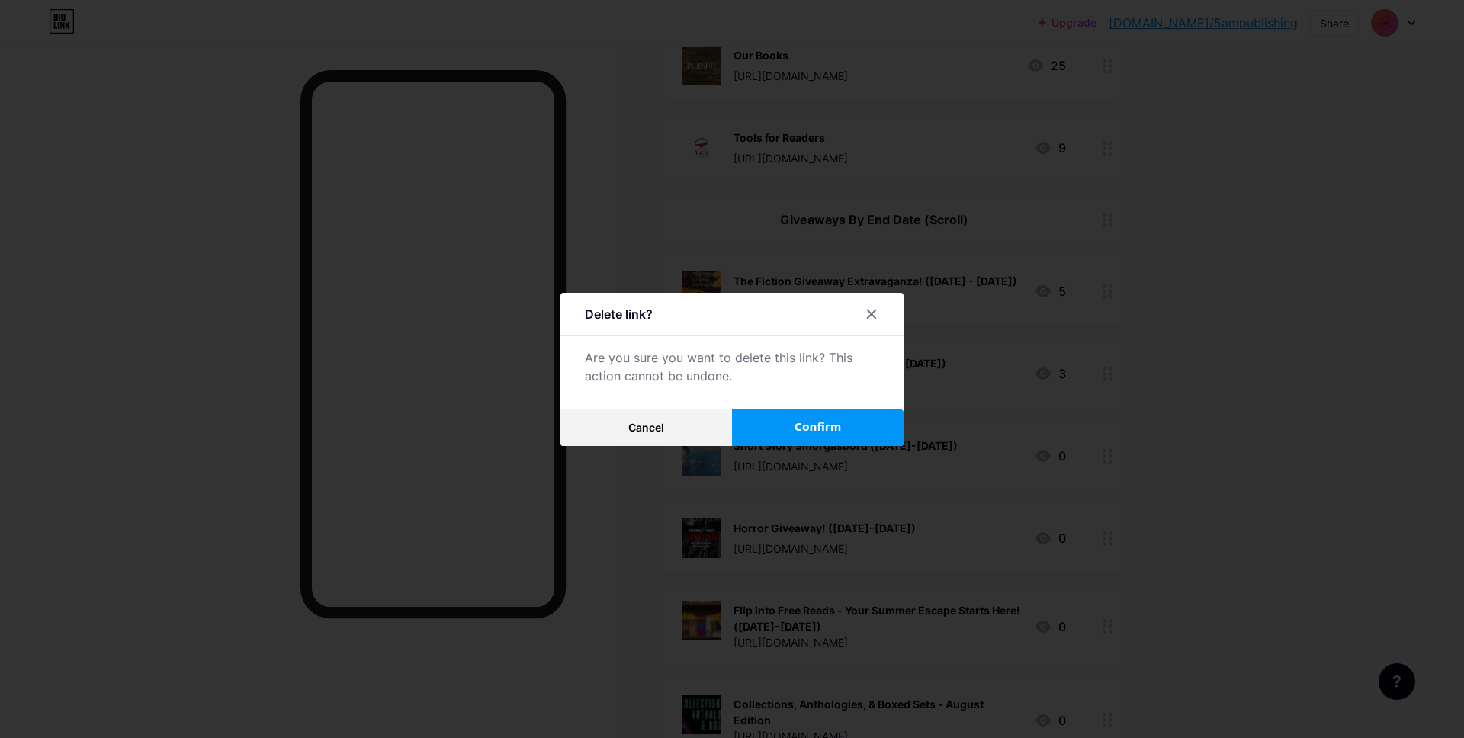
click at [835, 415] on button "Confirm" at bounding box center [818, 427] width 172 height 37
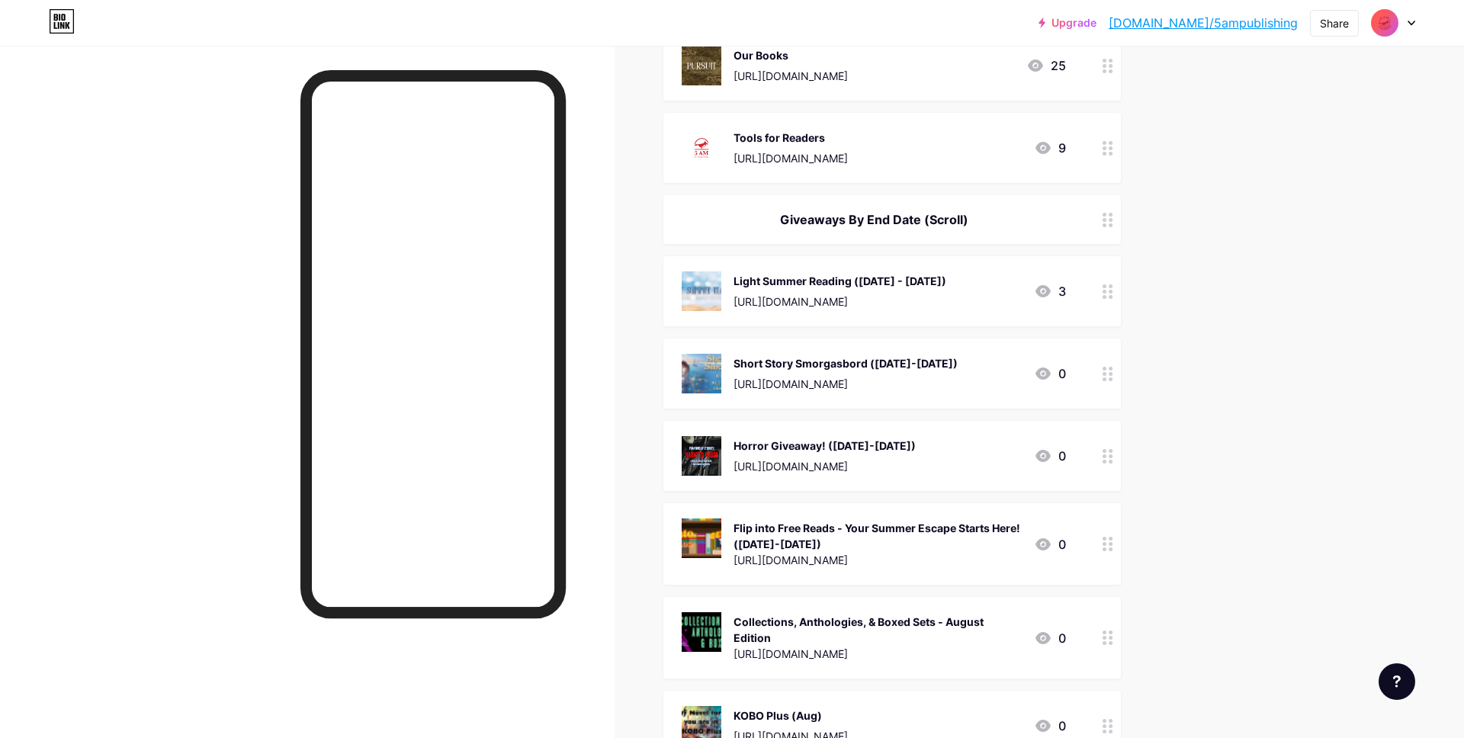
click at [1106, 287] on icon at bounding box center [1108, 291] width 11 height 14
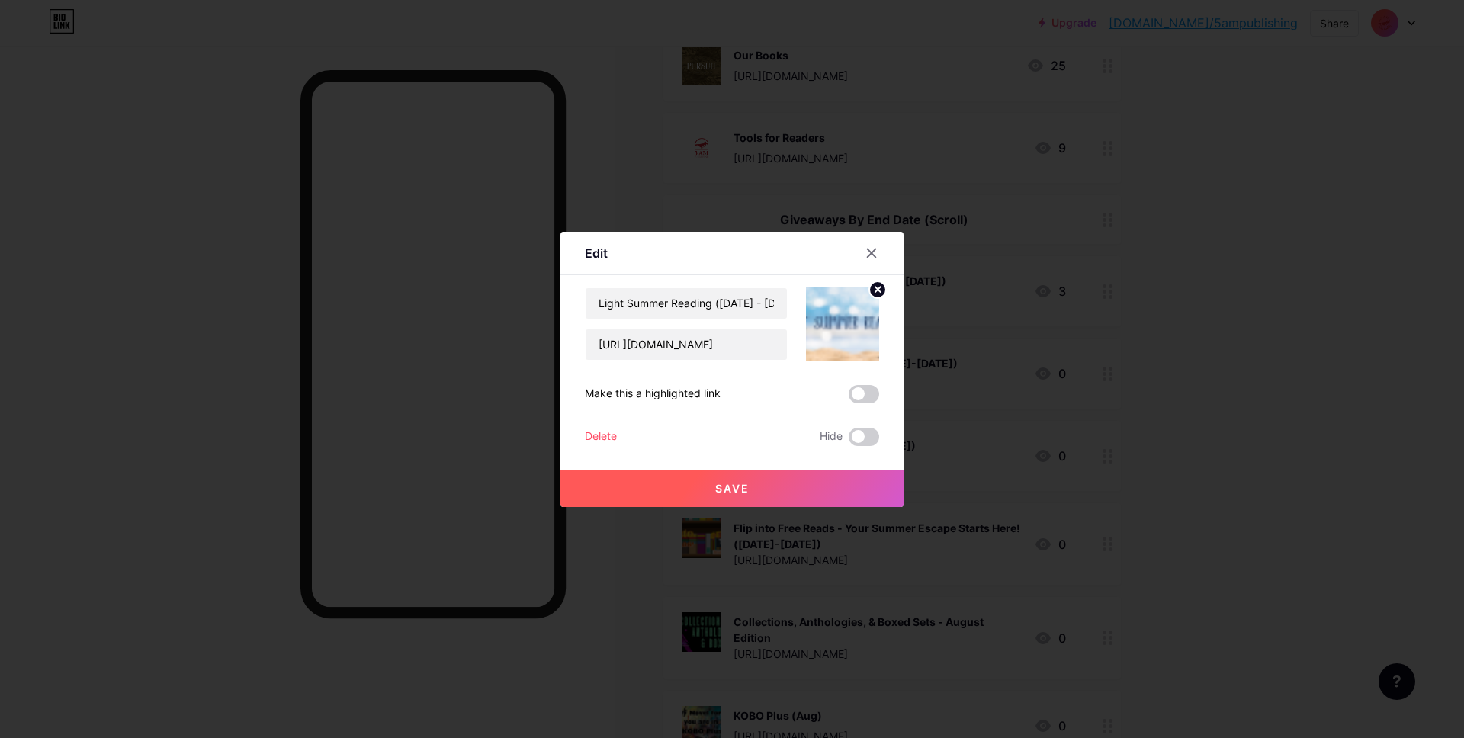
click at [601, 442] on div "Delete" at bounding box center [601, 437] width 32 height 18
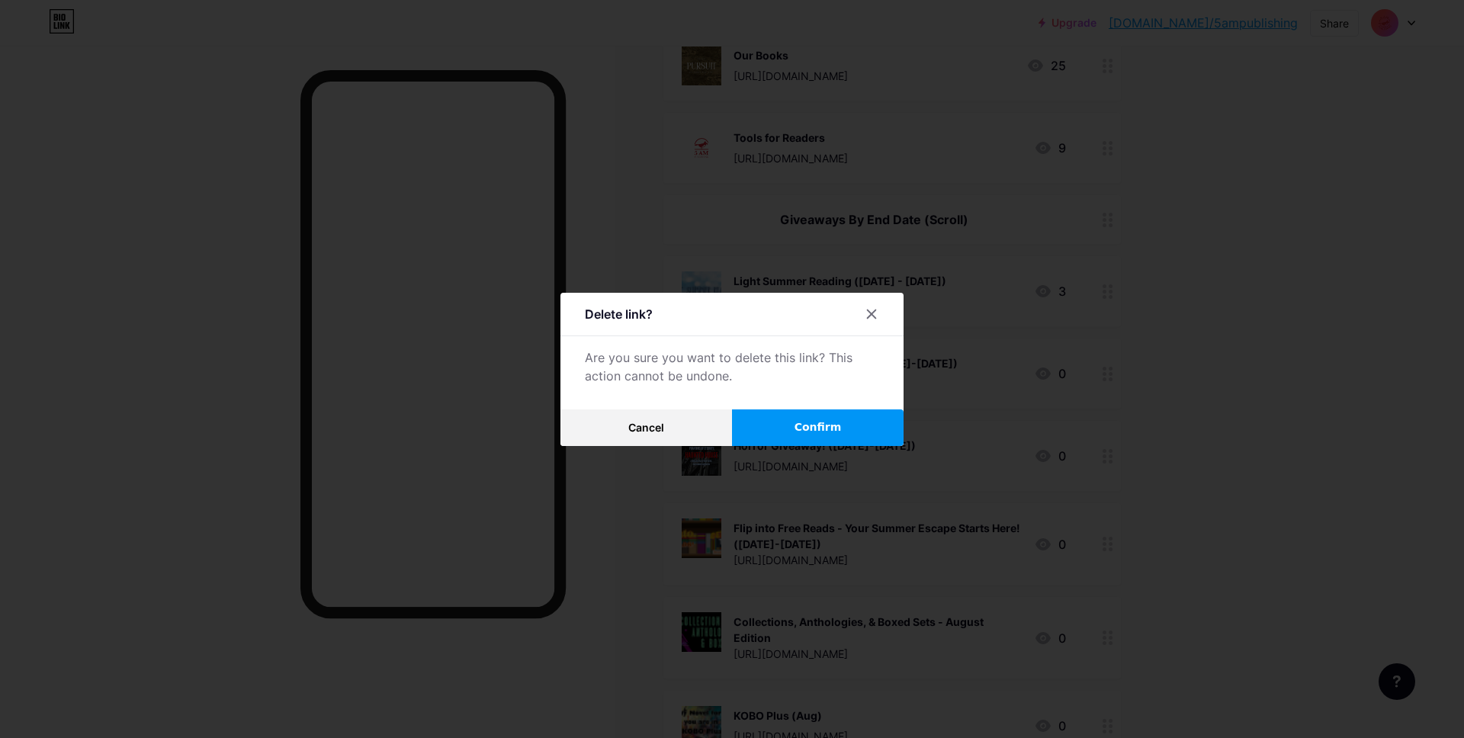
click at [857, 433] on button "Confirm" at bounding box center [818, 427] width 172 height 37
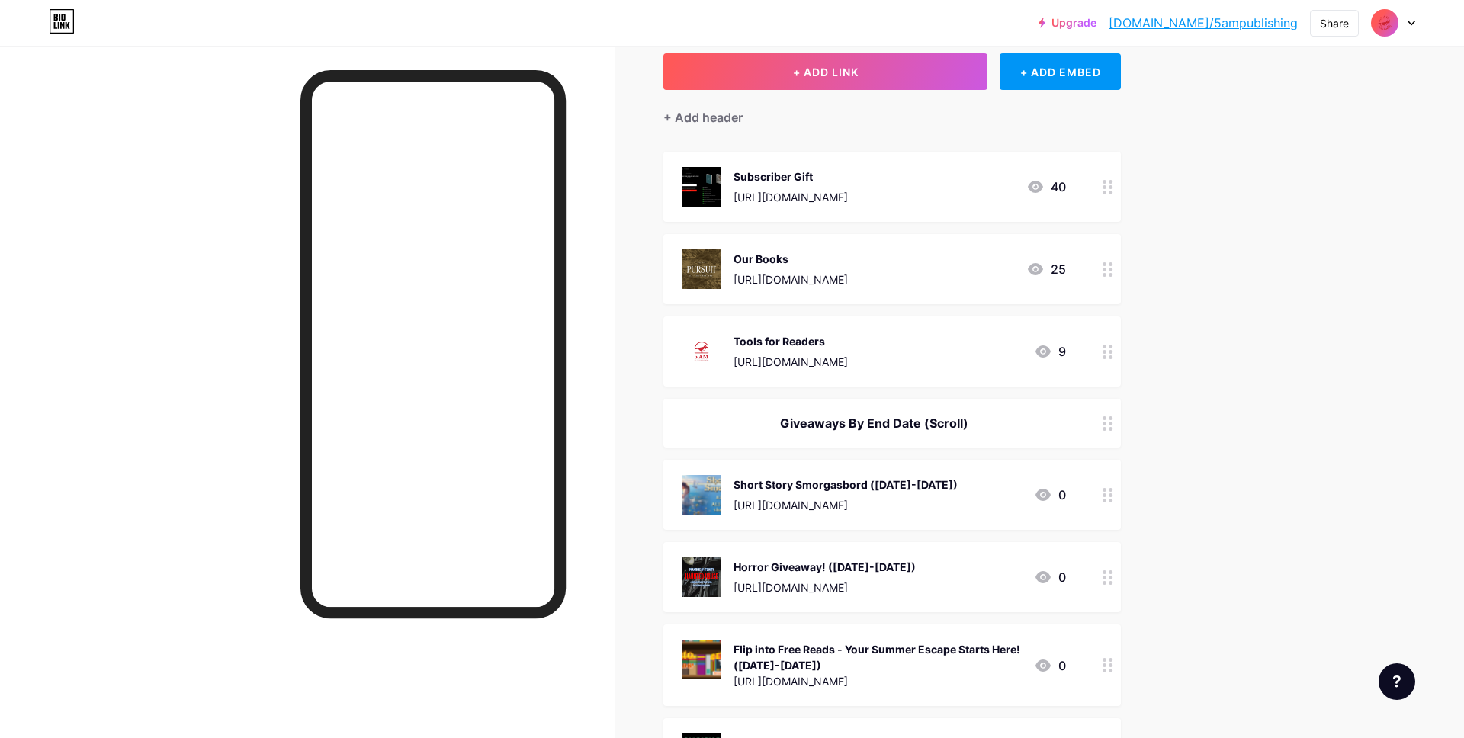
scroll to position [0, 0]
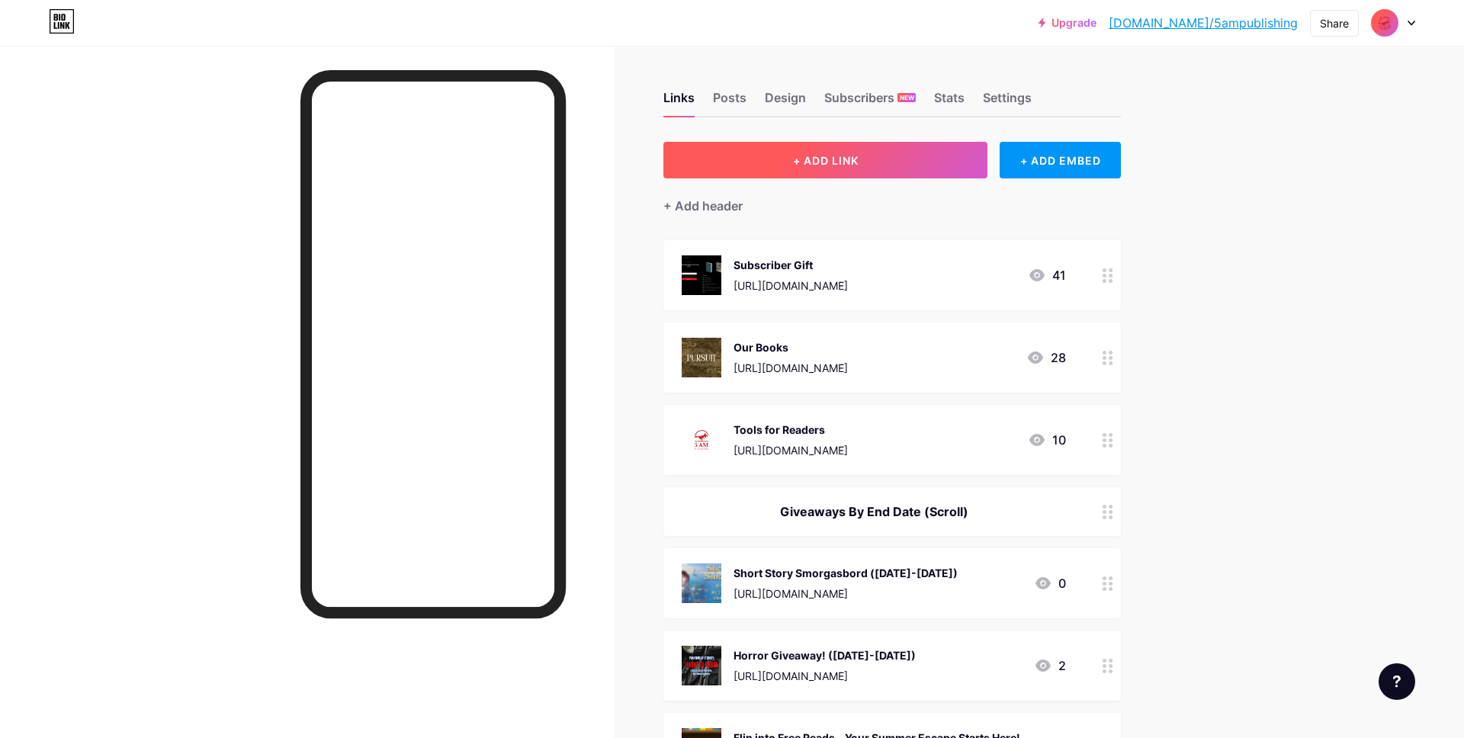
click at [885, 156] on button "+ ADD LINK" at bounding box center [825, 160] width 324 height 37
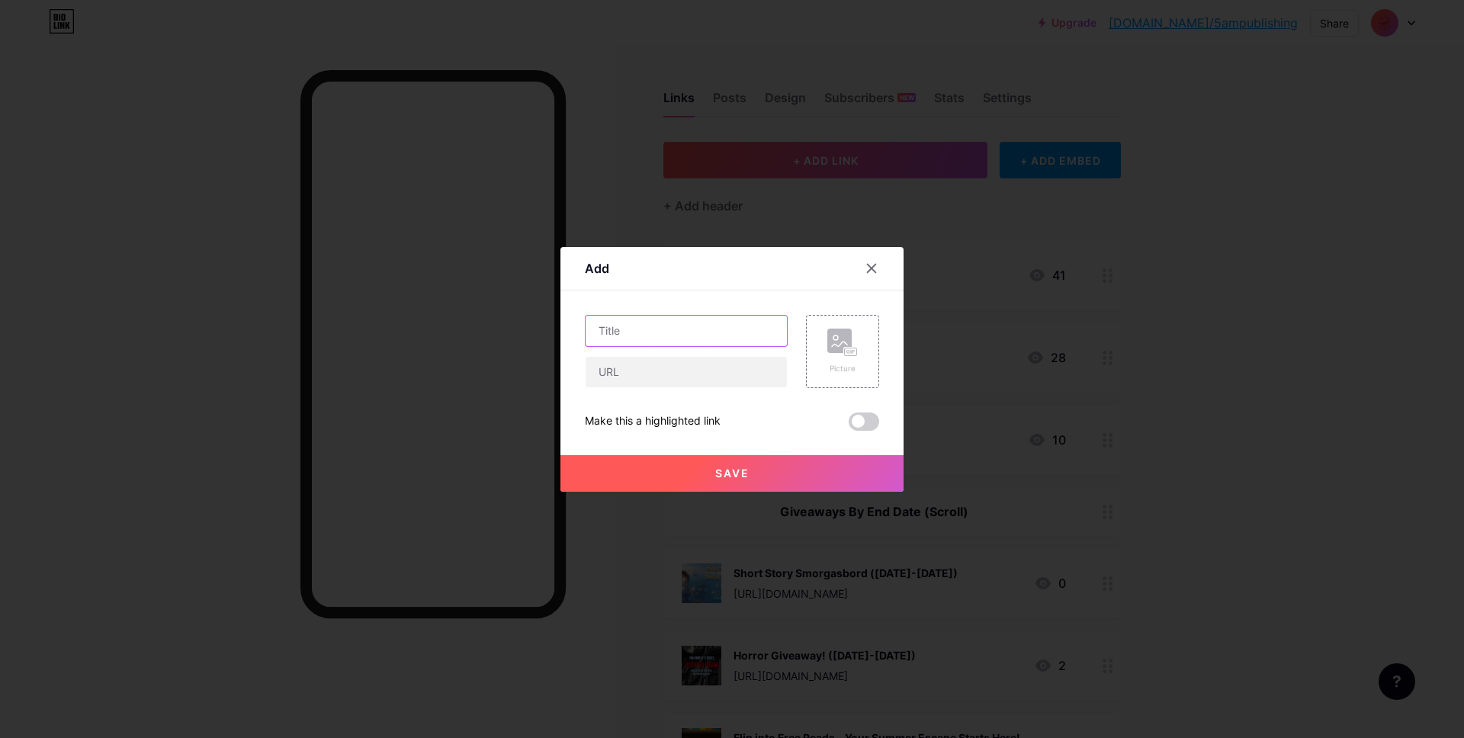
click at [664, 324] on input "text" at bounding box center [686, 331] width 201 height 31
paste input "Stories That Stick"
type input "Stories That Stick"
click at [683, 373] on input "text" at bounding box center [686, 372] width 201 height 31
paste input "https://books.5ampublishing.com/08072025_02/gd1dwzj7lp"
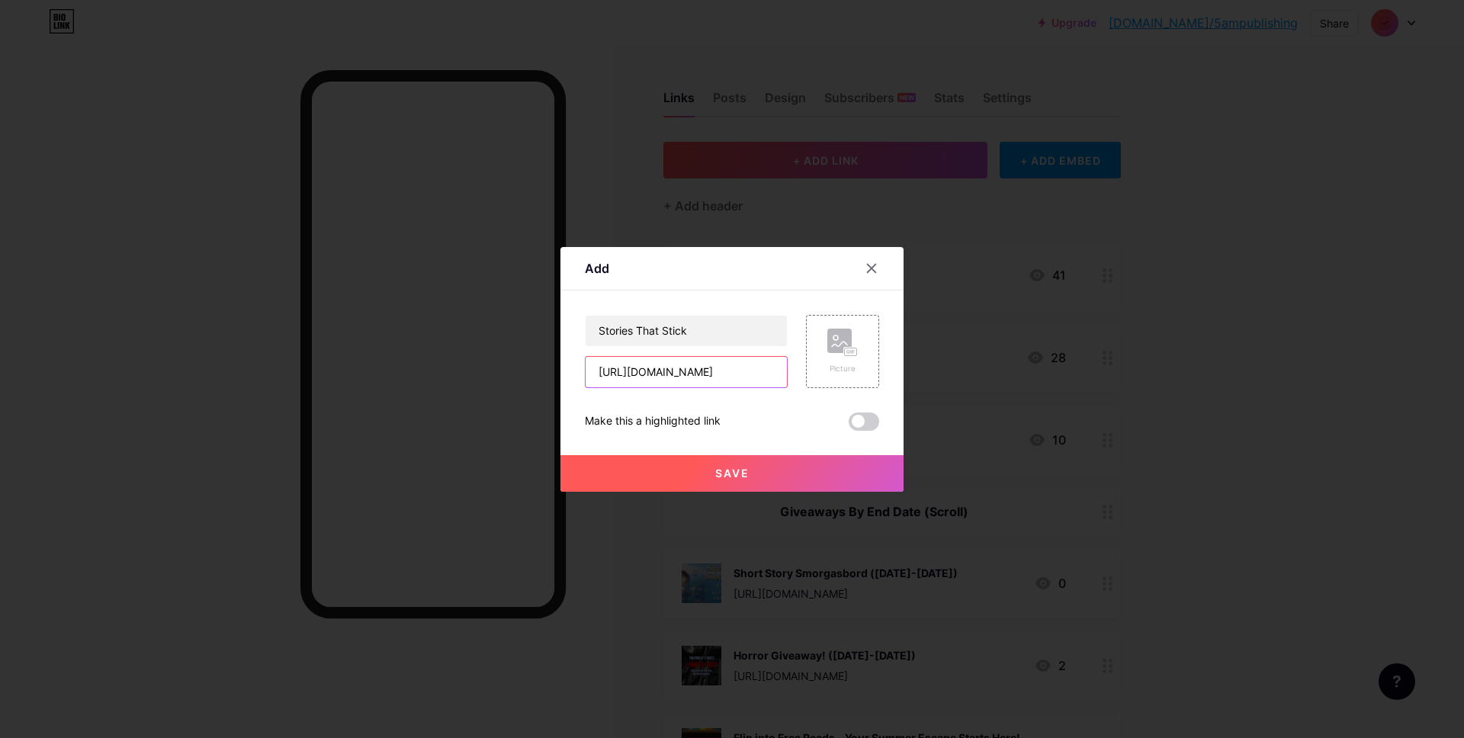
scroll to position [0, 127]
type input "https://books.5ampublishing.com/08072025_02/gd1dwzj7lp"
click at [831, 345] on rect at bounding box center [839, 341] width 24 height 24
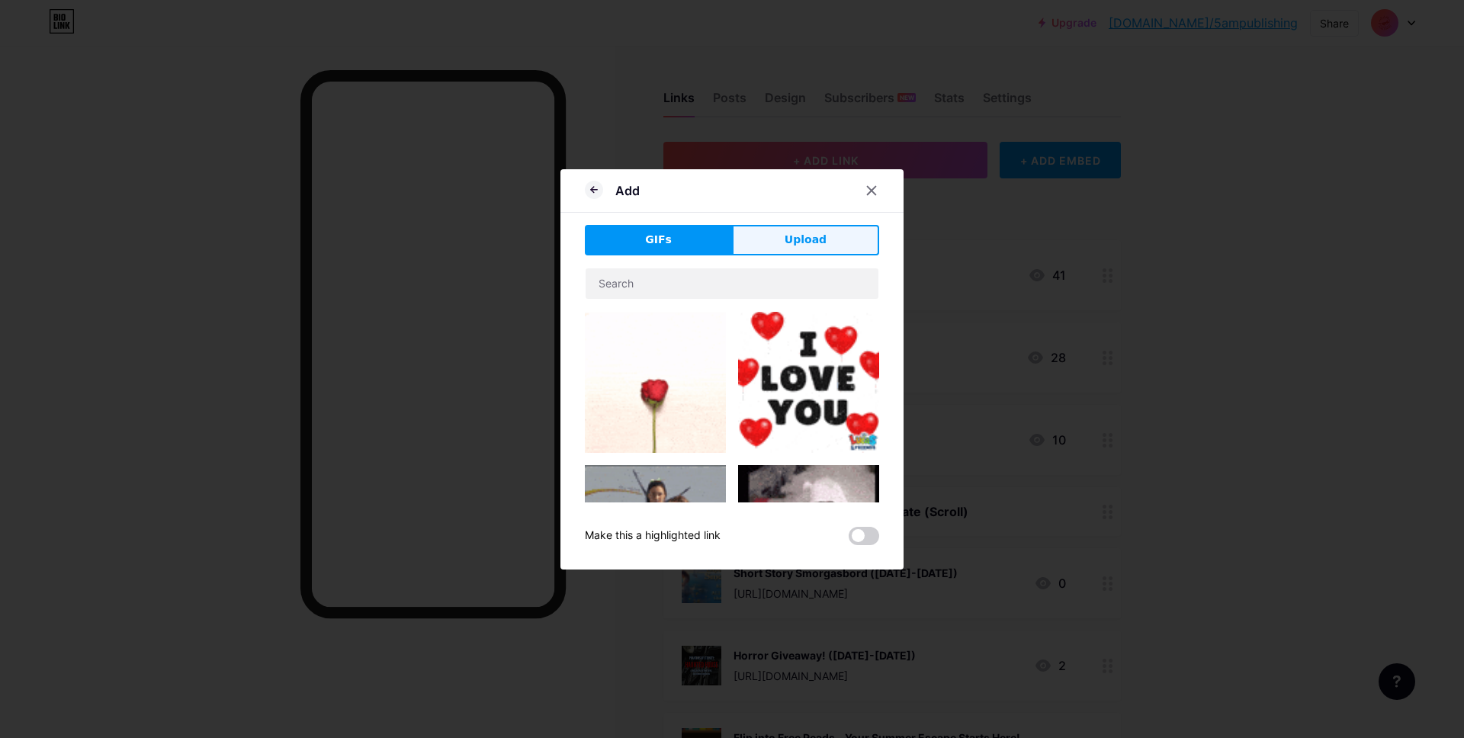
click at [815, 236] on span "Upload" at bounding box center [806, 240] width 42 height 16
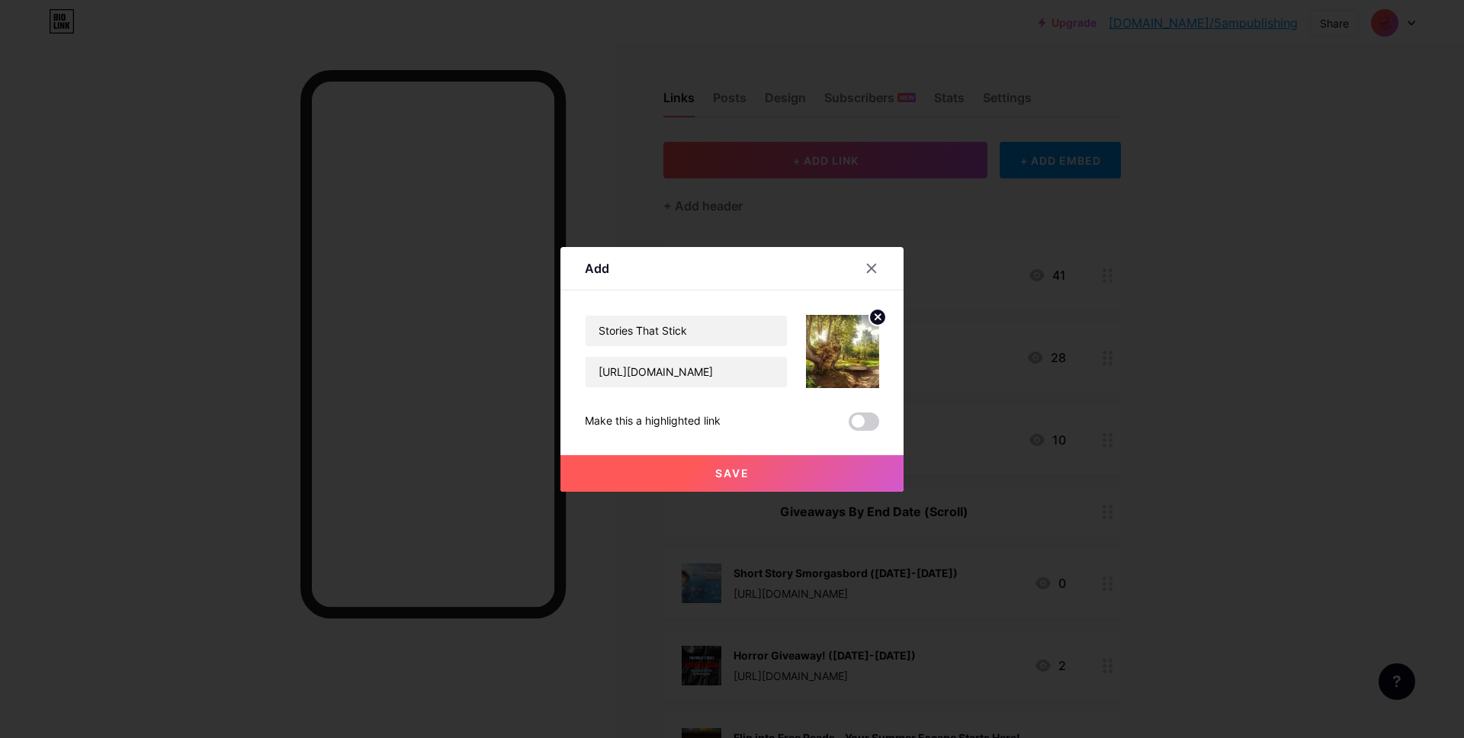
click at [820, 486] on button "Save" at bounding box center [731, 473] width 343 height 37
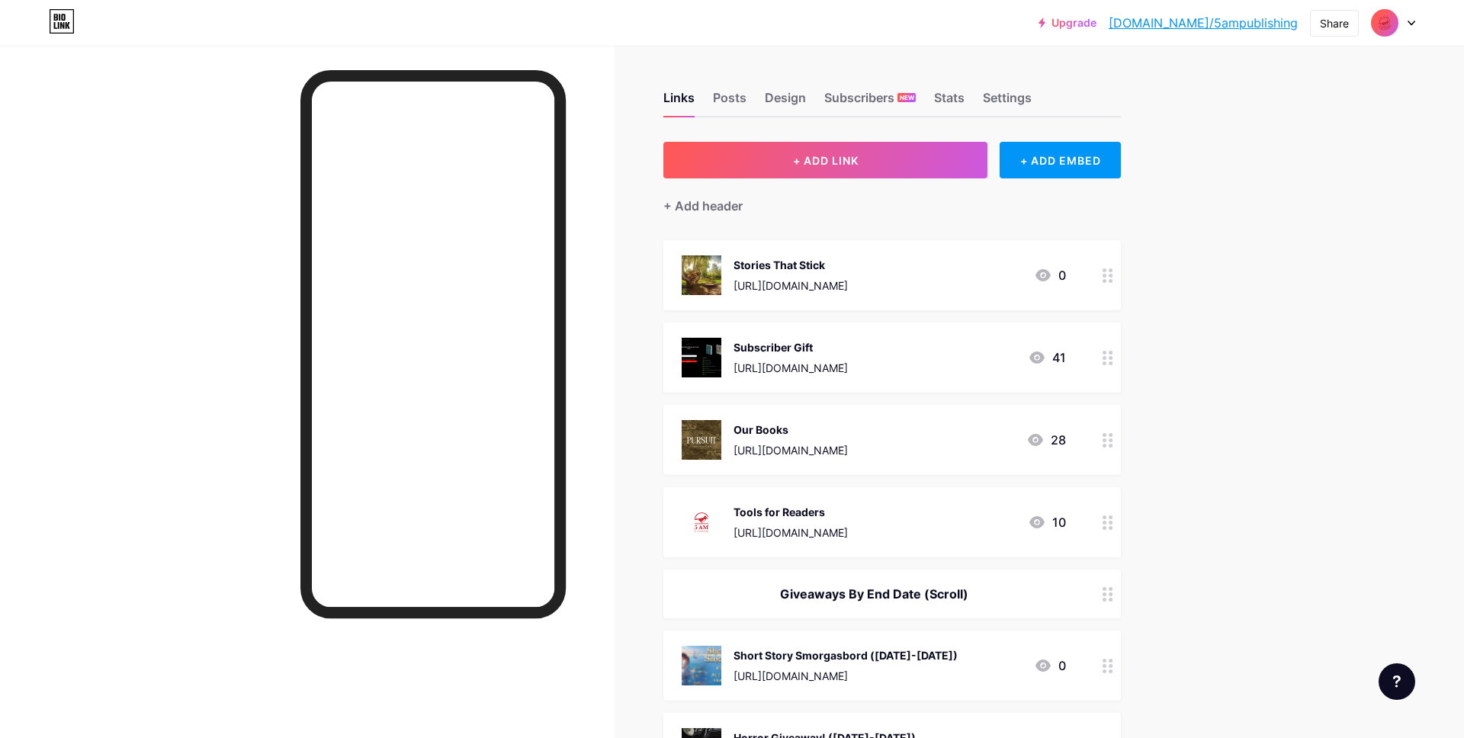
drag, startPoint x: 891, startPoint y: 270, endPoint x: 921, endPoint y: 641, distance: 371.8
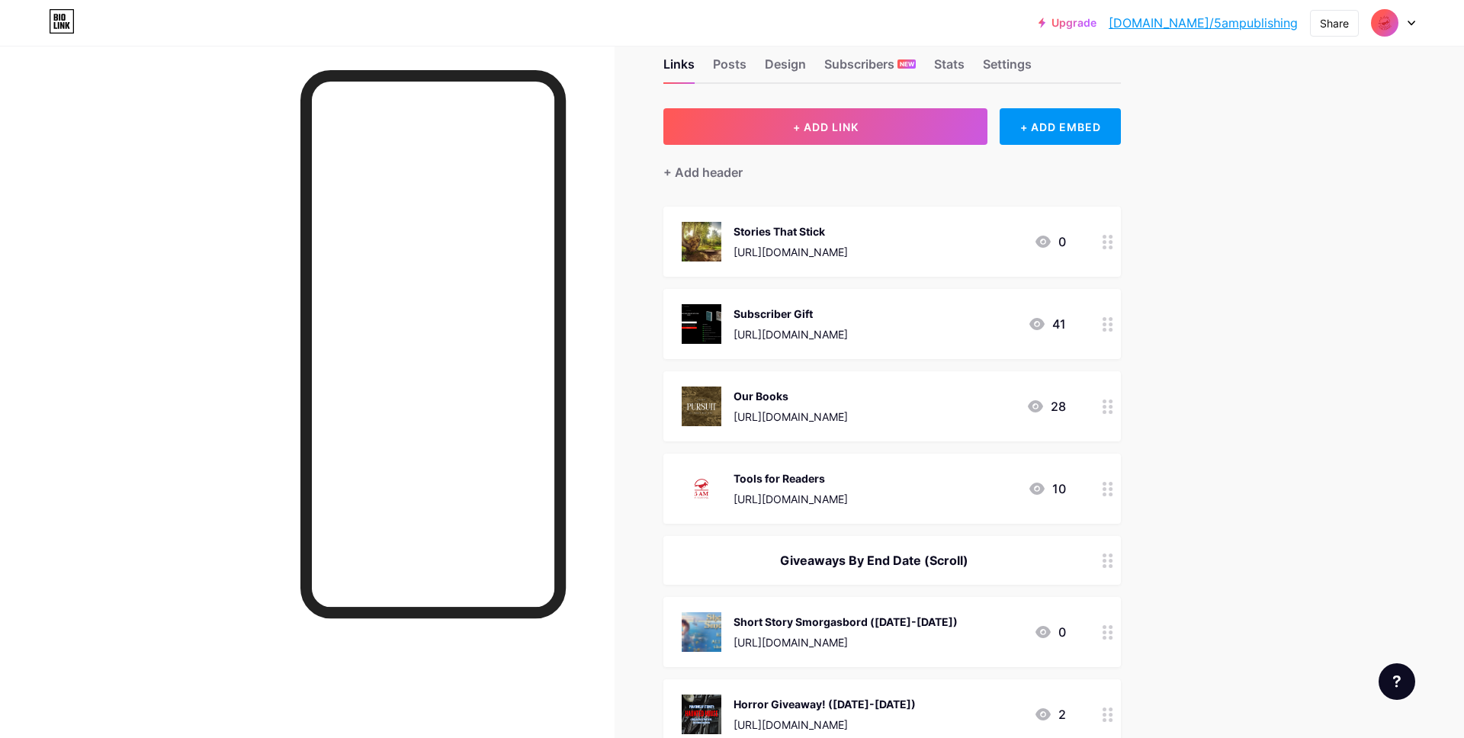
scroll to position [46, 0]
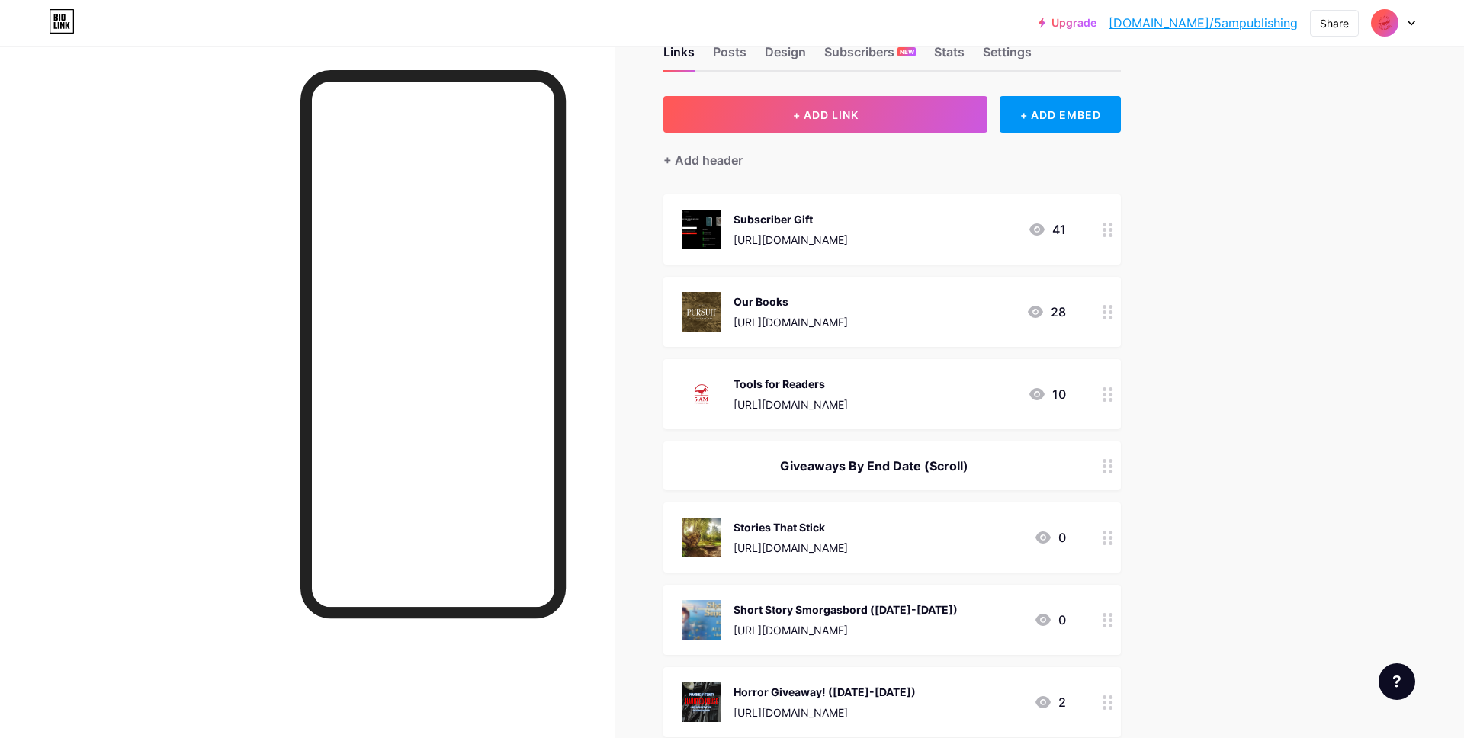
click at [848, 542] on div "https://books.5ampublishing.com/08072025_02/gd1dwzj7lp" at bounding box center [791, 548] width 114 height 16
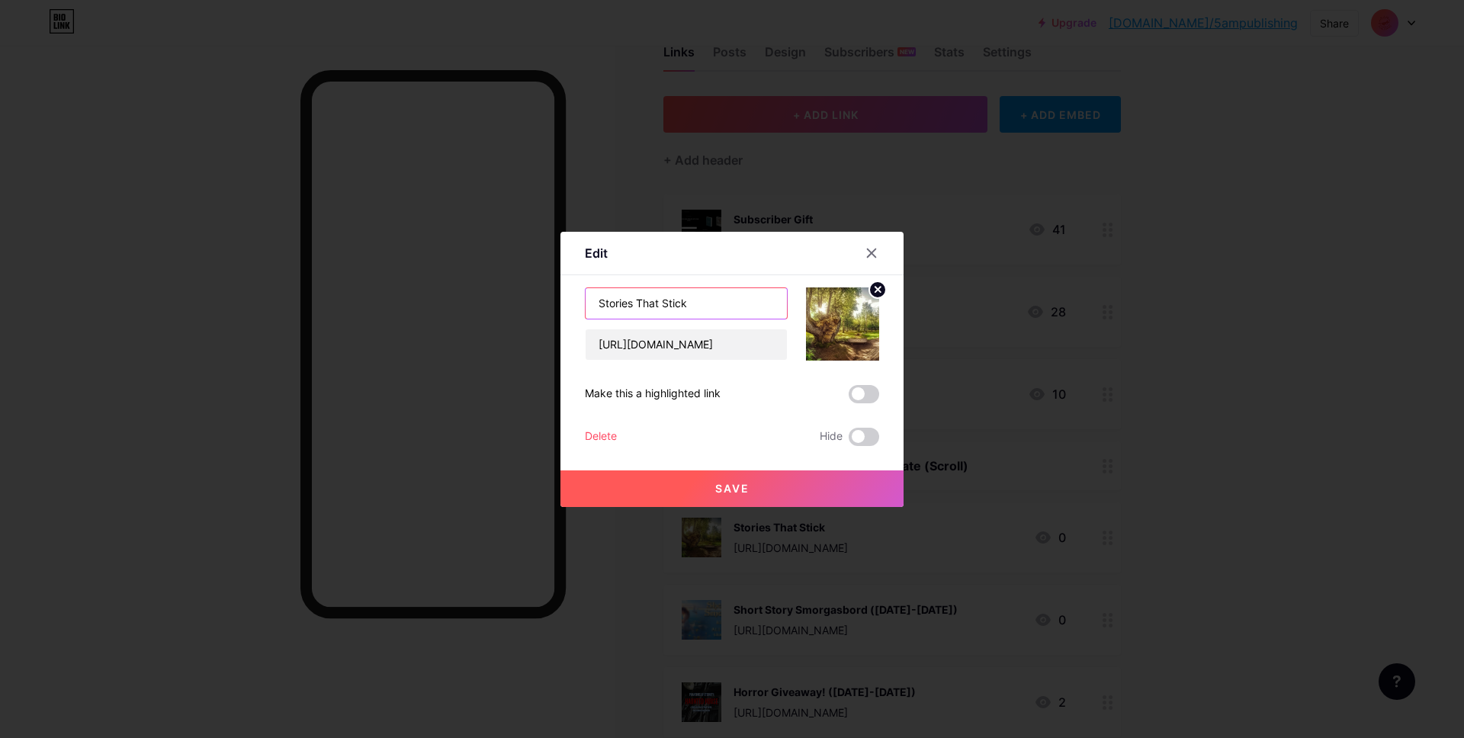
click at [713, 291] on input "Stories That Stick" at bounding box center [686, 303] width 201 height 31
click at [729, 300] on input "Stories That Stick" at bounding box center [686, 303] width 201 height 31
type input "Stories That Stick (Ends Aug 14)"
click at [721, 496] on button "Save" at bounding box center [731, 488] width 343 height 37
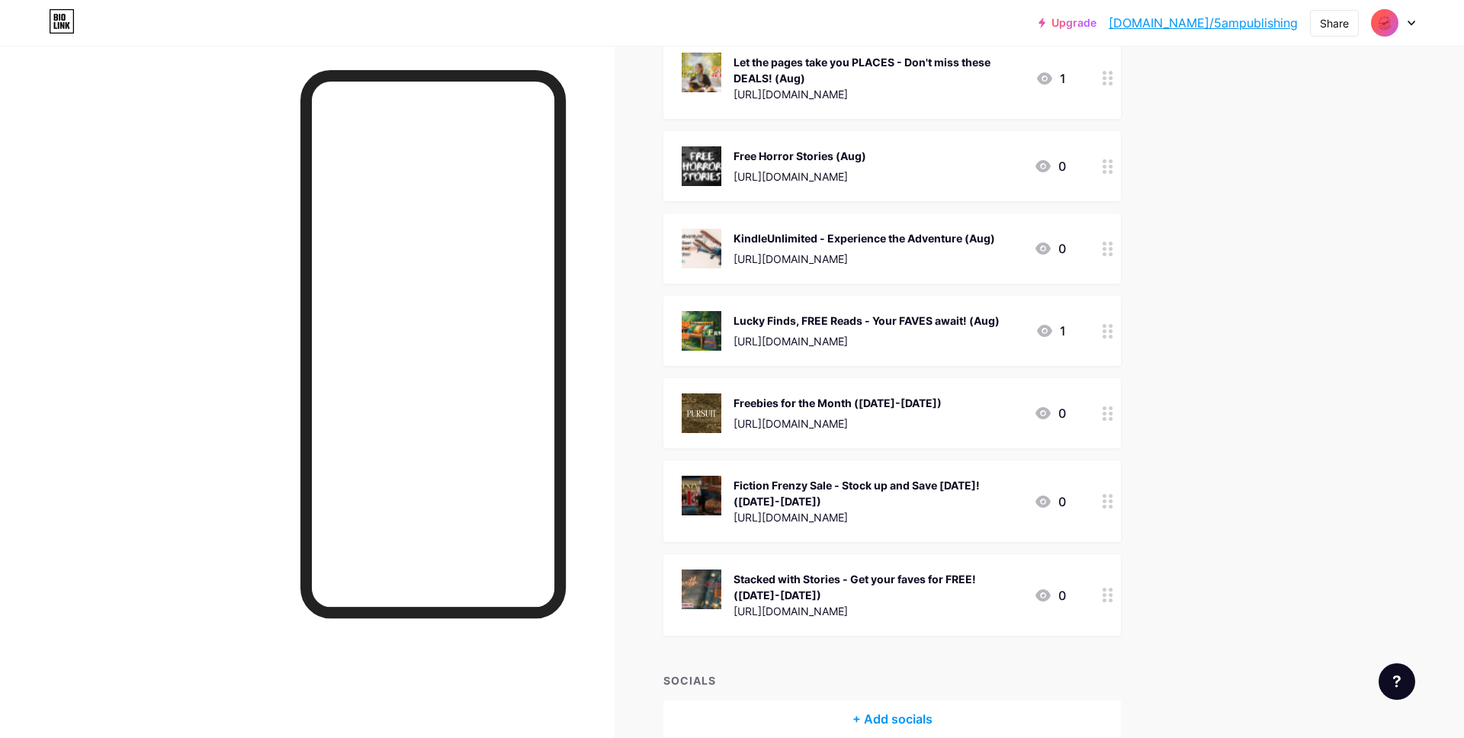
scroll to position [1861, 0]
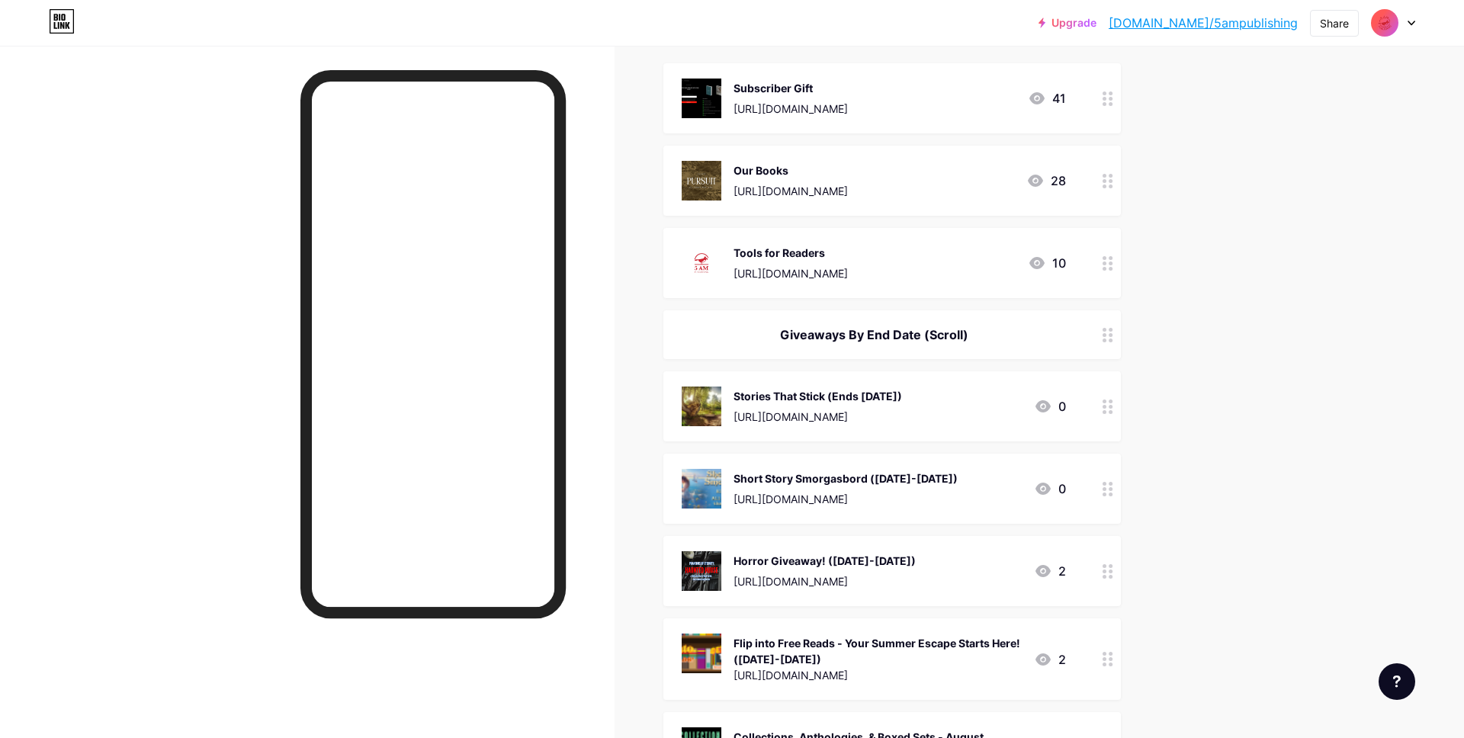
scroll to position [0, 0]
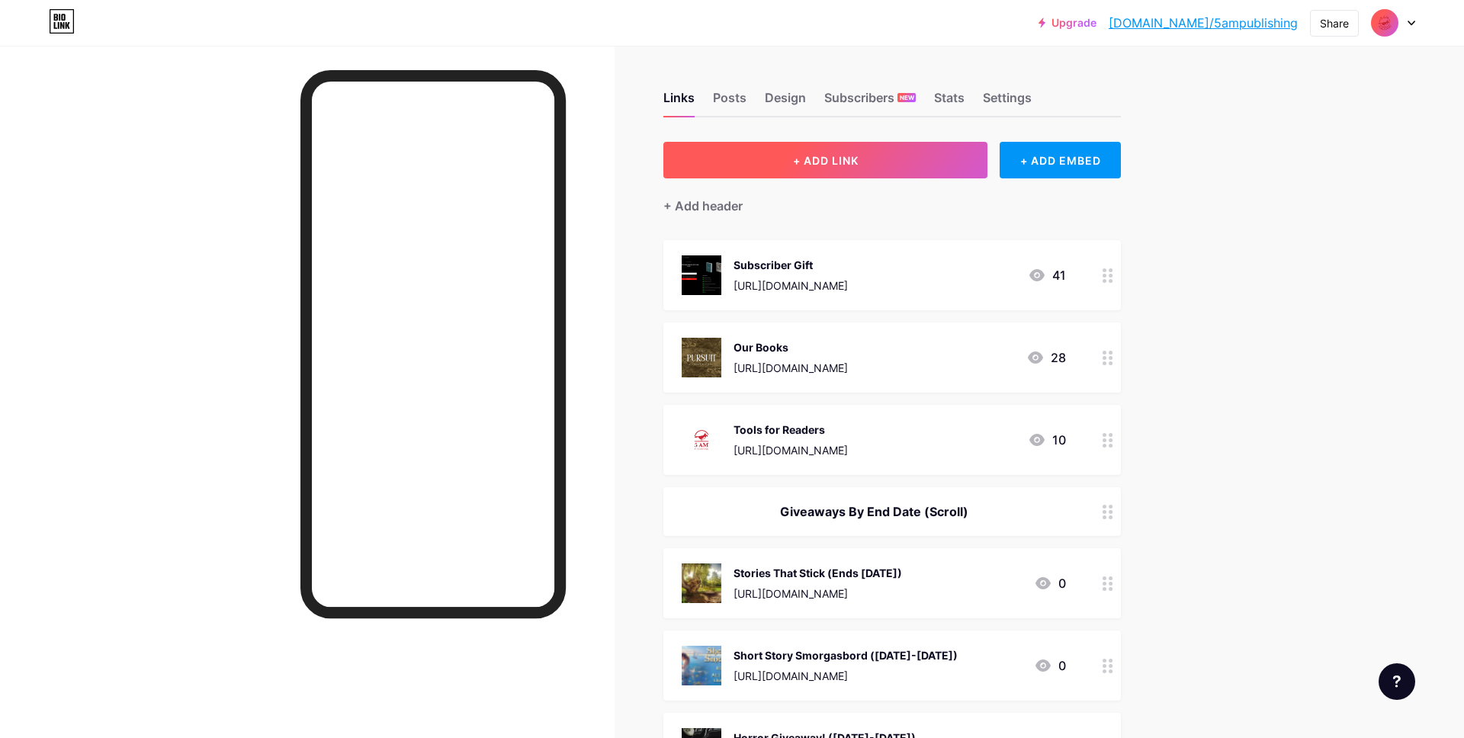
click at [906, 149] on button "+ ADD LINK" at bounding box center [825, 160] width 324 height 37
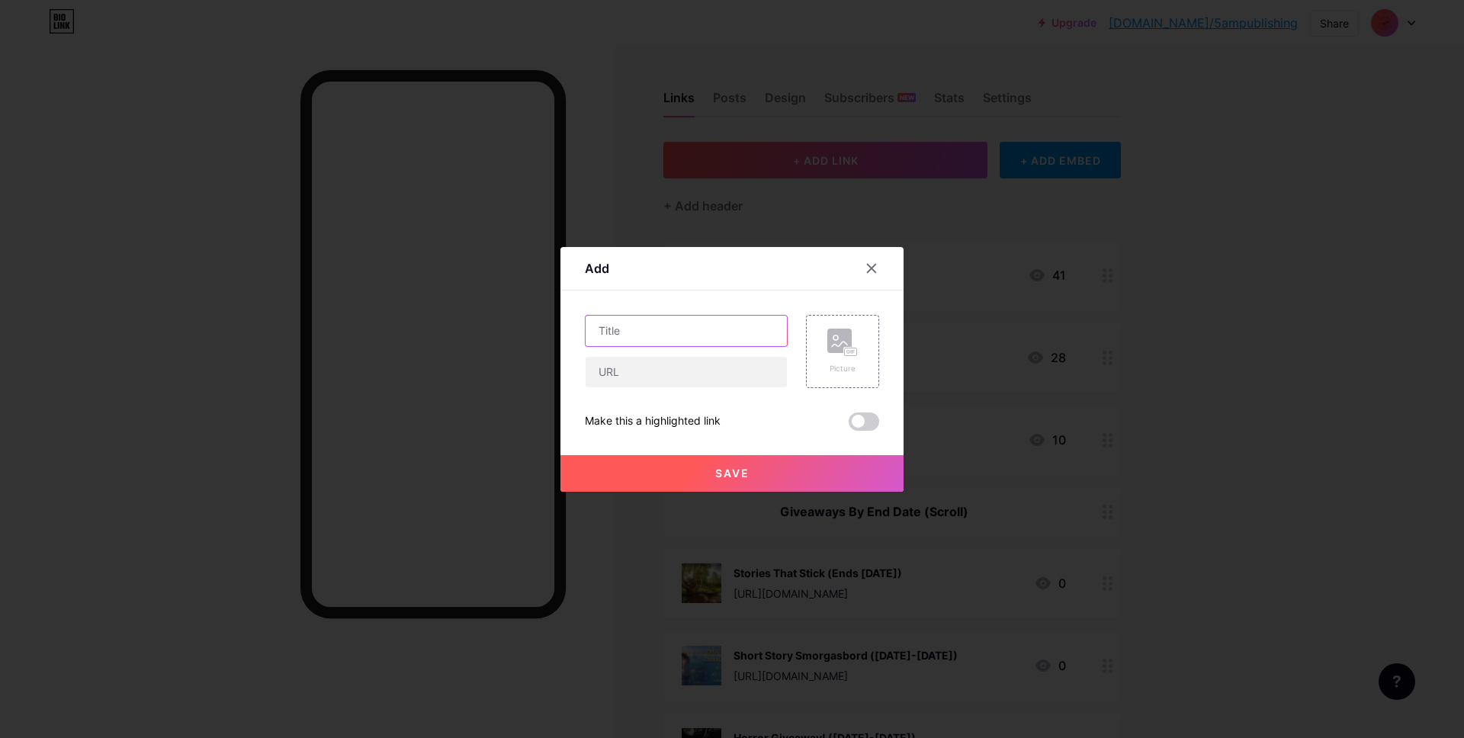
click at [663, 329] on input "text" at bounding box center [686, 331] width 201 height 31
paste input "Listen to This! Audiobooks"
type input "Listen to This! Audiobooks (Ends Aug 31)"
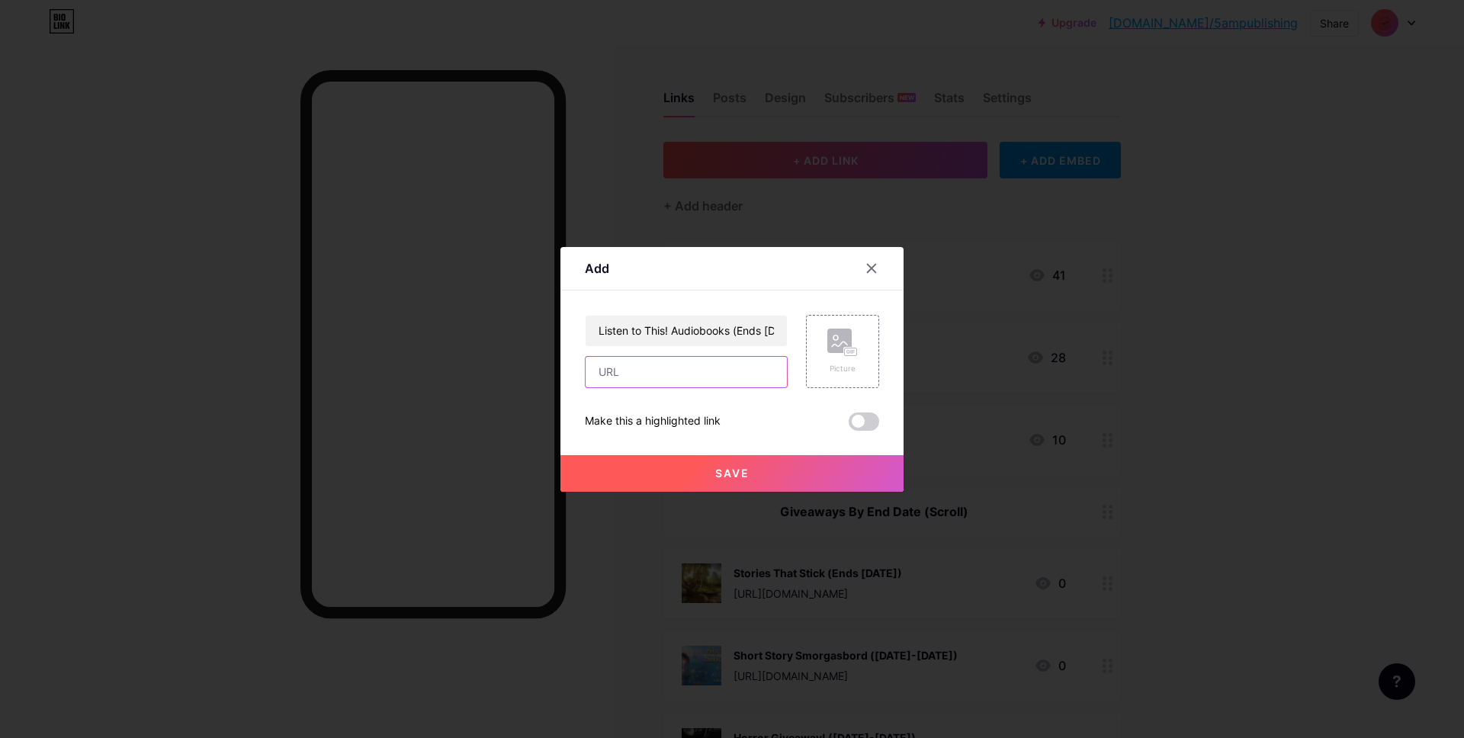
click at [698, 360] on input "text" at bounding box center [686, 372] width 201 height 31
paste input "https://books.5ampublishing.com/listentothissummer2025/wsu1qsz5xg"
type input "https://books.5ampublishing.com/listentothissummer2025/wsu1qsz5xg"
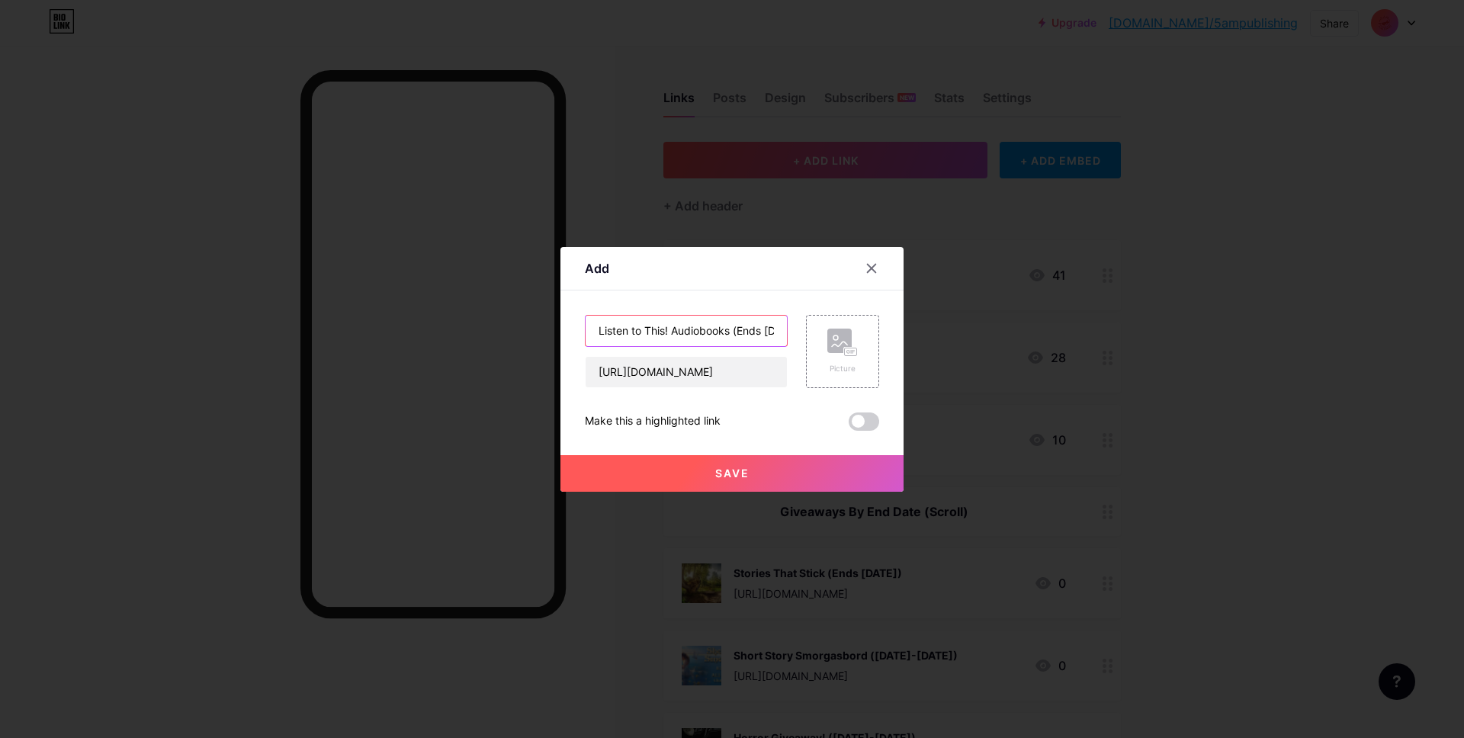
drag, startPoint x: 668, startPoint y: 328, endPoint x: 568, endPoint y: 328, distance: 99.9
click at [568, 328] on div "Add Content YouTube Play YouTube video without leaving your page. ADD Vimeo Pla…" at bounding box center [731, 369] width 343 height 245
type input "Road Trip Ready Audiobooks (Ends Aug 31)"
click at [835, 356] on div "Picture" at bounding box center [842, 352] width 31 height 46
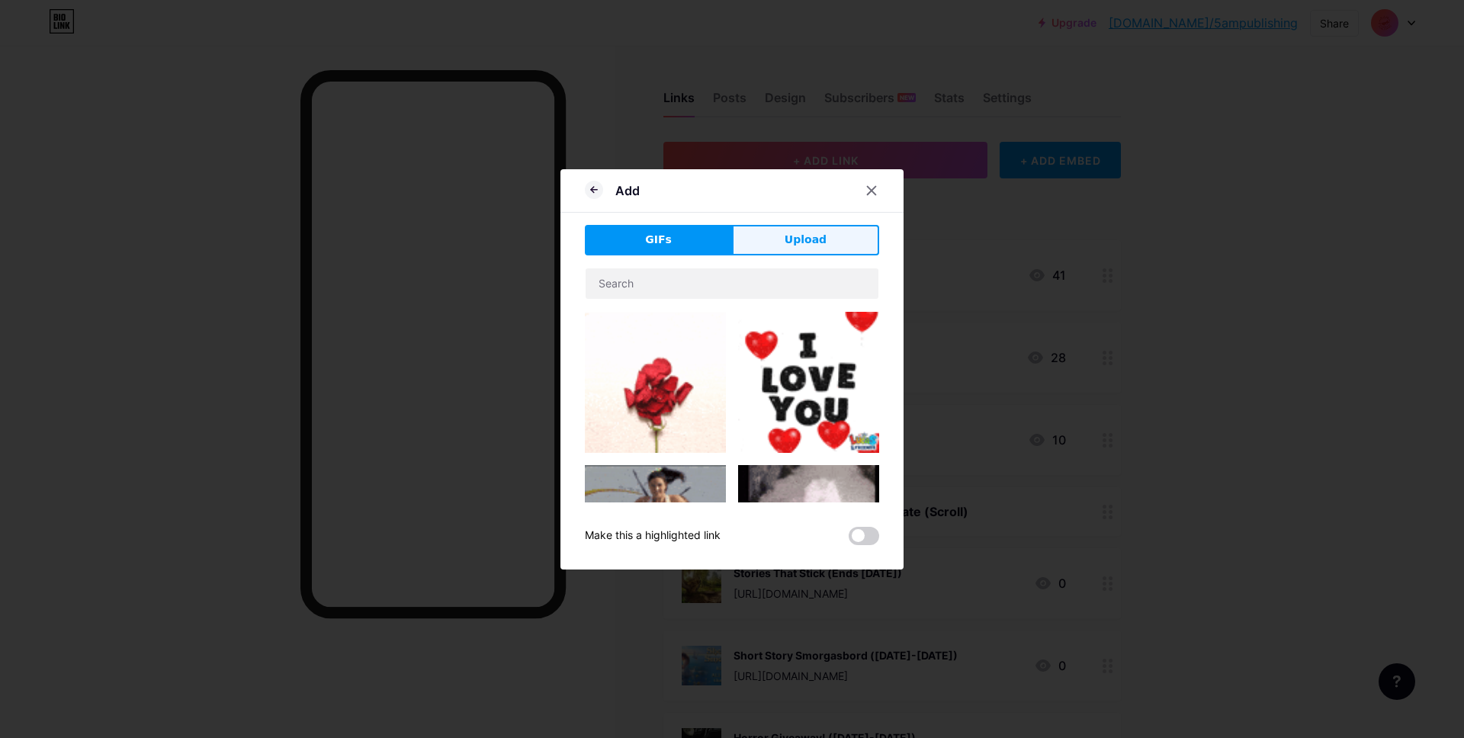
click at [800, 239] on span "Upload" at bounding box center [806, 240] width 42 height 16
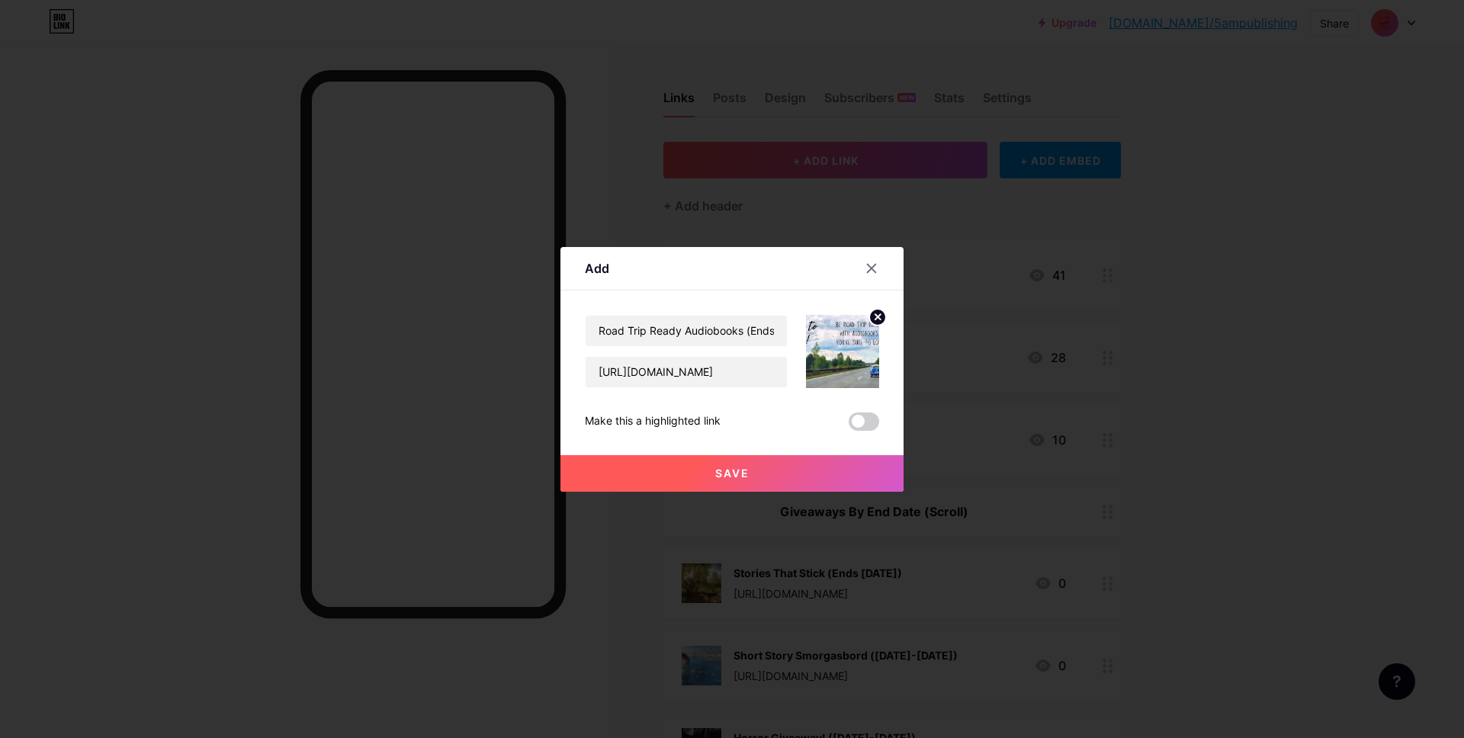
click at [756, 492] on div at bounding box center [732, 369] width 1464 height 738
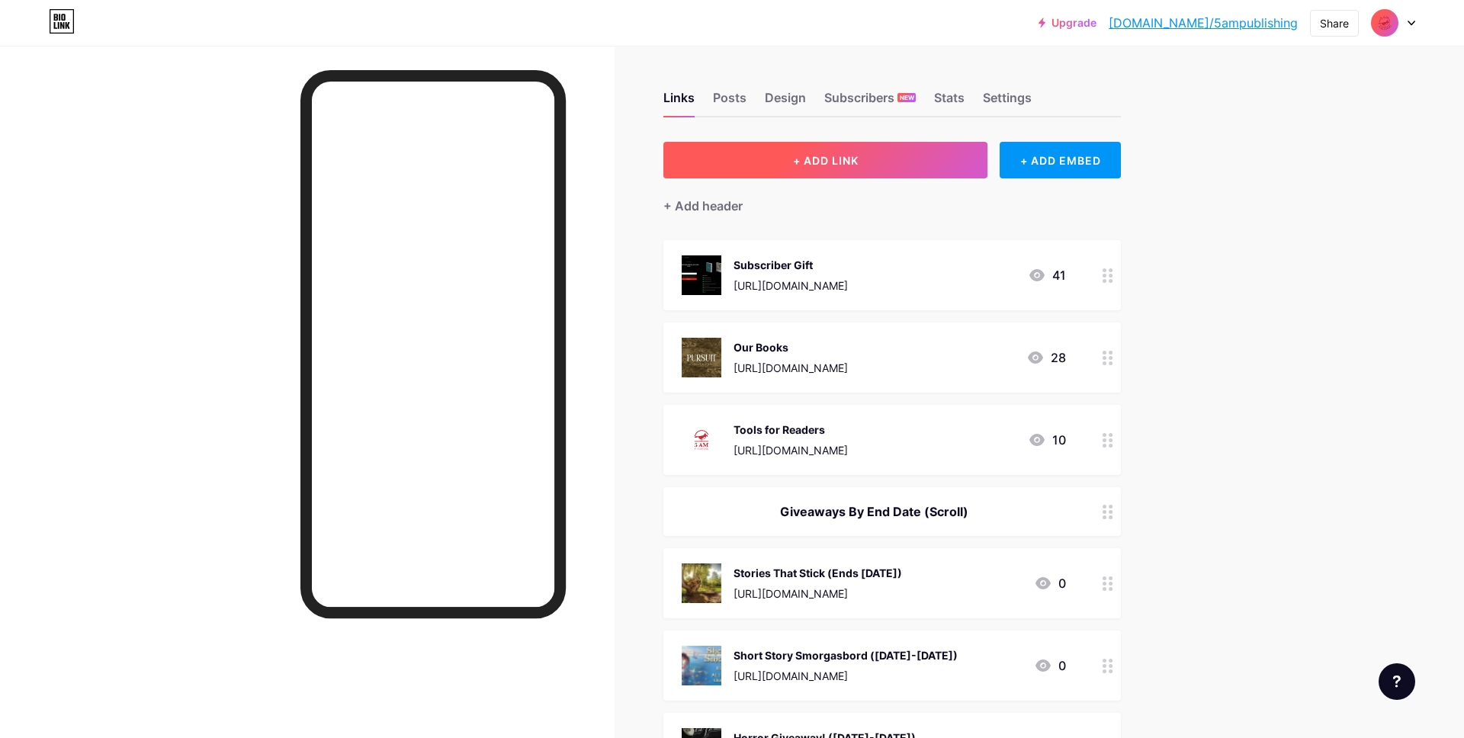
click at [846, 172] on button "+ ADD LINK" at bounding box center [825, 160] width 324 height 37
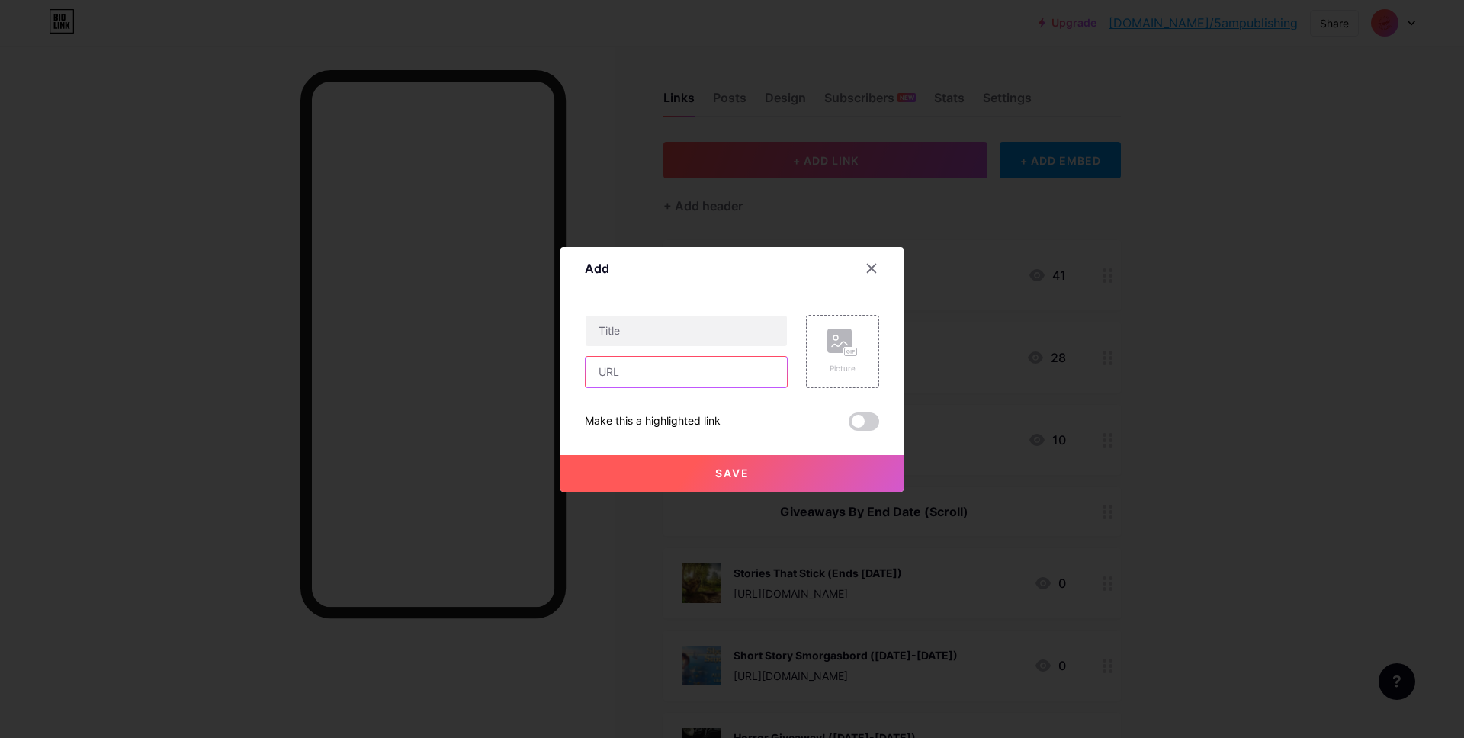
click at [706, 384] on input "text" at bounding box center [686, 372] width 201 height 31
paste input "https://books.5ampublishing.com/listentothissummer2025/wsu1qsz5xg"
type input "https://books.5ampublishing.com/listentothissummer2025/wsu1qsz5xg"
click at [736, 332] on input "text" at bounding box center [686, 331] width 201 height 31
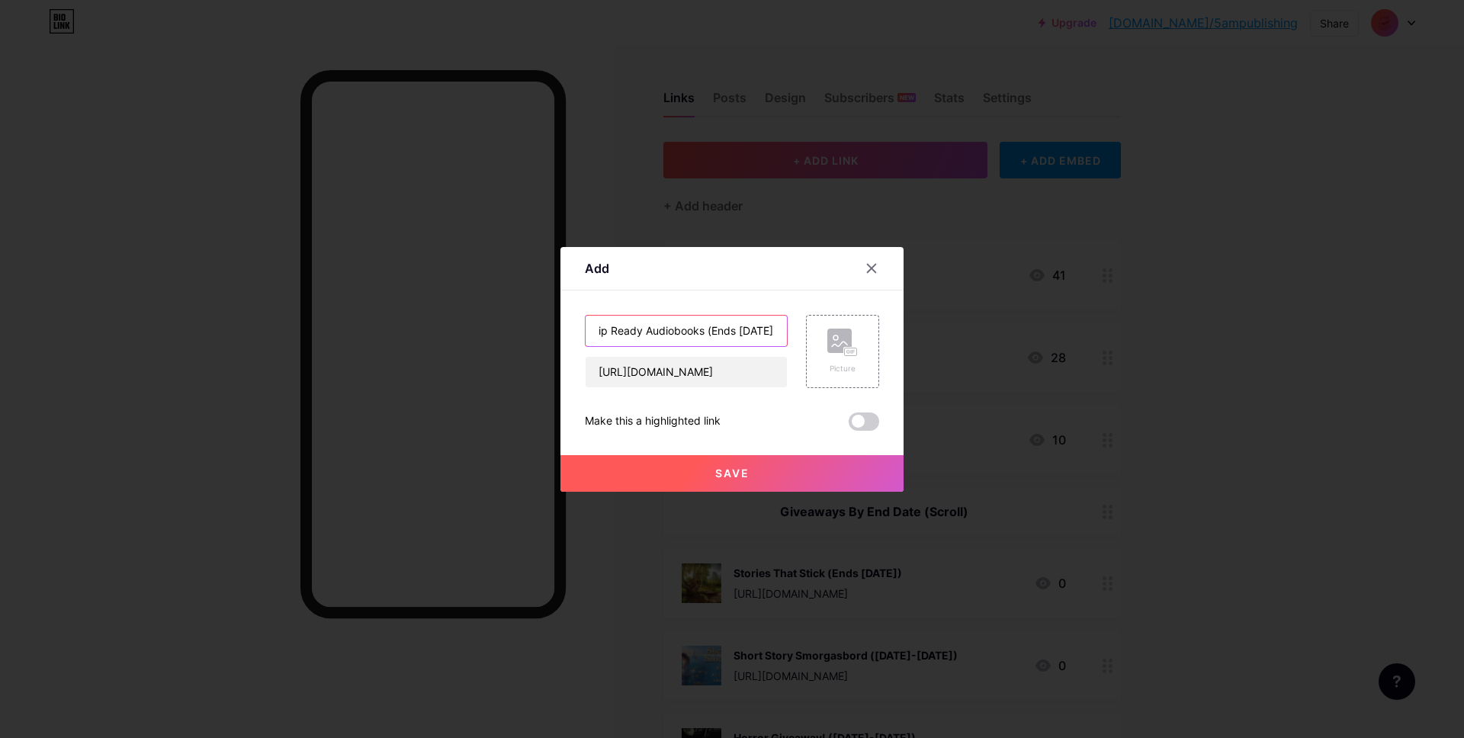
scroll to position [0, 43]
type input "Road Trip Ready Audiobooks (Ends Aug 31)"
click at [866, 352] on div "Picture" at bounding box center [842, 351] width 73 height 73
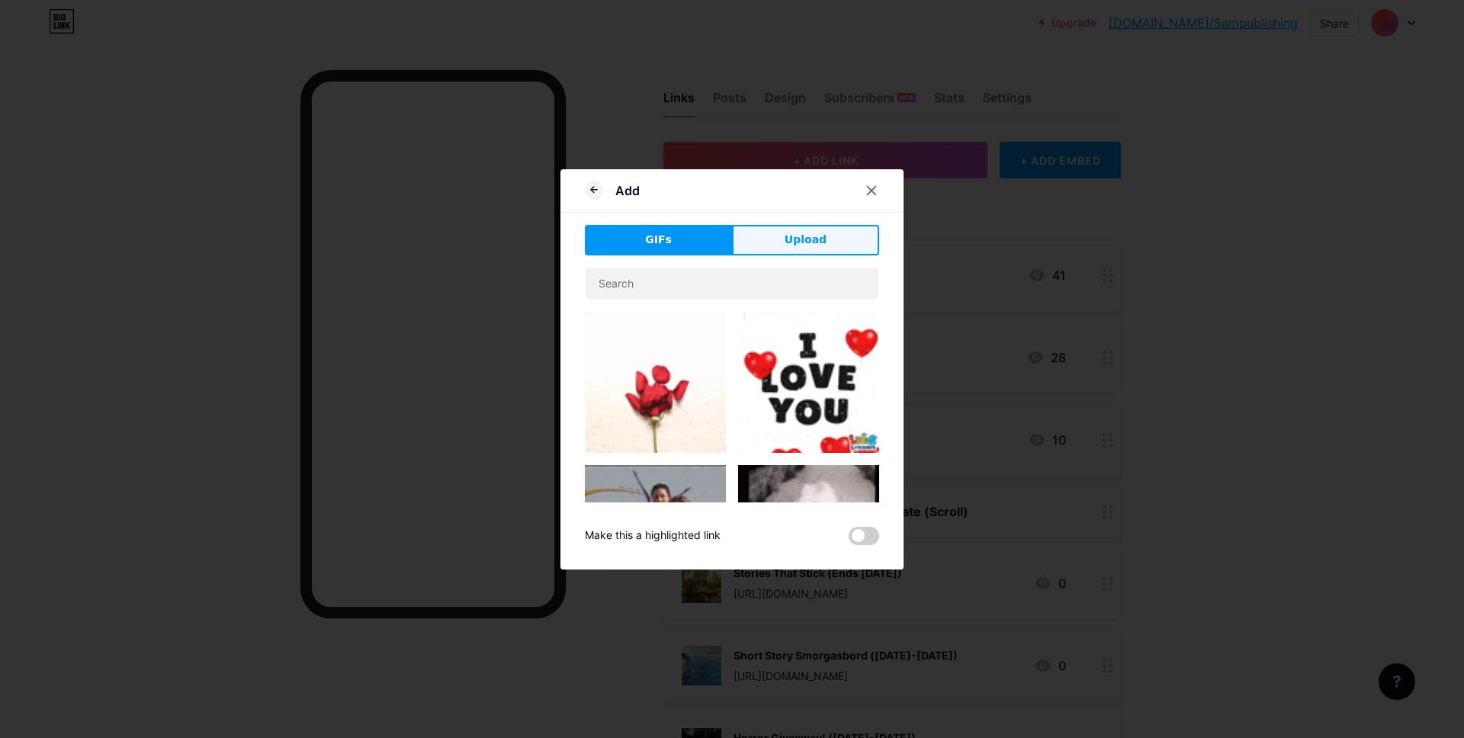
click at [789, 246] on span "Upload" at bounding box center [806, 240] width 42 height 16
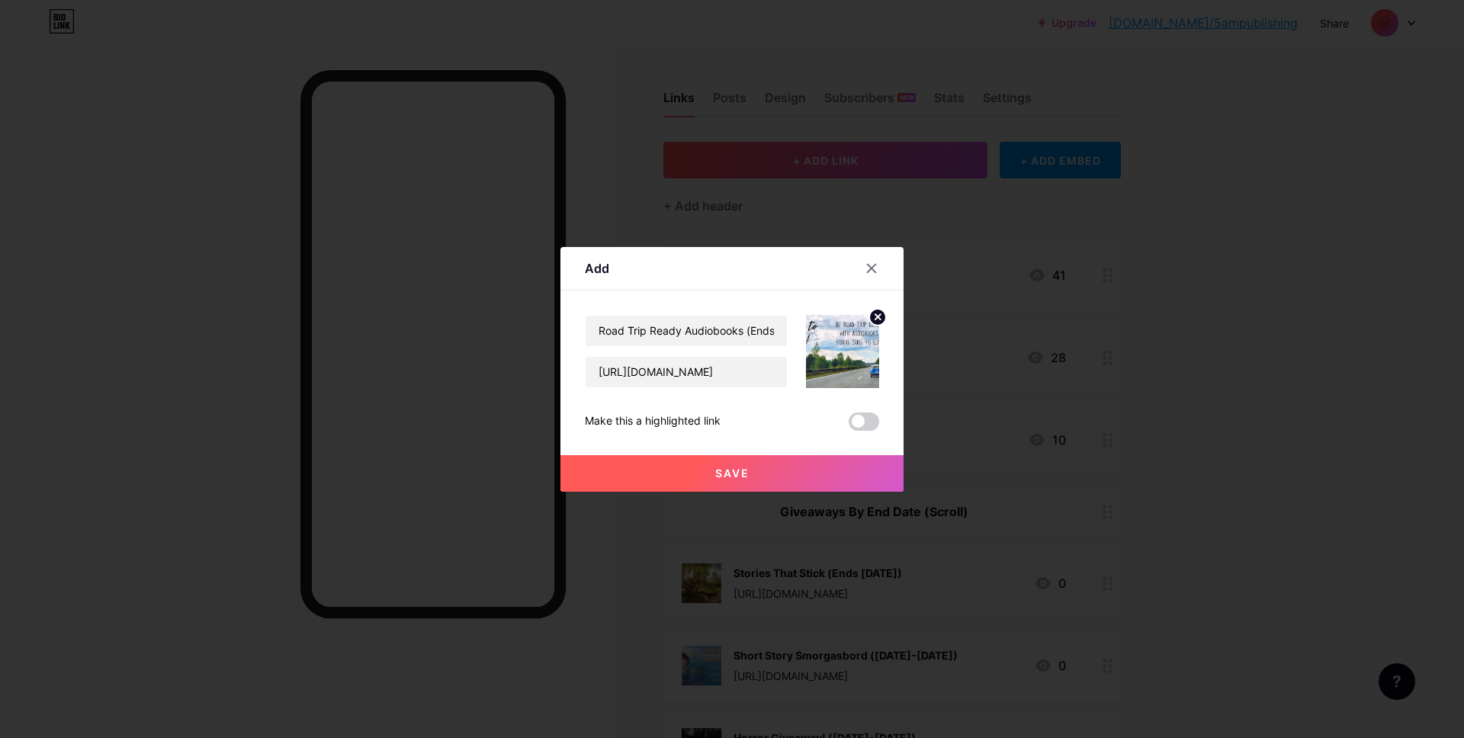
click at [719, 467] on span "Save" at bounding box center [732, 473] width 34 height 13
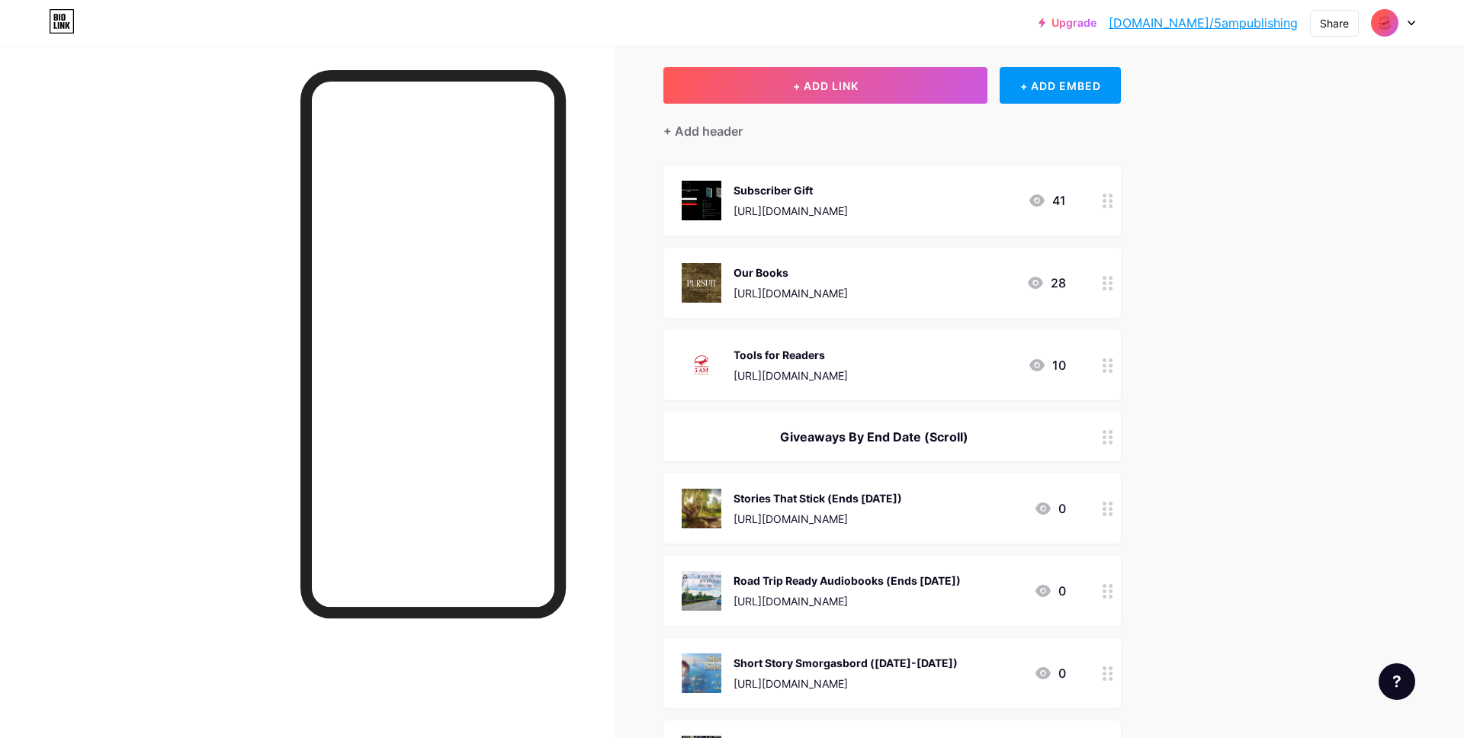
scroll to position [75, 0]
drag, startPoint x: 1104, startPoint y: 266, endPoint x: 1264, endPoint y: 0, distance: 310.2
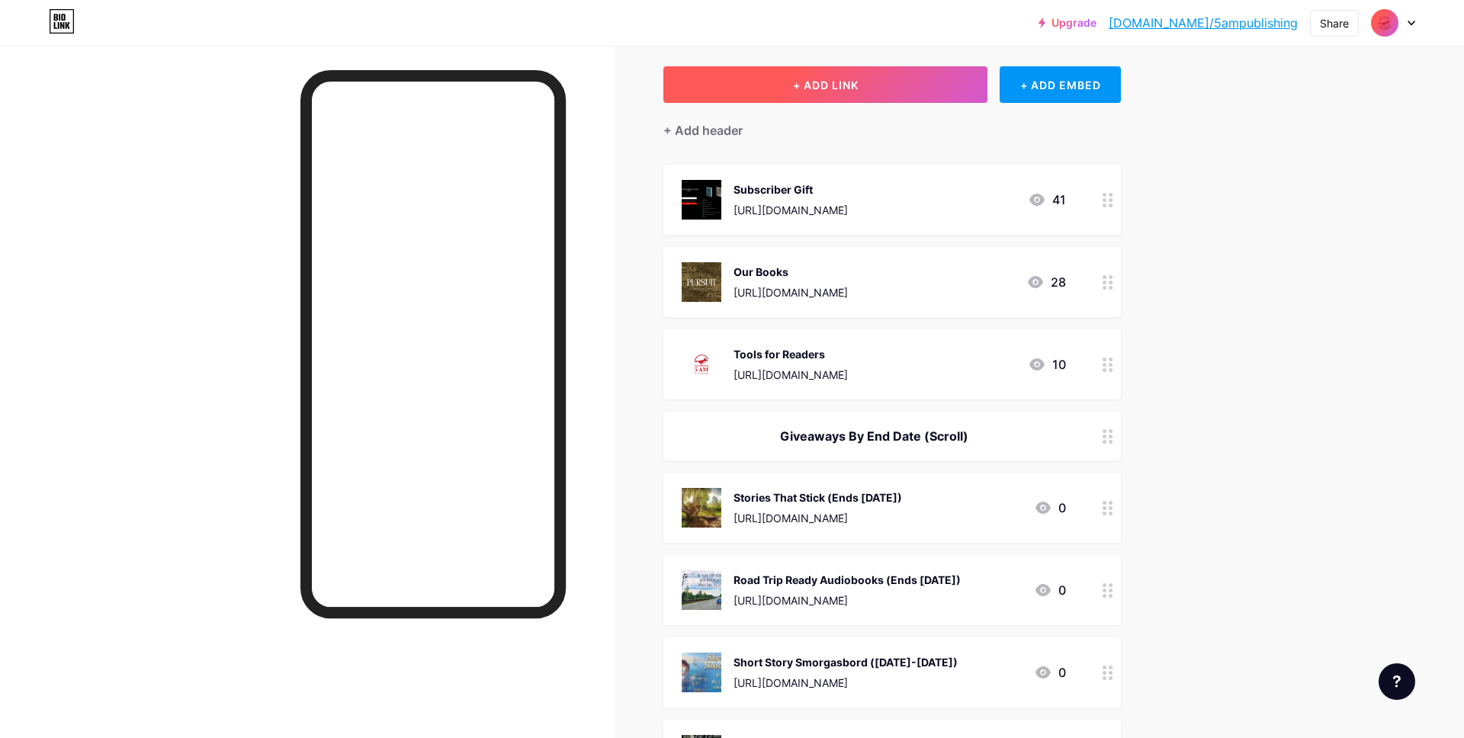
click at [885, 97] on button "+ ADD LINK" at bounding box center [825, 84] width 324 height 37
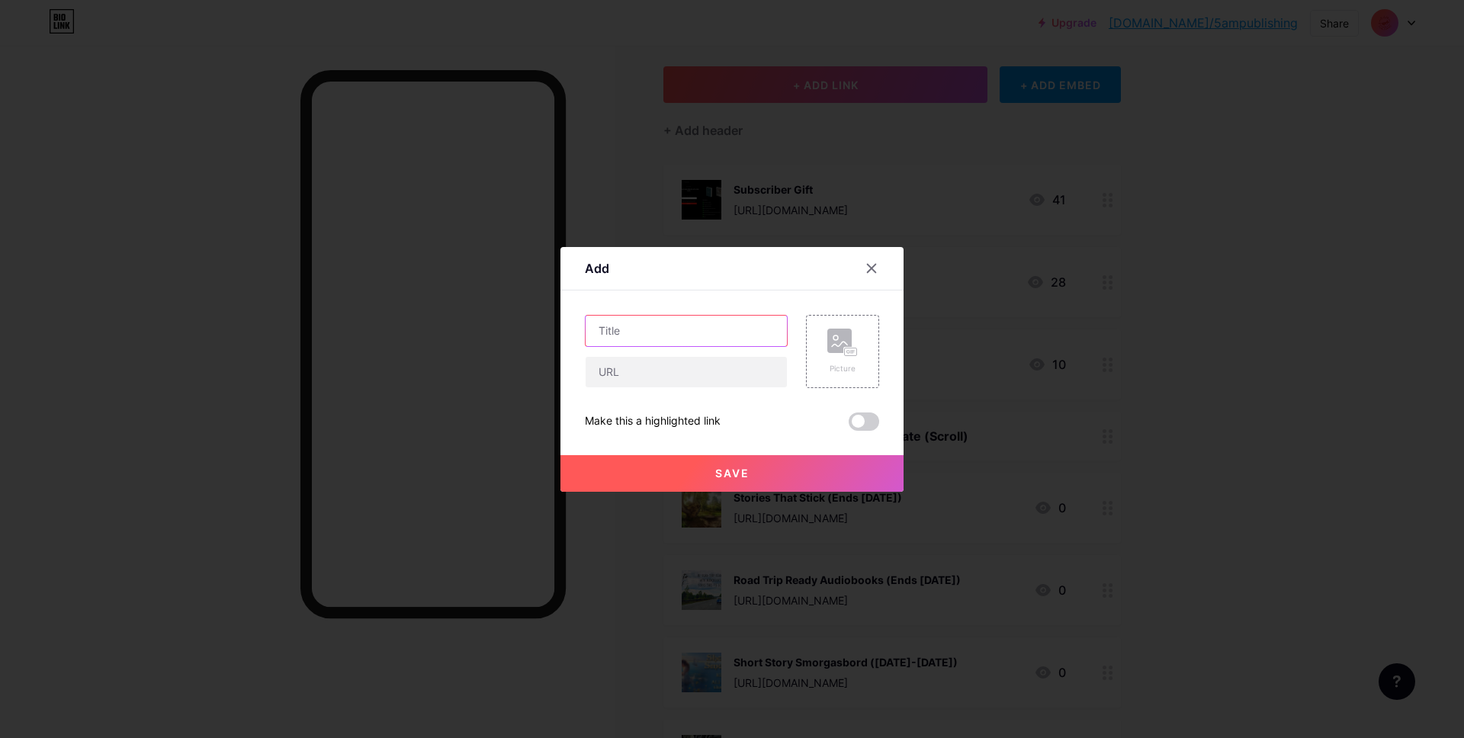
click at [637, 329] on input "text" at bounding box center [686, 331] width 201 height 31
paste input "Sci-Fi & Fantasy: Infinite Horizons Ahead"
click at [750, 329] on input "Sci-Fi & Fantasy: Infinite Horizons Ahead (End AUg 15)" at bounding box center [686, 331] width 201 height 31
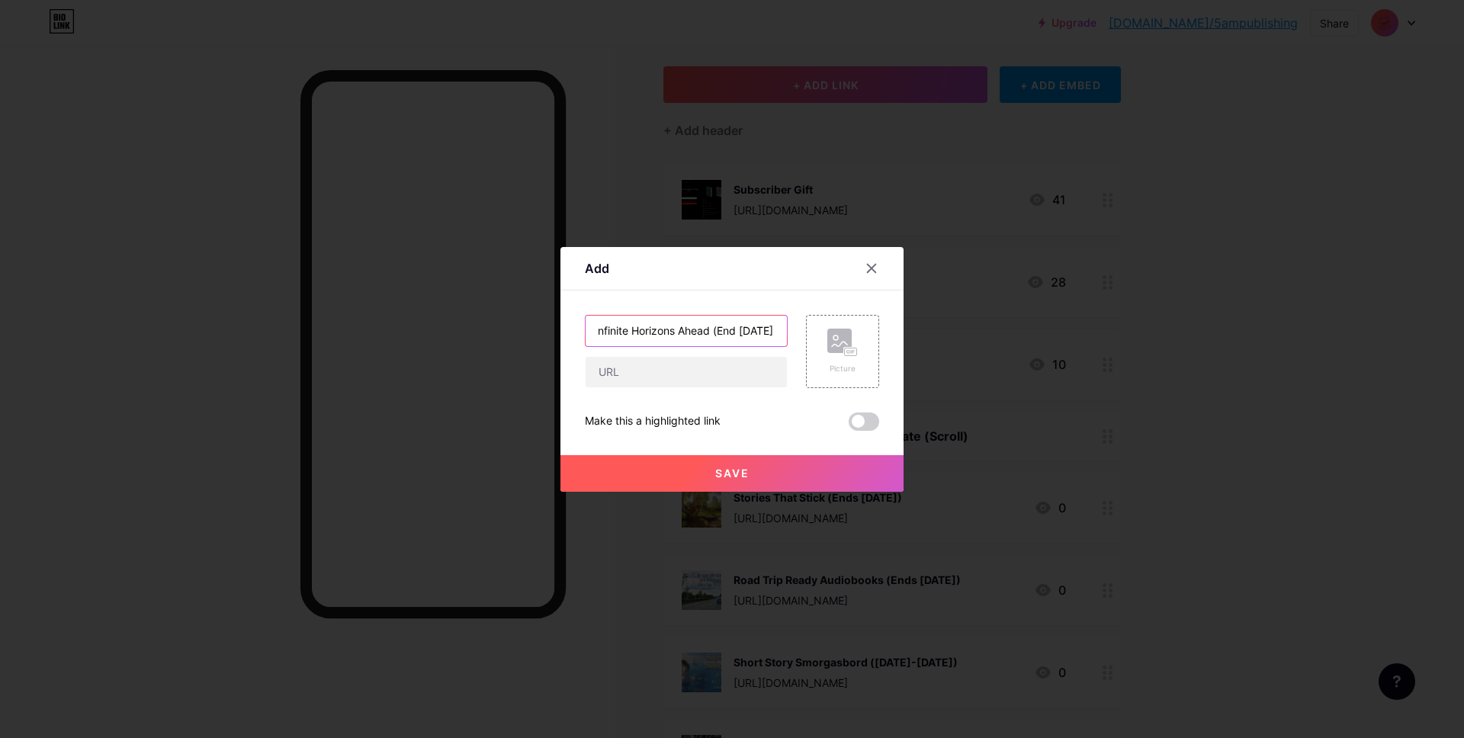
click at [736, 329] on input "Sci-Fi & Fantasy: Infinite Horizons Ahead (End Aug 15)" at bounding box center [686, 331] width 201 height 31
type input "Sci-Fi & Fantasy: Infinite Horizons Ahead (Ends Aug 15)"
click at [682, 376] on input "text" at bounding box center [686, 372] width 201 height 31
paste input "https://books.5ampublishing.com/explore_sci-fi-fantasy/wdhgu6vkdf"
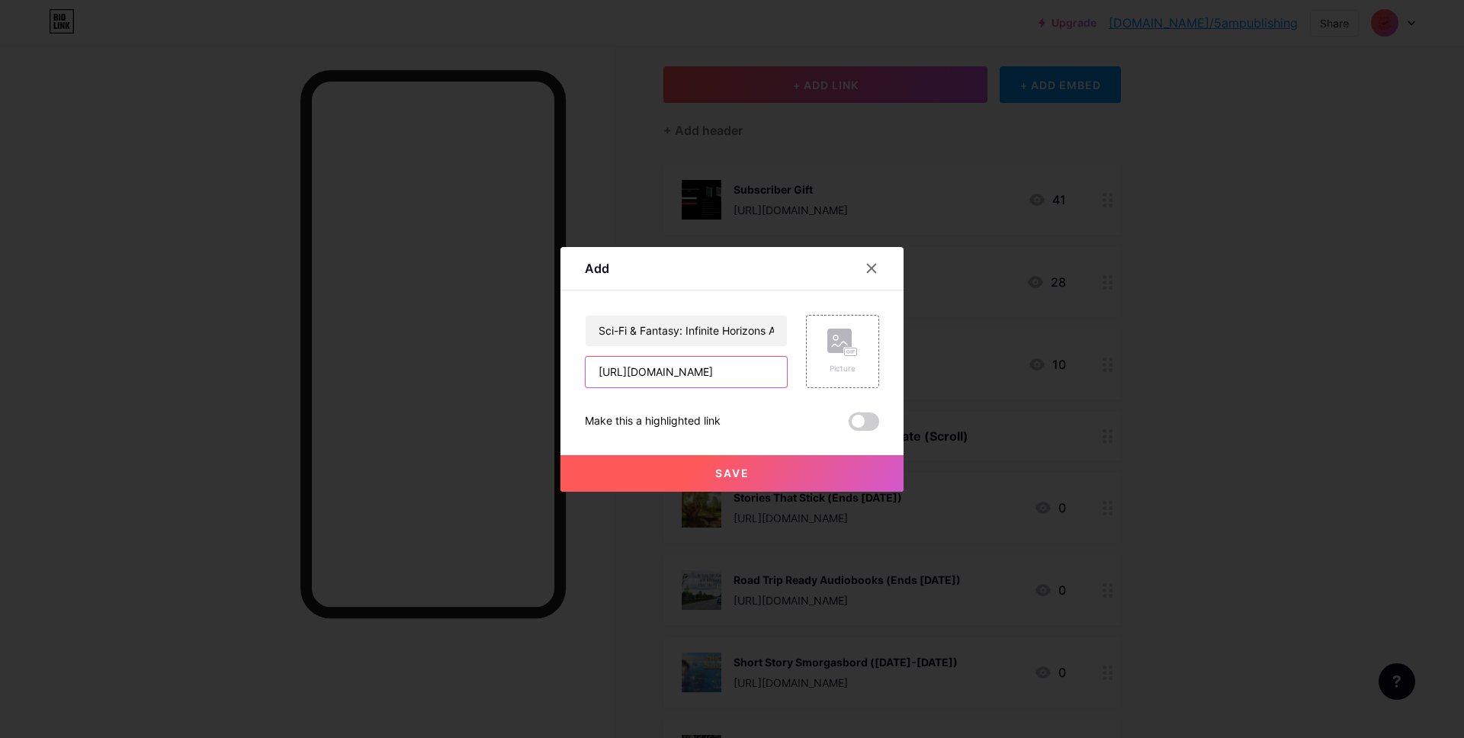
scroll to position [0, 172]
type input "https://books.5ampublishing.com/explore_sci-fi-fantasy/wdhgu6vkdf"
click at [852, 348] on rect at bounding box center [851, 352] width 12 height 8
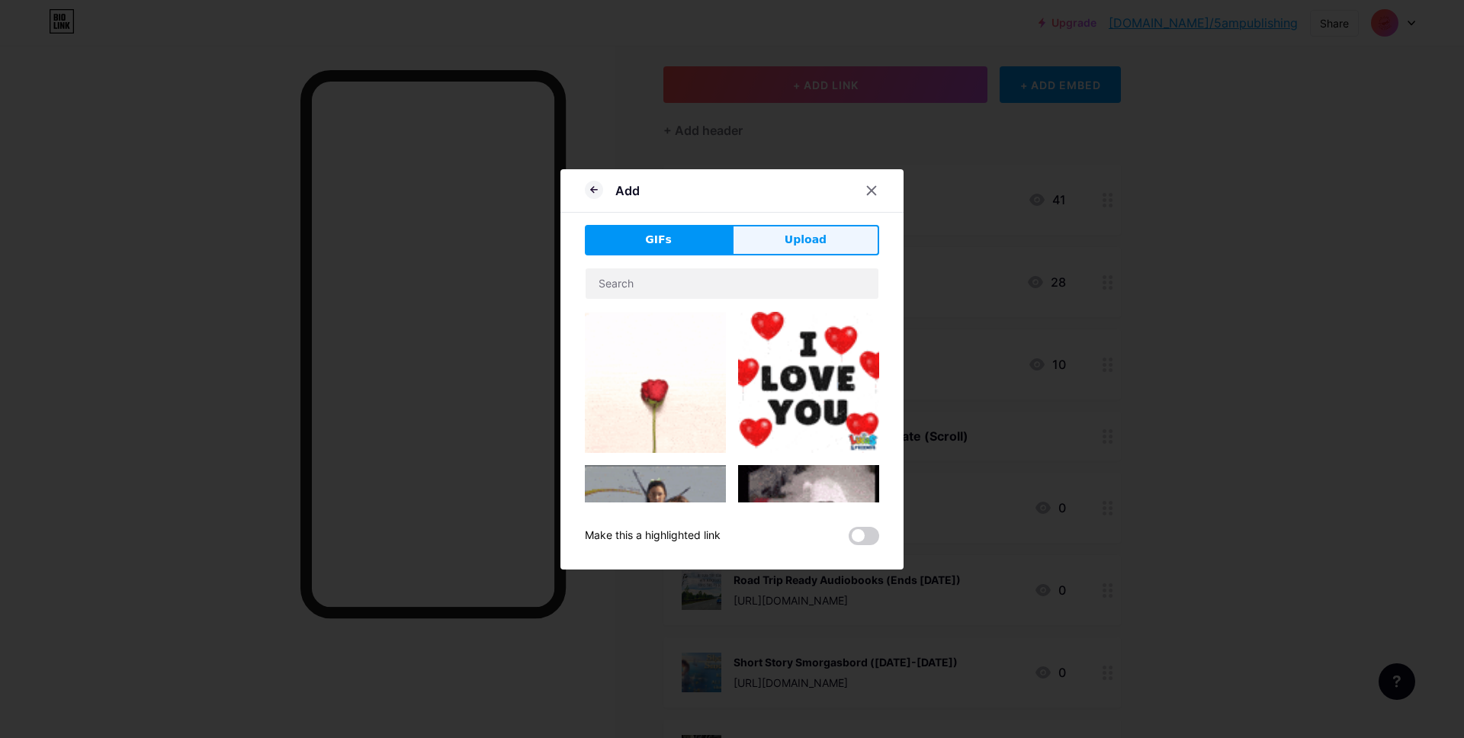
click at [817, 246] on span "Upload" at bounding box center [806, 240] width 42 height 16
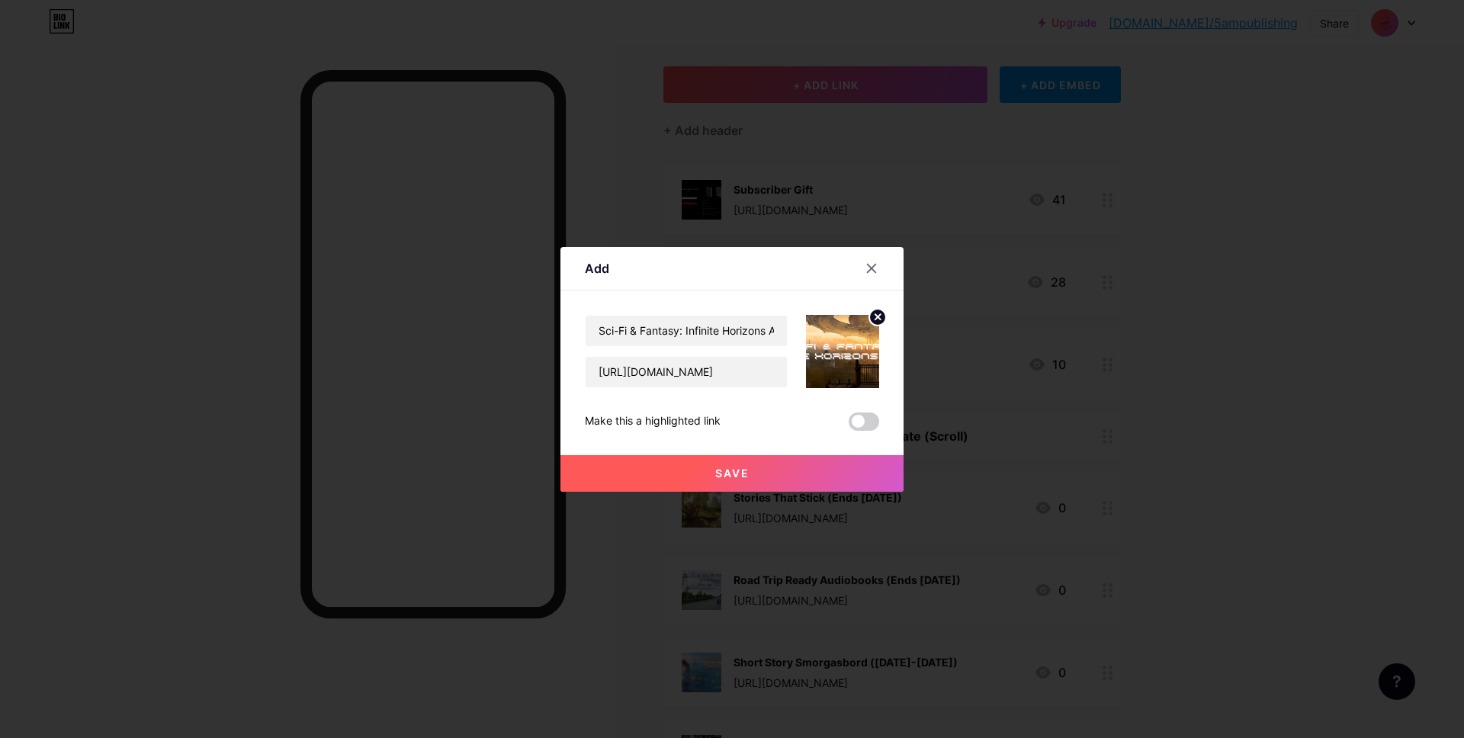
click at [820, 483] on button "Save" at bounding box center [731, 473] width 343 height 37
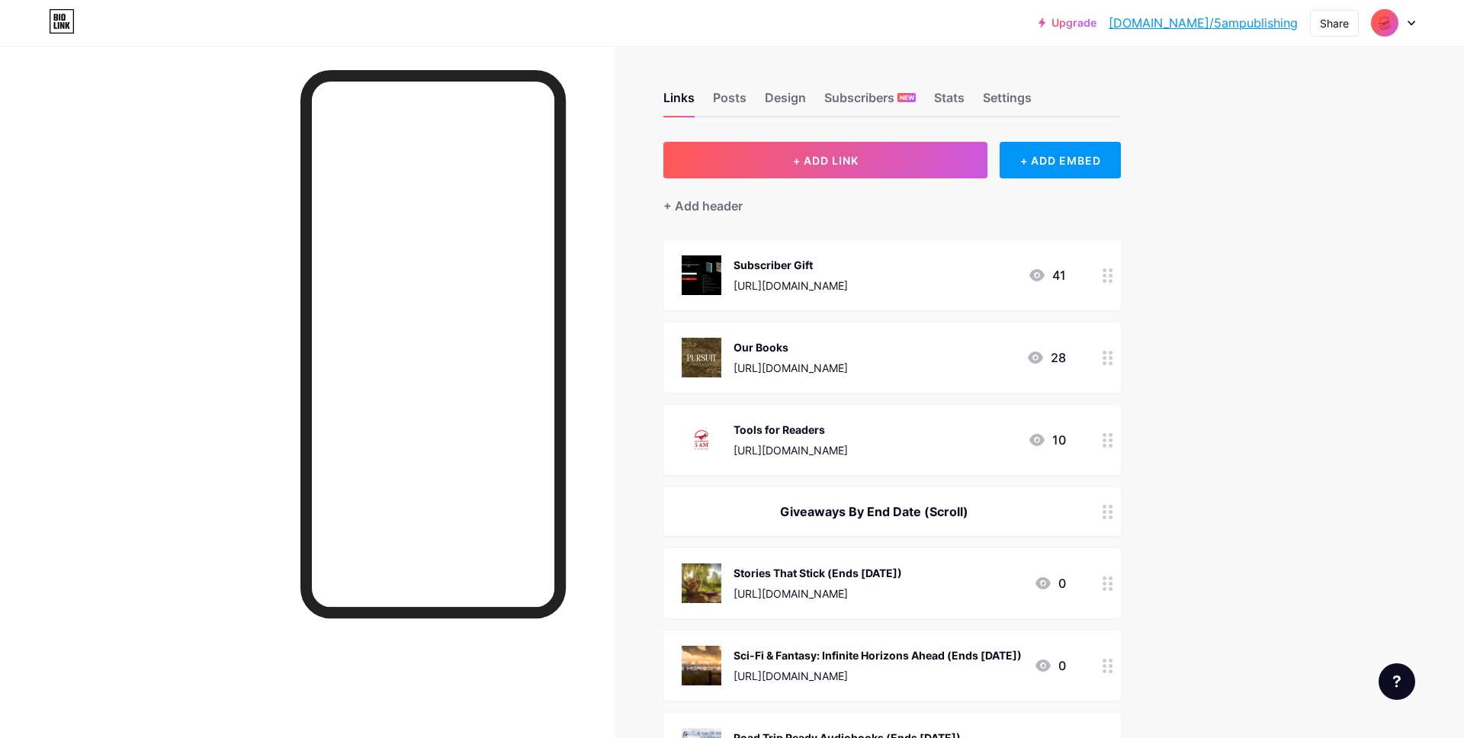
drag, startPoint x: 1115, startPoint y: 195, endPoint x: 1284, endPoint y: 26, distance: 239.4
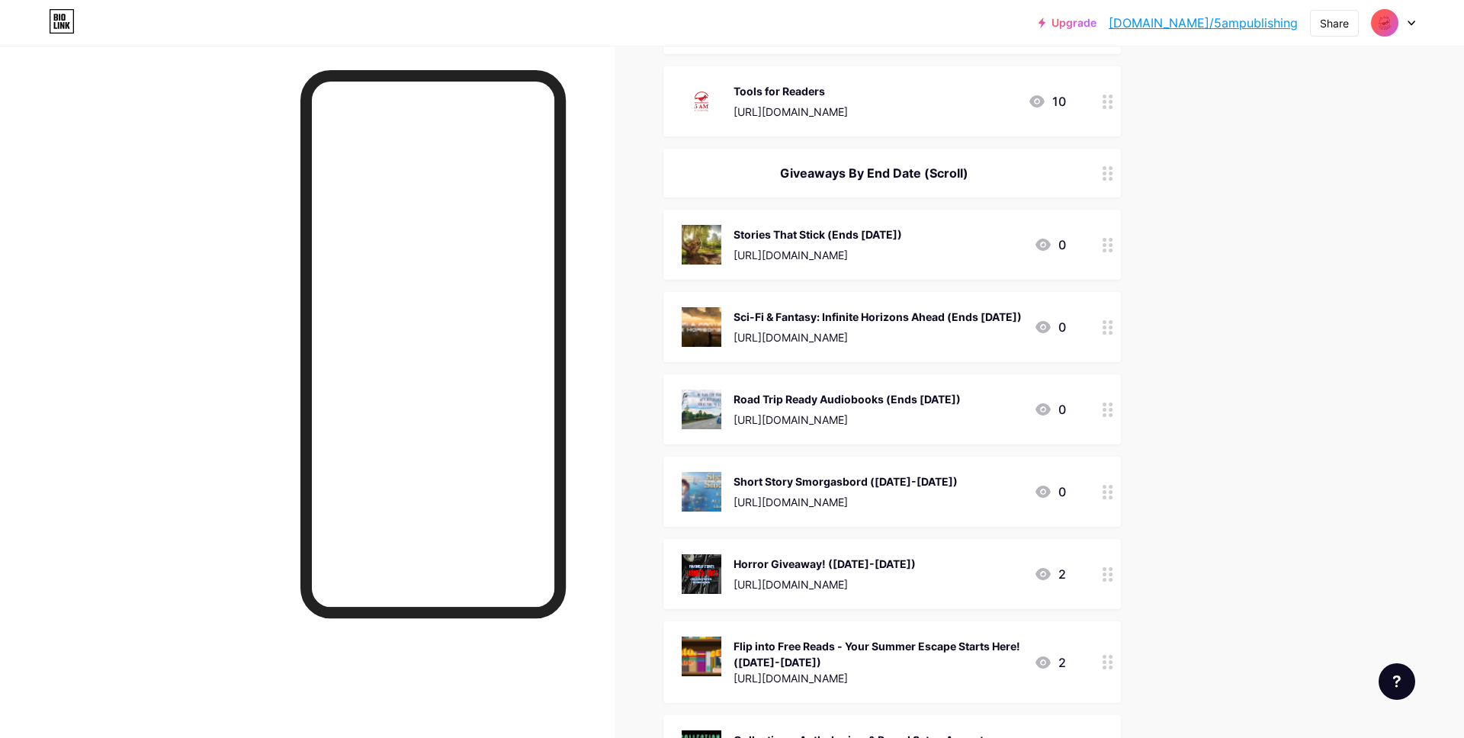
scroll to position [340, 0]
